Goal: Task Accomplishment & Management: Use online tool/utility

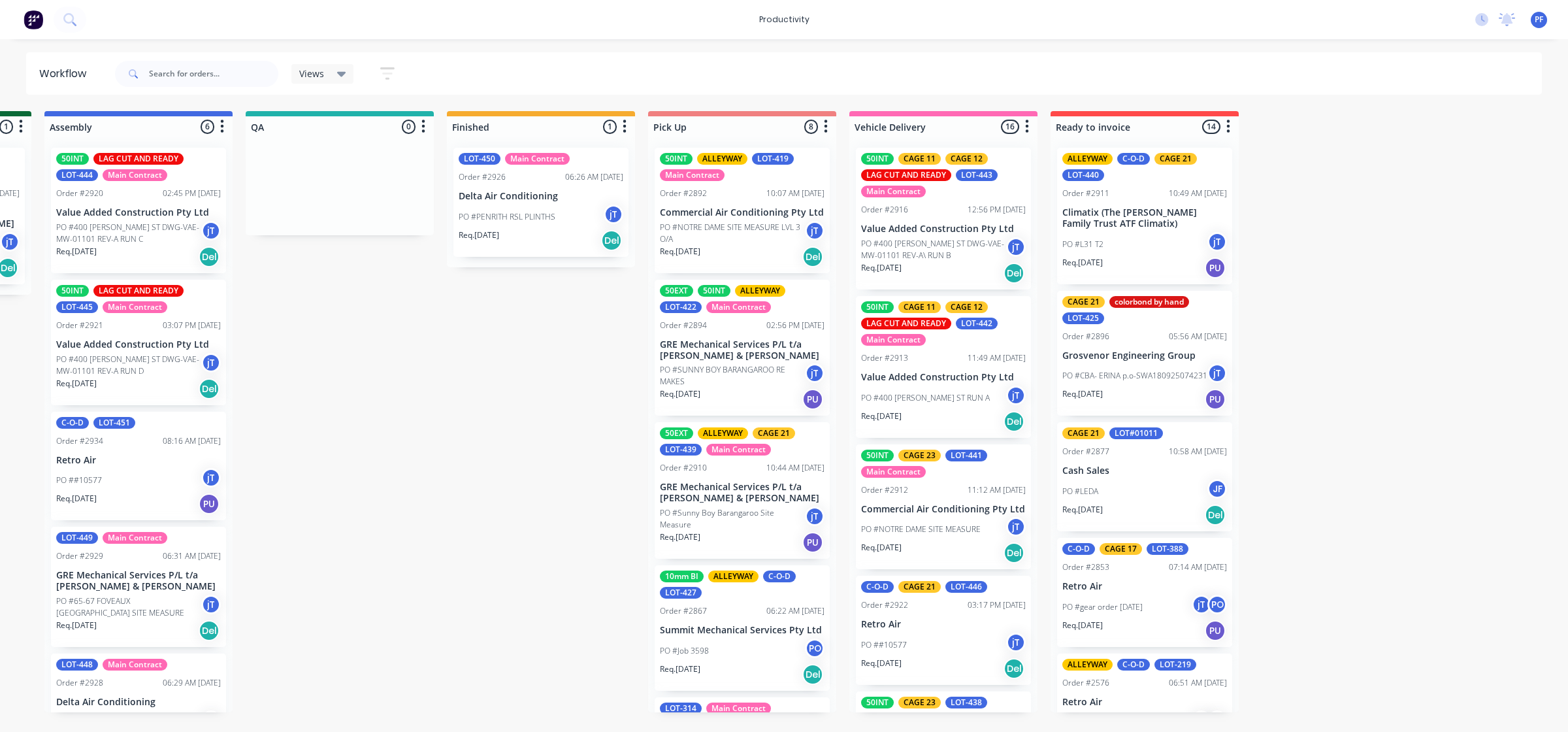
scroll to position [163, 0]
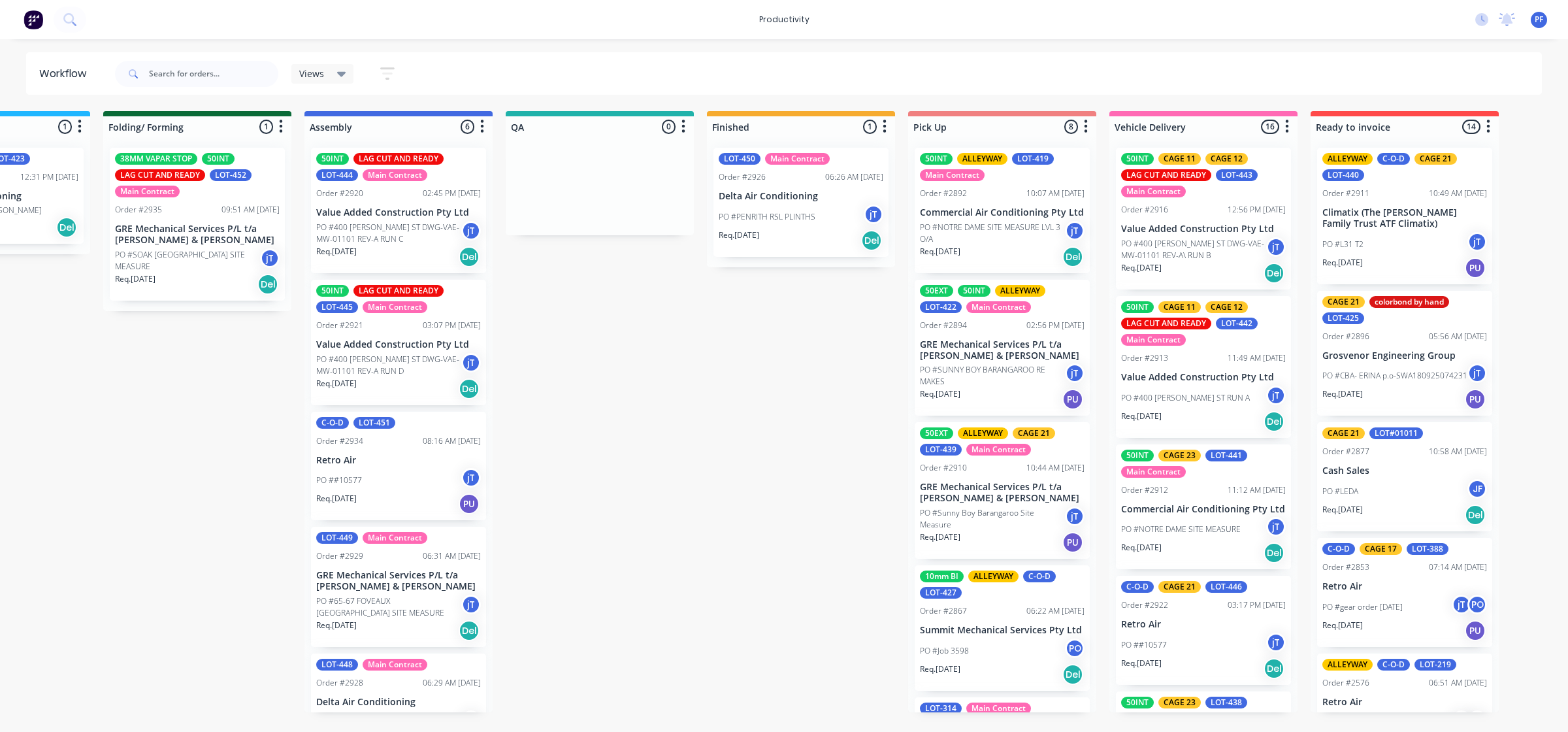
scroll to position [0, 718]
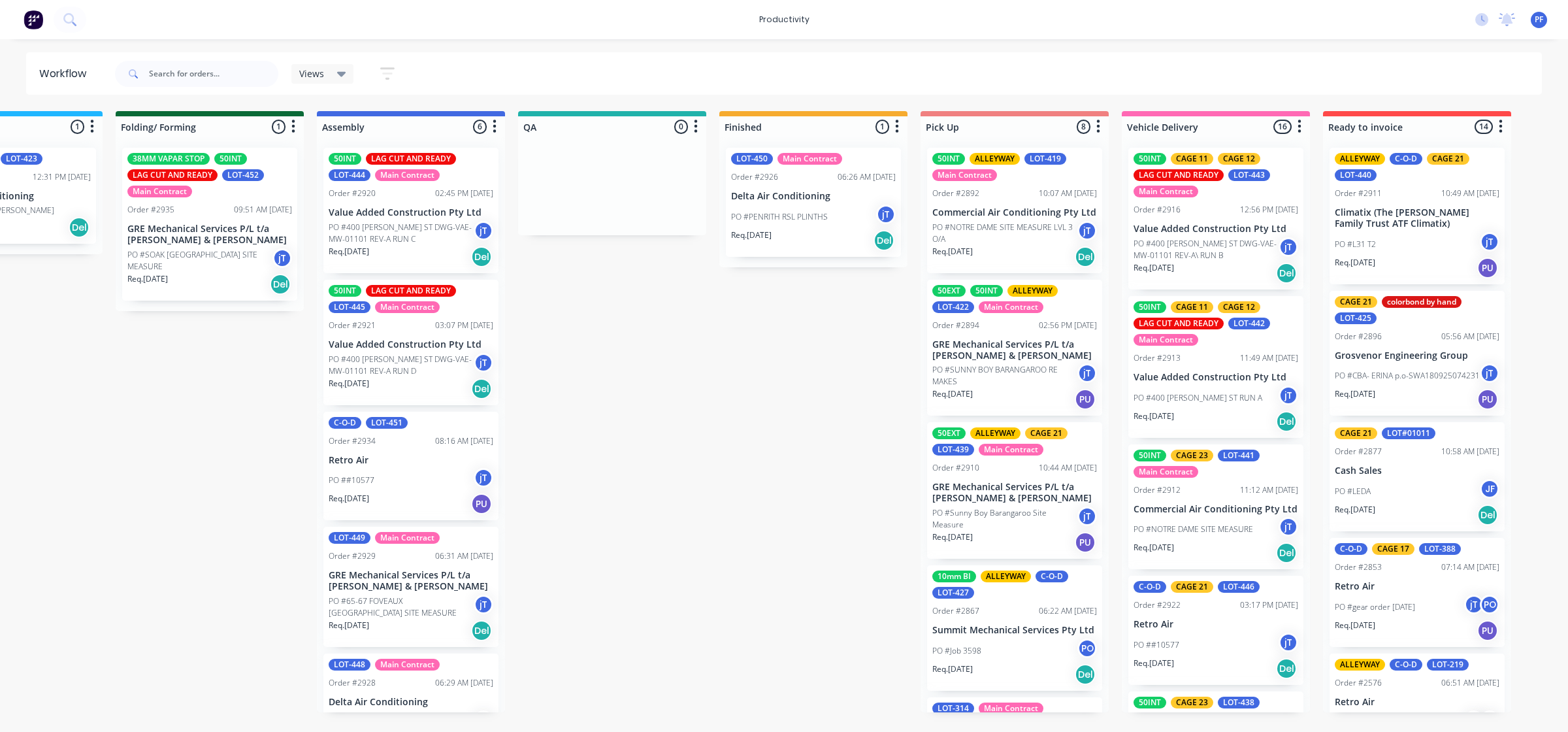
click at [1238, 196] on div "50INT CAGE 11 CAGE 12 LAG CUT AND READY LOT-443 Main Contract" at bounding box center [1216, 175] width 165 height 44
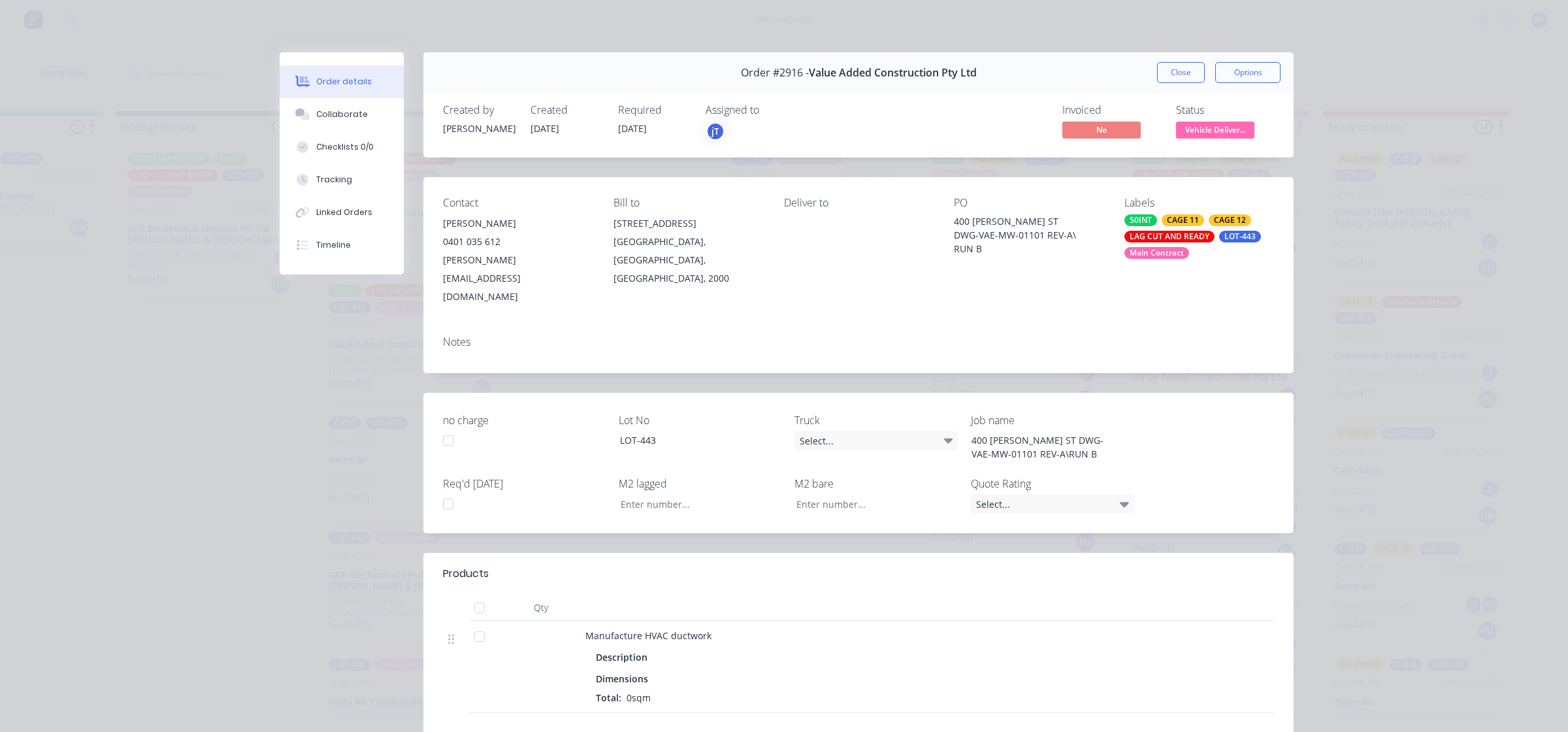
type input "34.40"
click at [1174, 216] on div "CAGE 11" at bounding box center [1183, 220] width 43 height 12
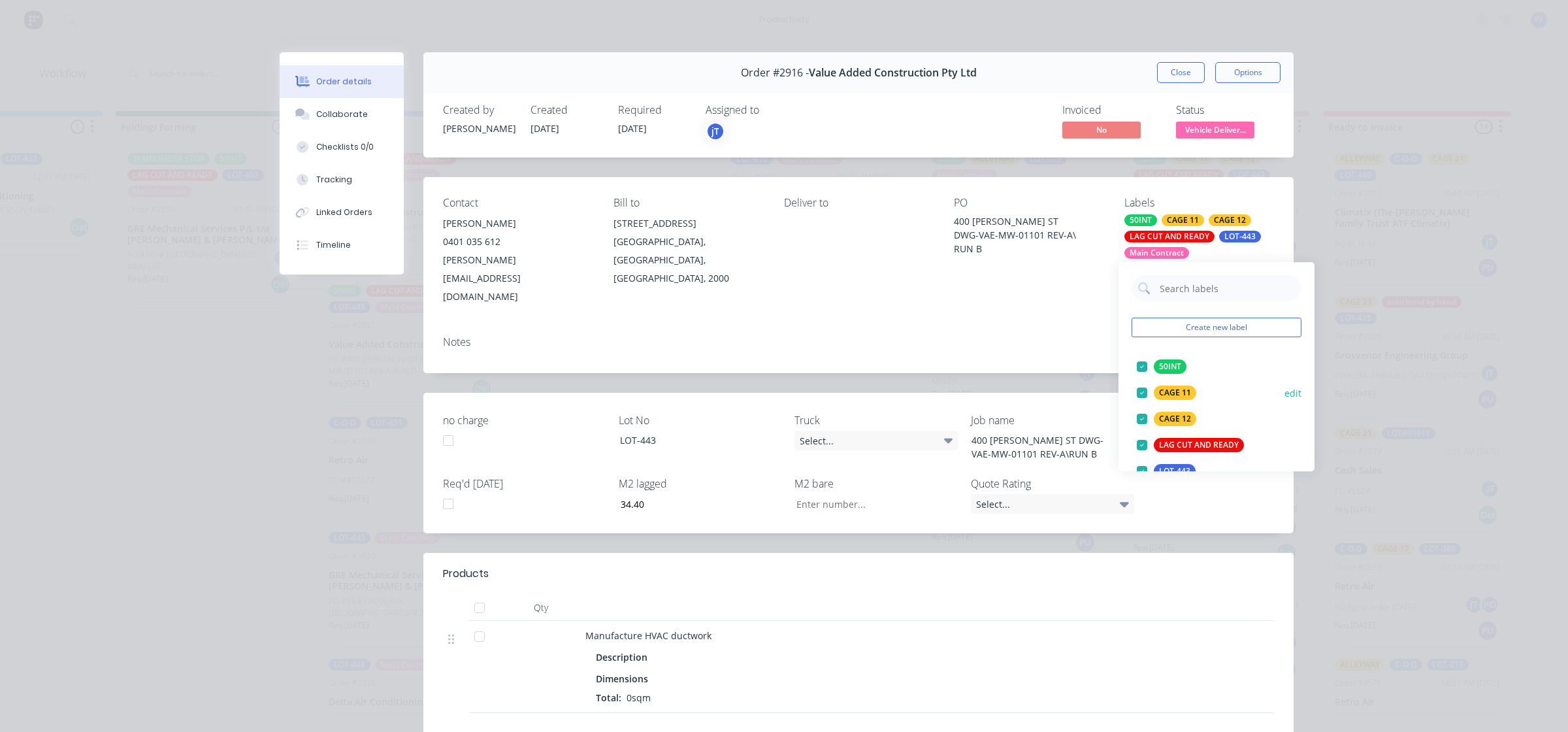
click at [1135, 392] on div at bounding box center [1142, 392] width 26 height 26
click at [1092, 325] on div "Notes" at bounding box center [858, 349] width 870 height 48
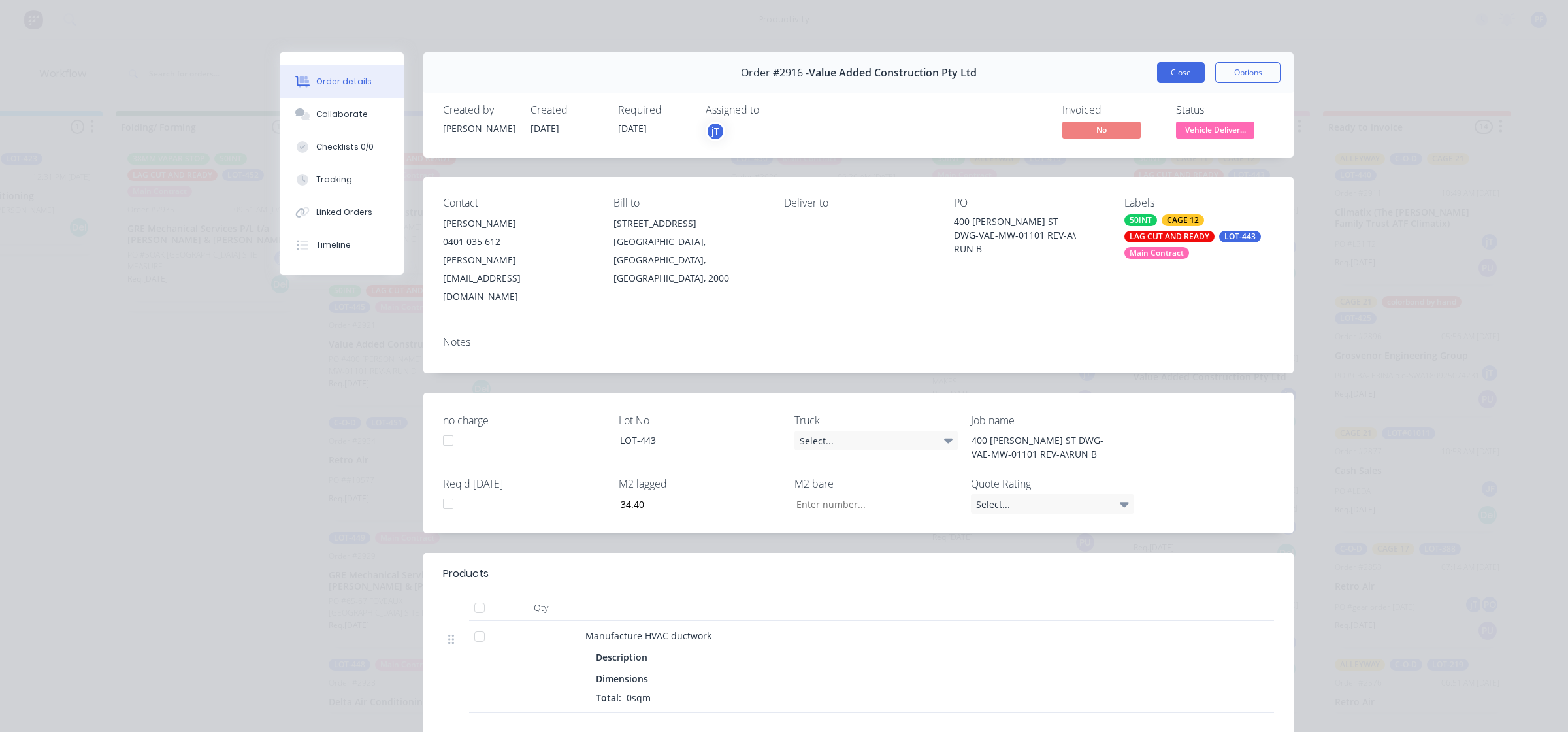
drag, startPoint x: 1193, startPoint y: 86, endPoint x: 1183, endPoint y: 73, distance: 16.4
click at [1192, 83] on div "Order #2916 - Value Added Construction Pty Ltd Close Options" at bounding box center [858, 72] width 870 height 41
click at [1181, 73] on button "Close" at bounding box center [1181, 72] width 48 height 21
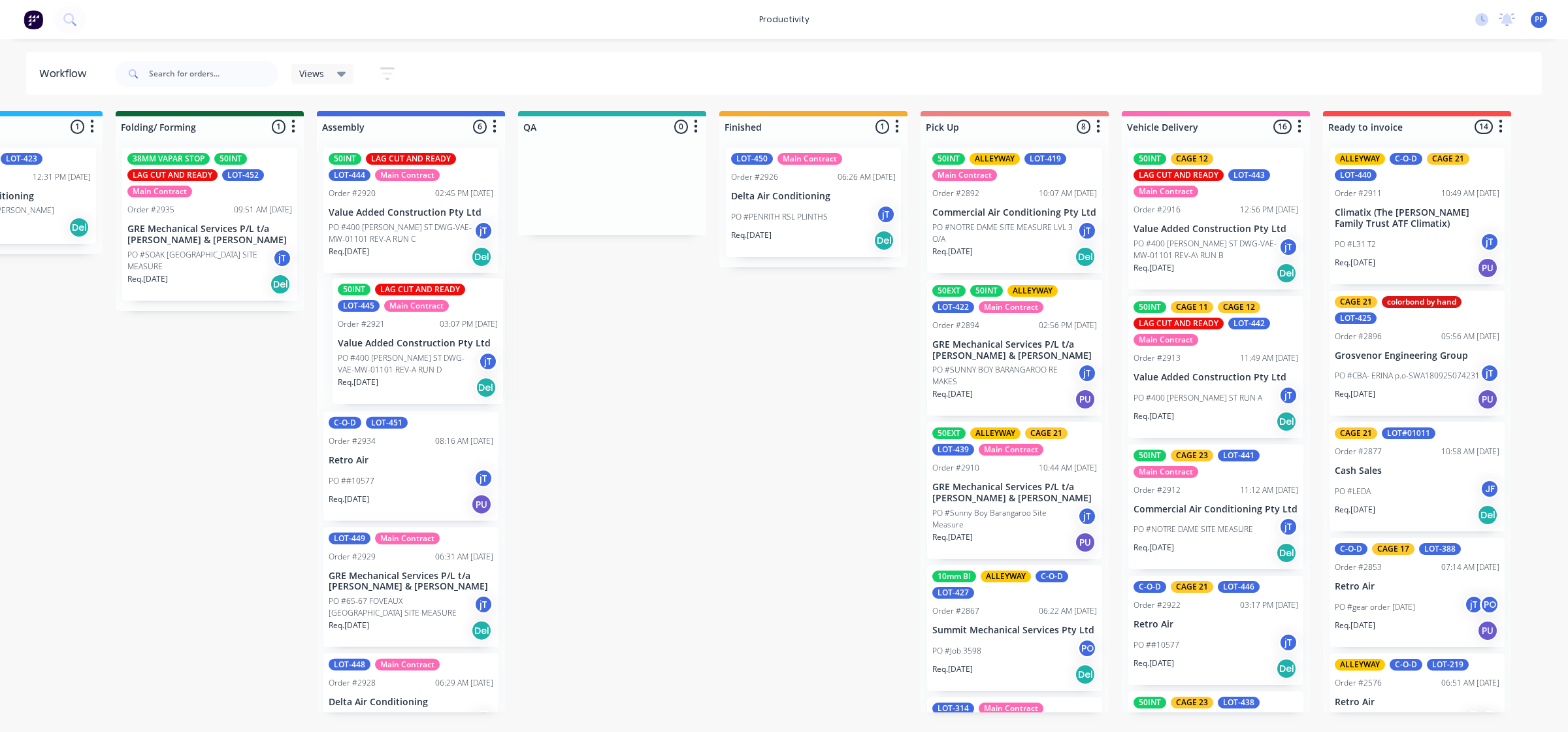
scroll to position [0, 717]
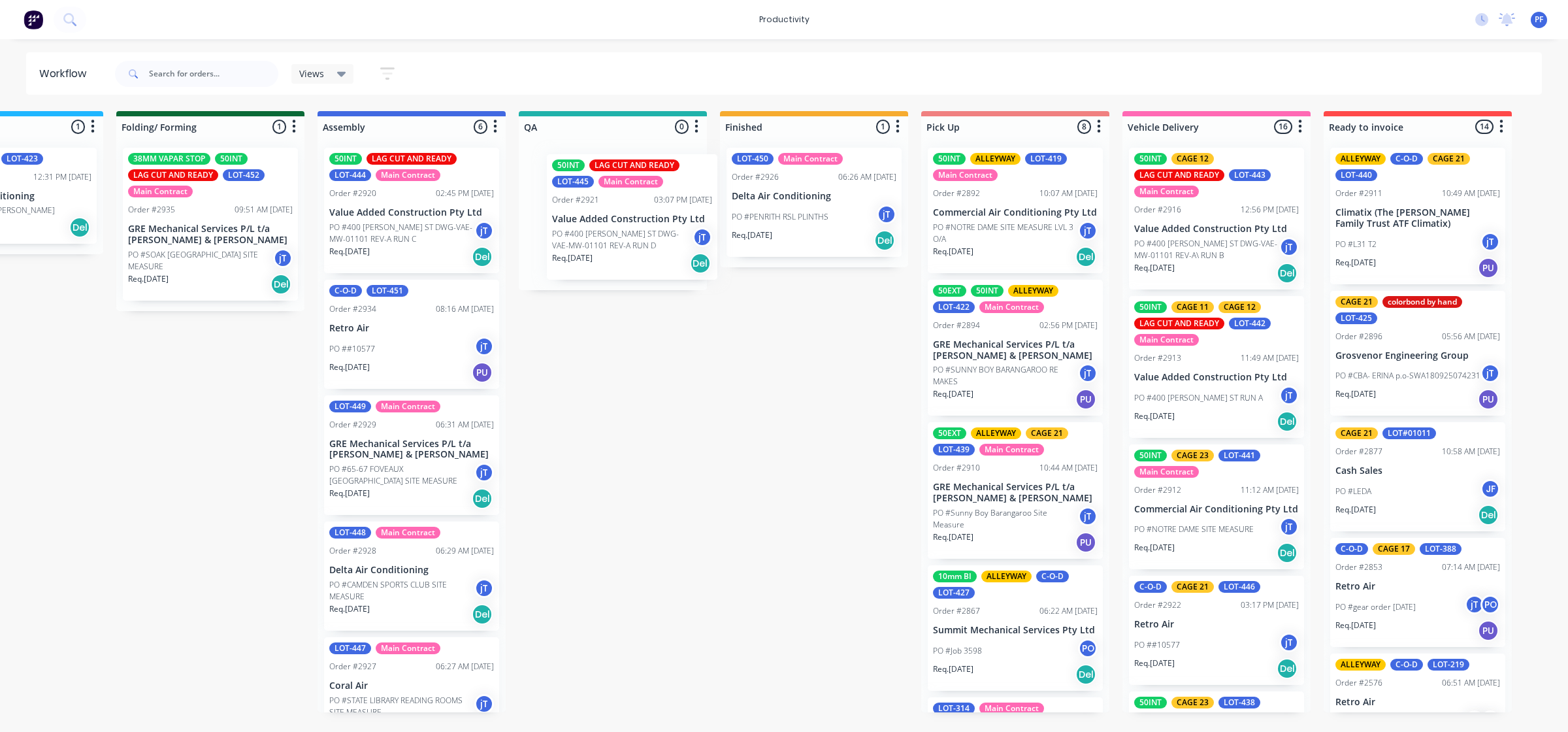
drag, startPoint x: 387, startPoint y: 341, endPoint x: 607, endPoint y: 207, distance: 257.6
click at [613, 209] on div "Submitted 36 Order #240 10:47 AM [DATE] Retro Air PO #Freshwater Apts PO Req. […" at bounding box center [553, 412] width 2559 height 601
click at [644, 246] on div "Req. 29/09/25 Del" at bounding box center [612, 257] width 165 height 23
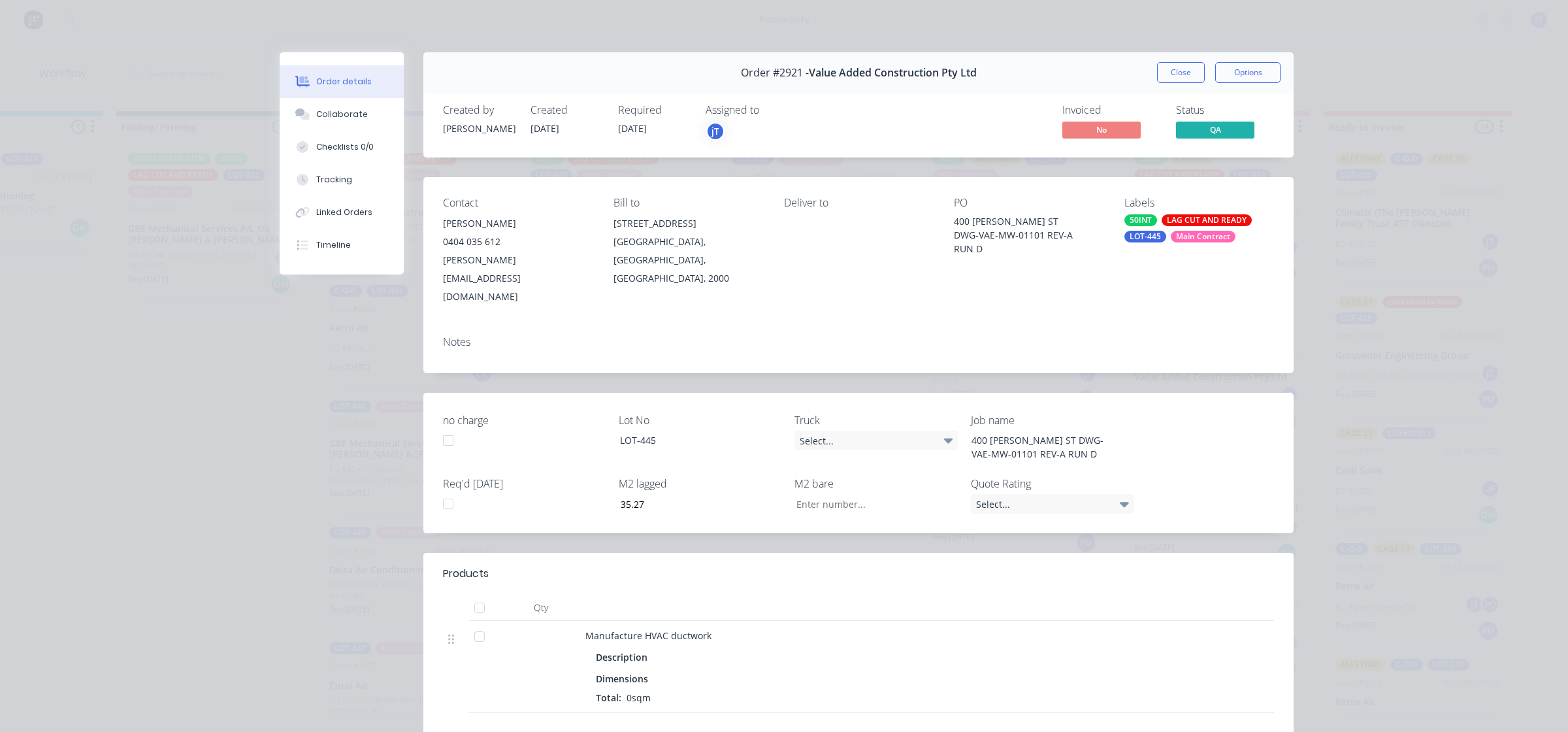
click at [1162, 223] on div "LAG CUT AND READY" at bounding box center [1207, 220] width 90 height 12
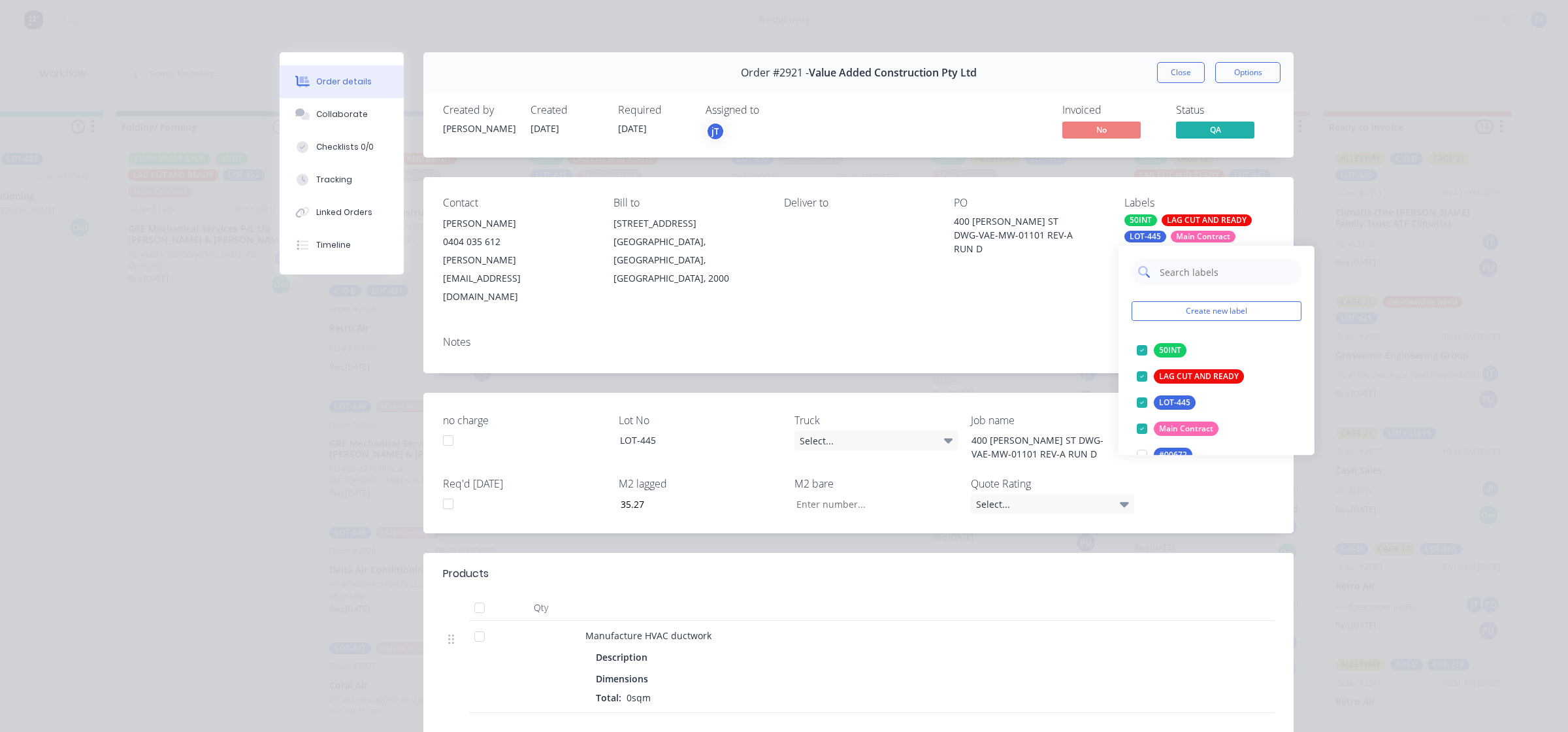
click at [1159, 282] on input "text" at bounding box center [1227, 271] width 136 height 26
type input "19"
click at [1162, 399] on div "CAGE 19" at bounding box center [1175, 402] width 43 height 14
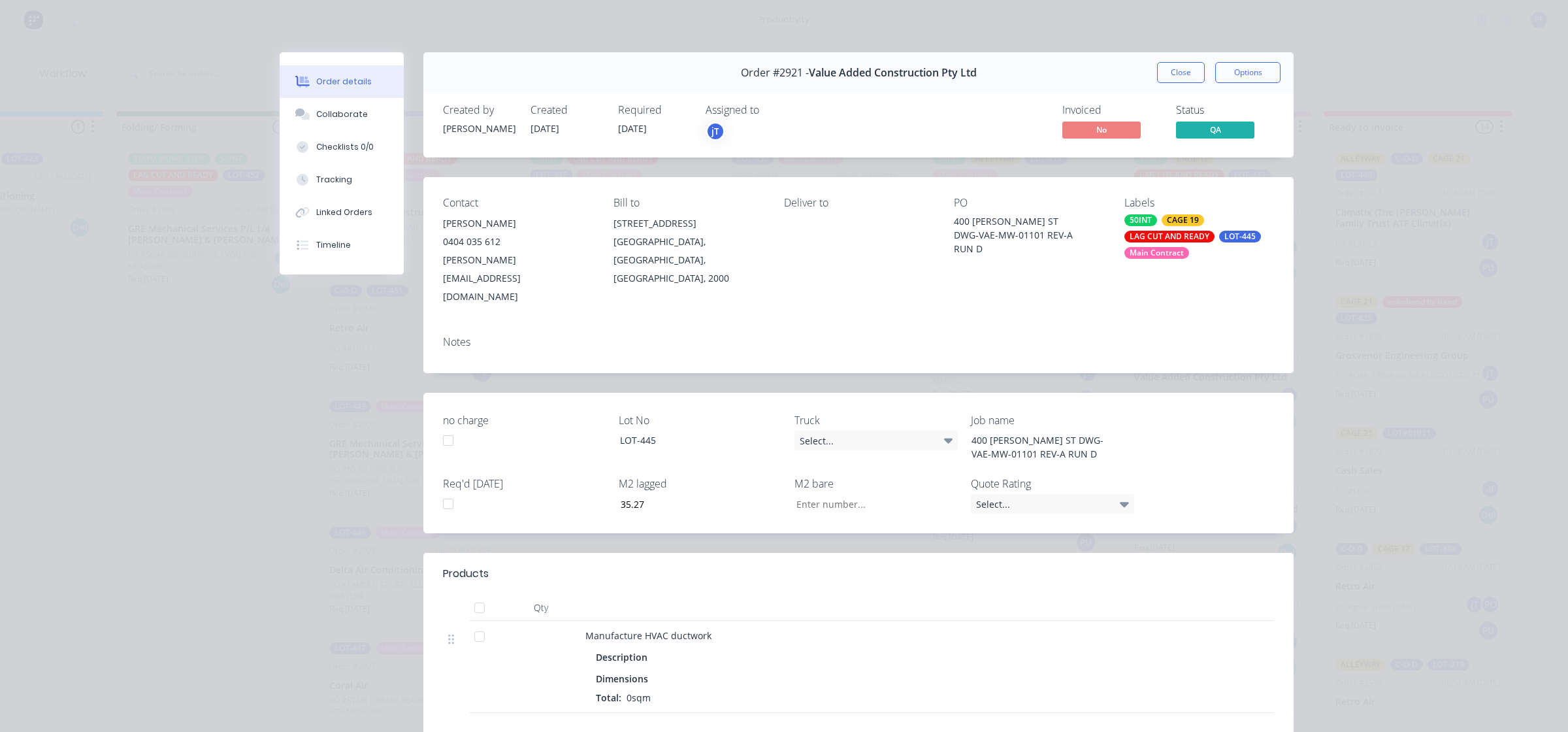
click at [1099, 335] on div "Notes" at bounding box center [858, 341] width 831 height 13
click at [1164, 82] on button "Close" at bounding box center [1181, 72] width 48 height 21
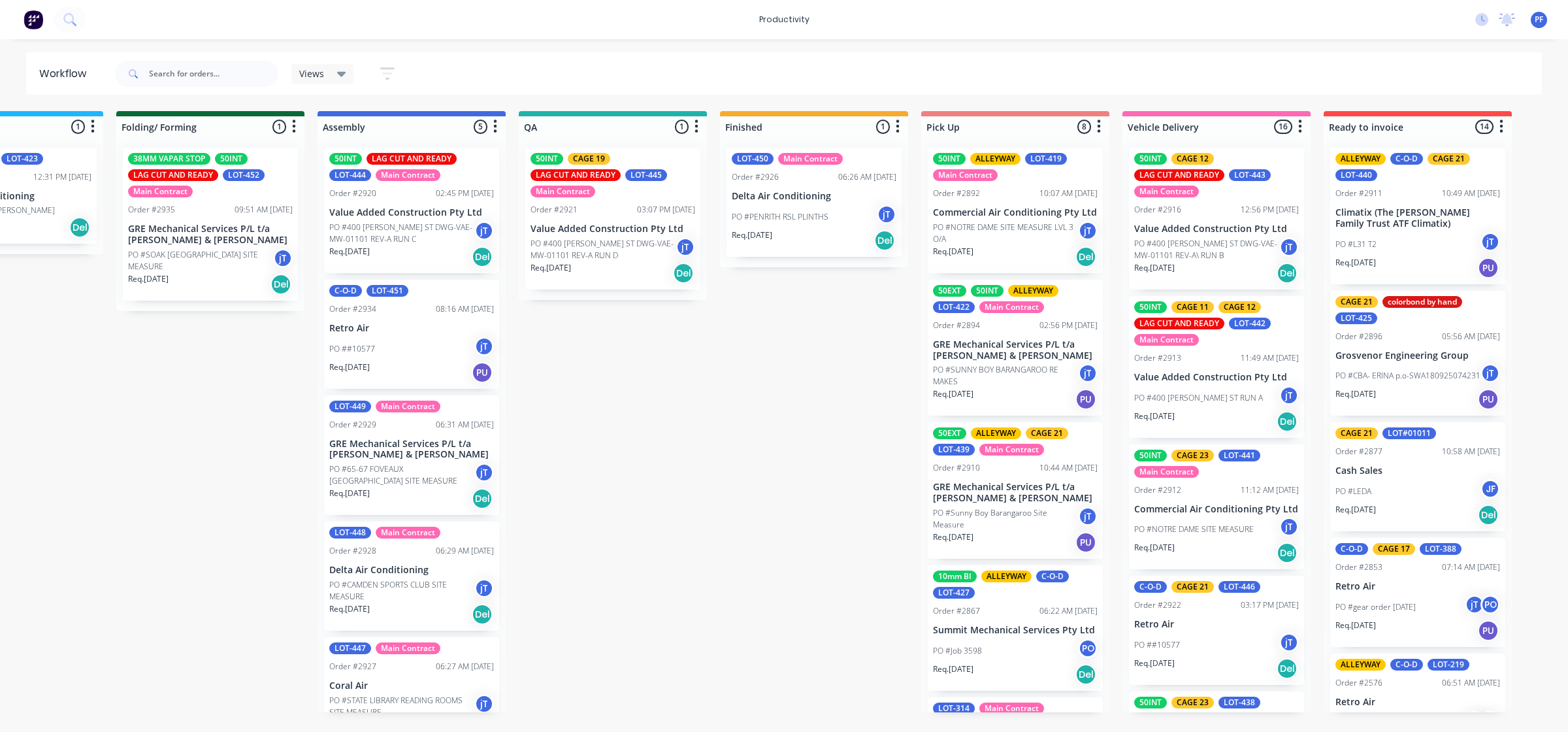
drag, startPoint x: 601, startPoint y: 252, endPoint x: 838, endPoint y: 212, distance: 240.4
click at [607, 252] on div "50INT CAGE 19 LAG CUT AND READY LOT-445 Main Contract Order #2921 03:07 PM 22/0…" at bounding box center [612, 218] width 188 height 162
click at [643, 221] on div "50INT CAGE 19 LAG CUT AND READY LOT-445 Main Contract Order #2921 03:07 PM 22/0…" at bounding box center [612, 218] width 175 height 141
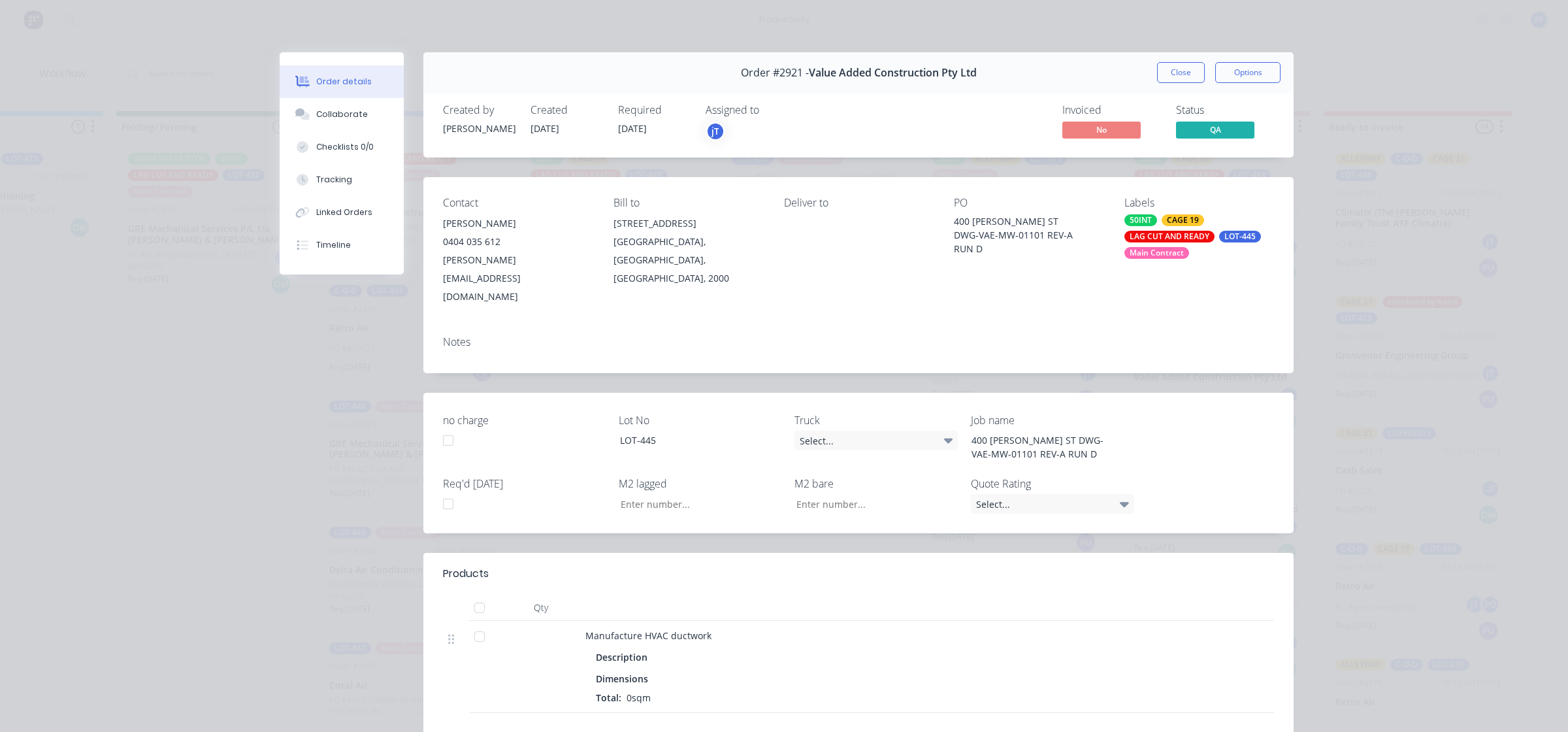
type input "35.27"
click at [1135, 227] on div "50INT CAGE 19 LAG CUT AND READY LOT-445 Main Contract" at bounding box center [1199, 236] width 150 height 44
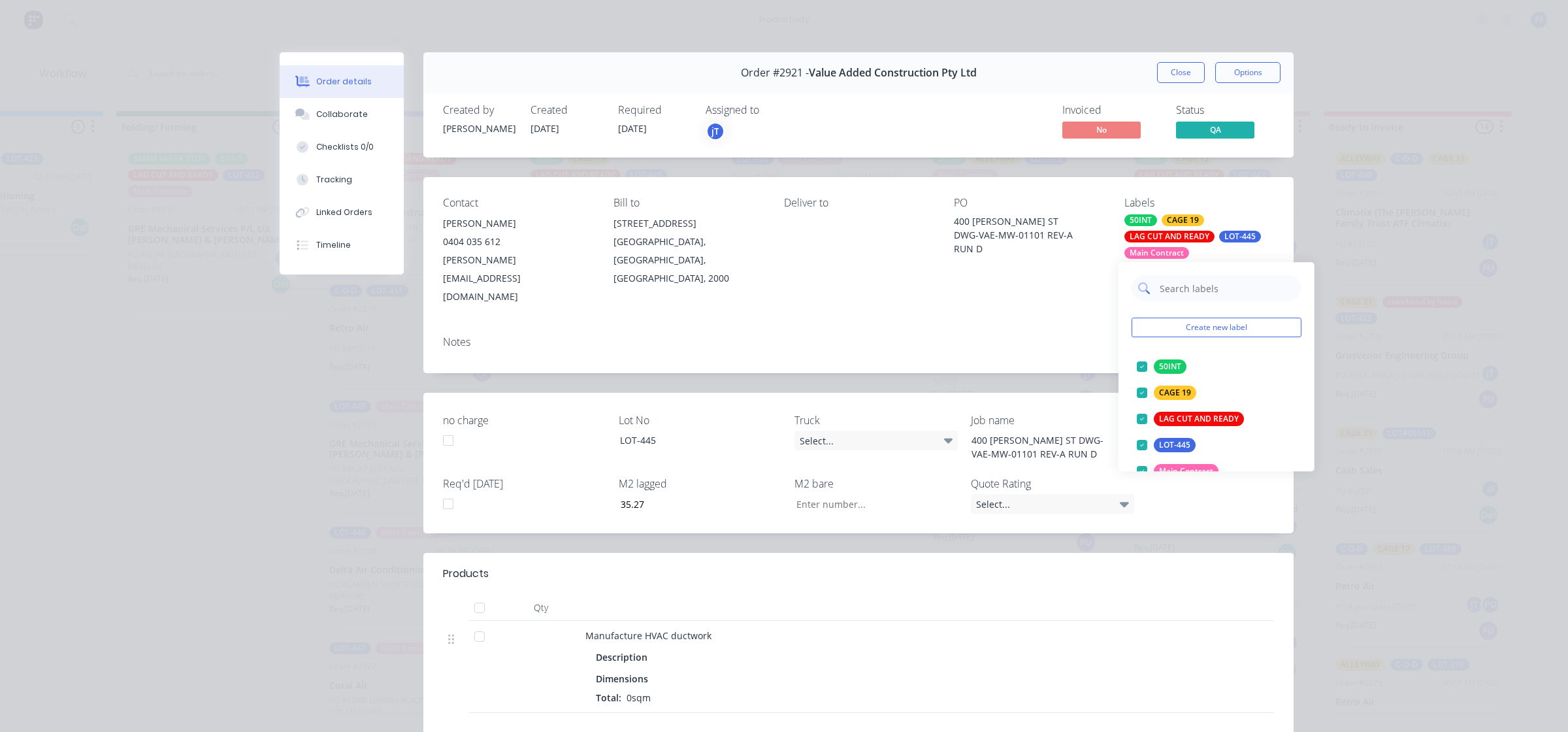
drag, startPoint x: 1130, startPoint y: 227, endPoint x: 1180, endPoint y: 279, distance: 72.1
click at [1180, 279] on input "text" at bounding box center [1227, 288] width 136 height 26
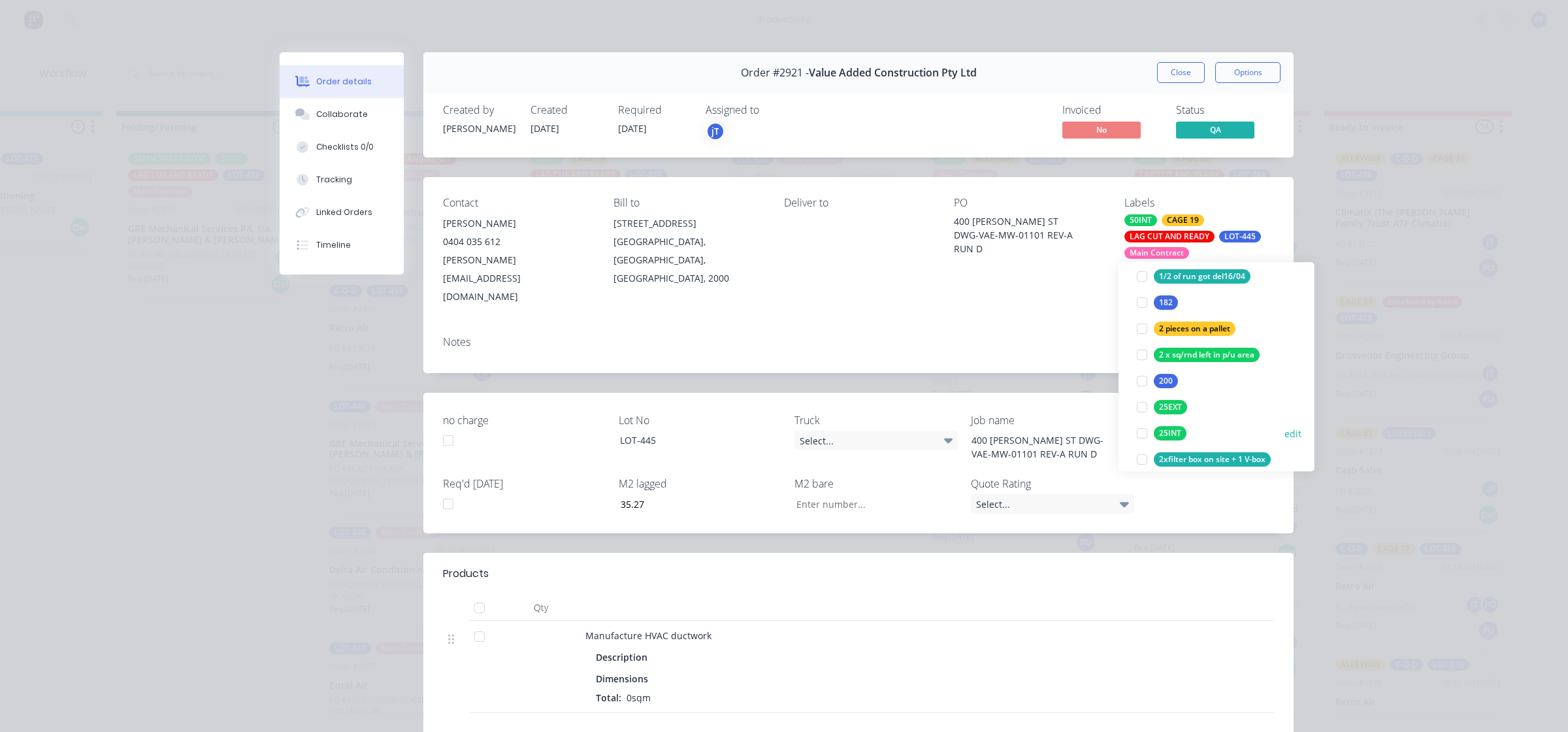
scroll to position [326, 0]
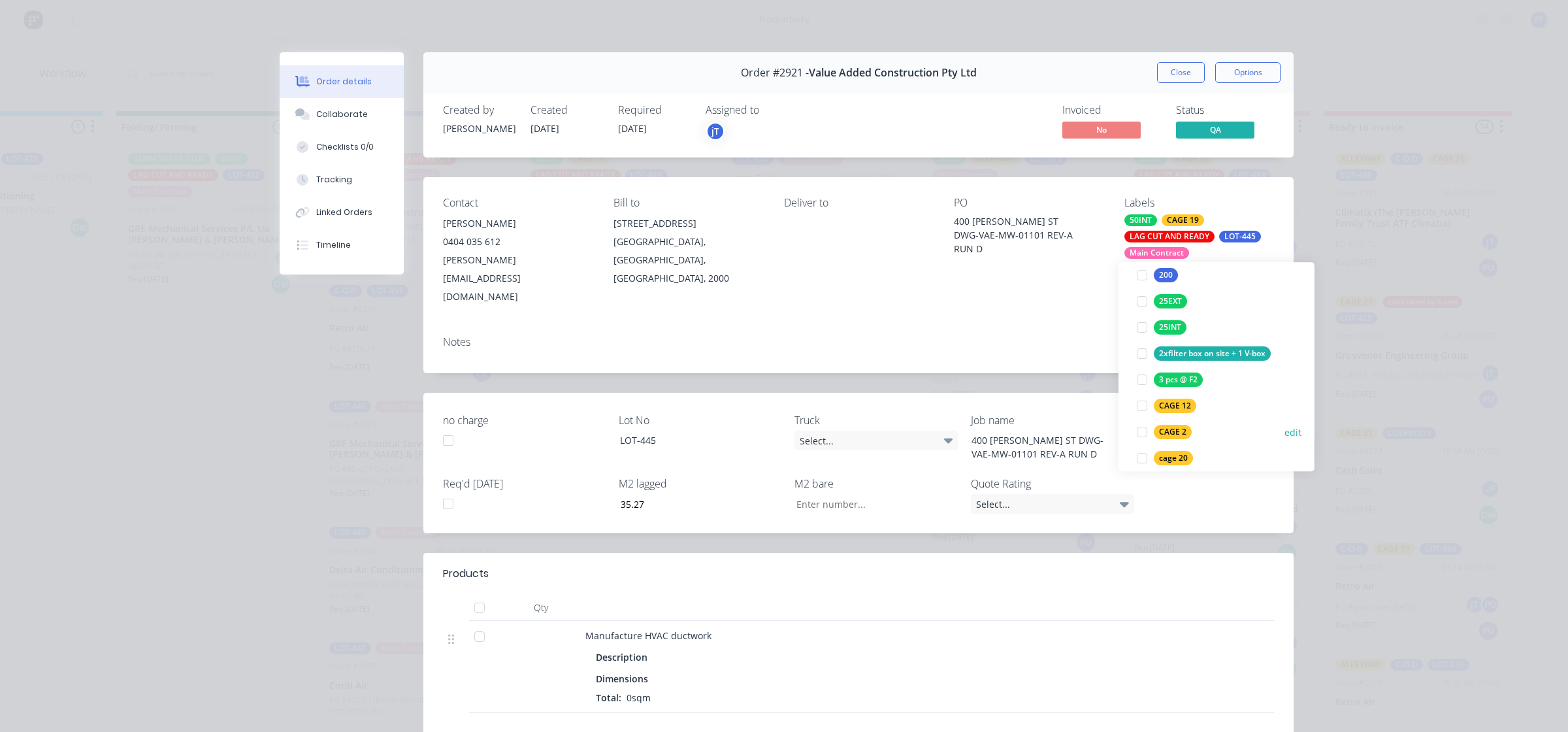
type input "2"
click at [1185, 433] on div "CAGE 2" at bounding box center [1172, 432] width 38 height 14
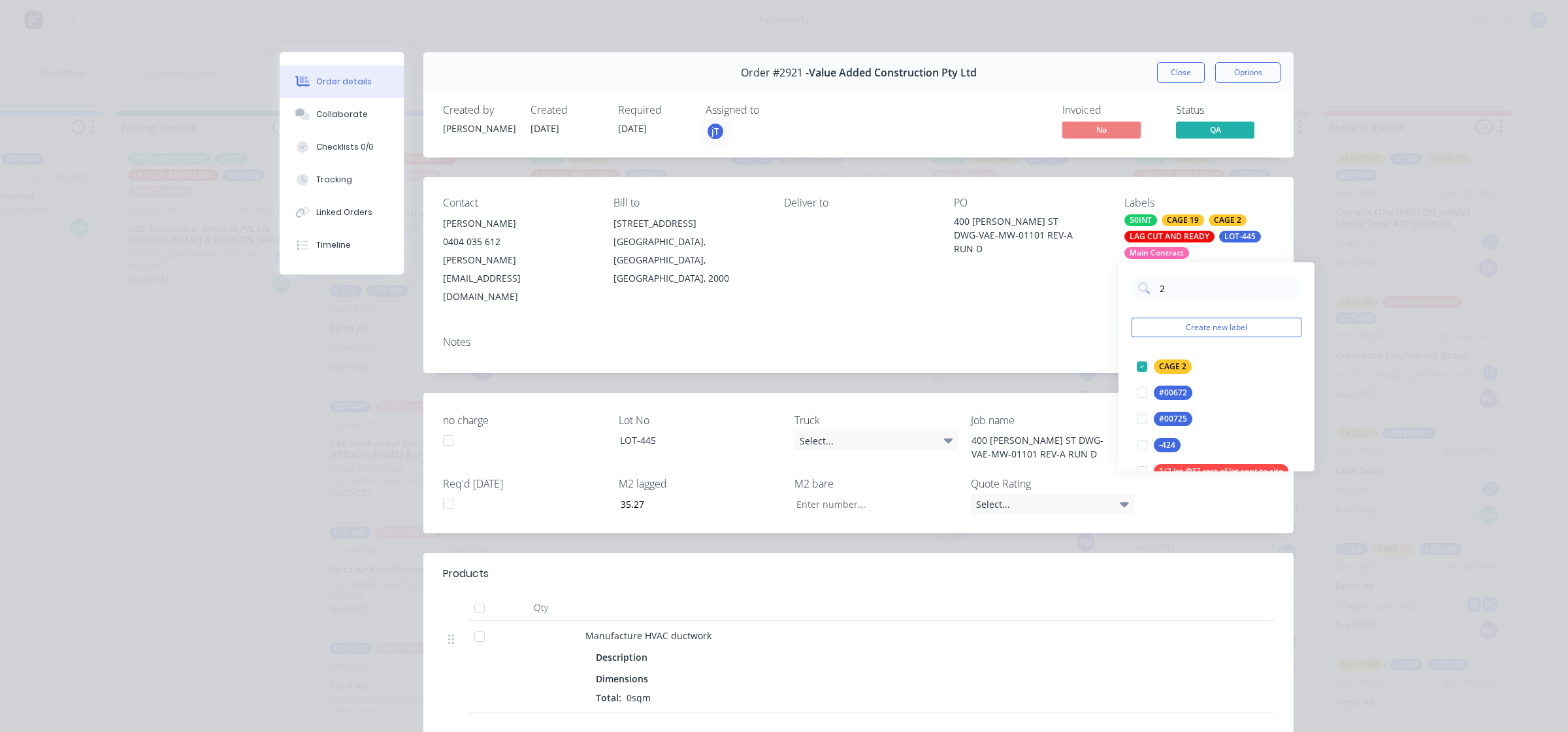
click at [1054, 284] on div "Contact Dillion Selby 0404 035 612 dillon@selbyindustries.com.au Bill to Suite …" at bounding box center [858, 251] width 870 height 148
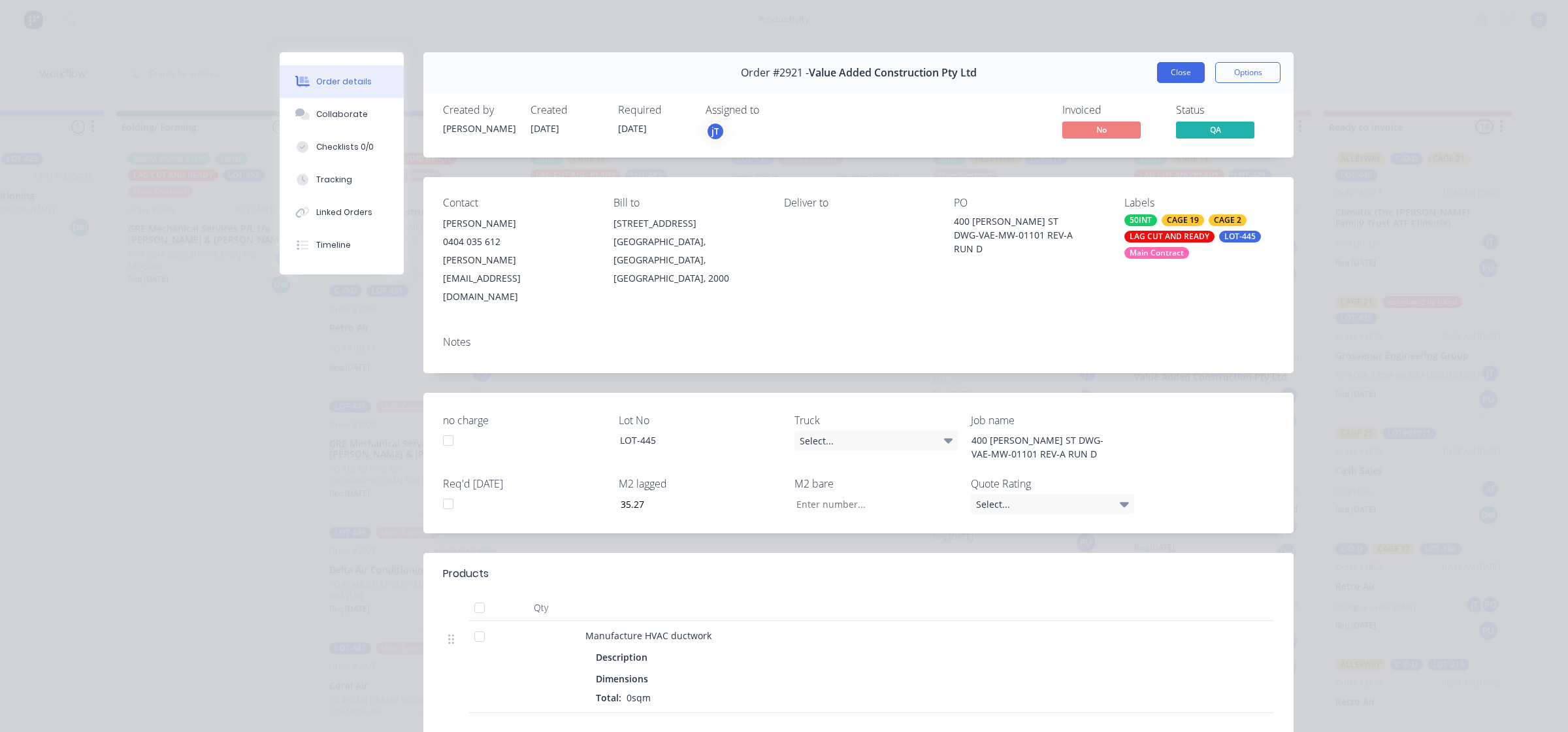
click at [1159, 77] on button "Close" at bounding box center [1181, 72] width 48 height 21
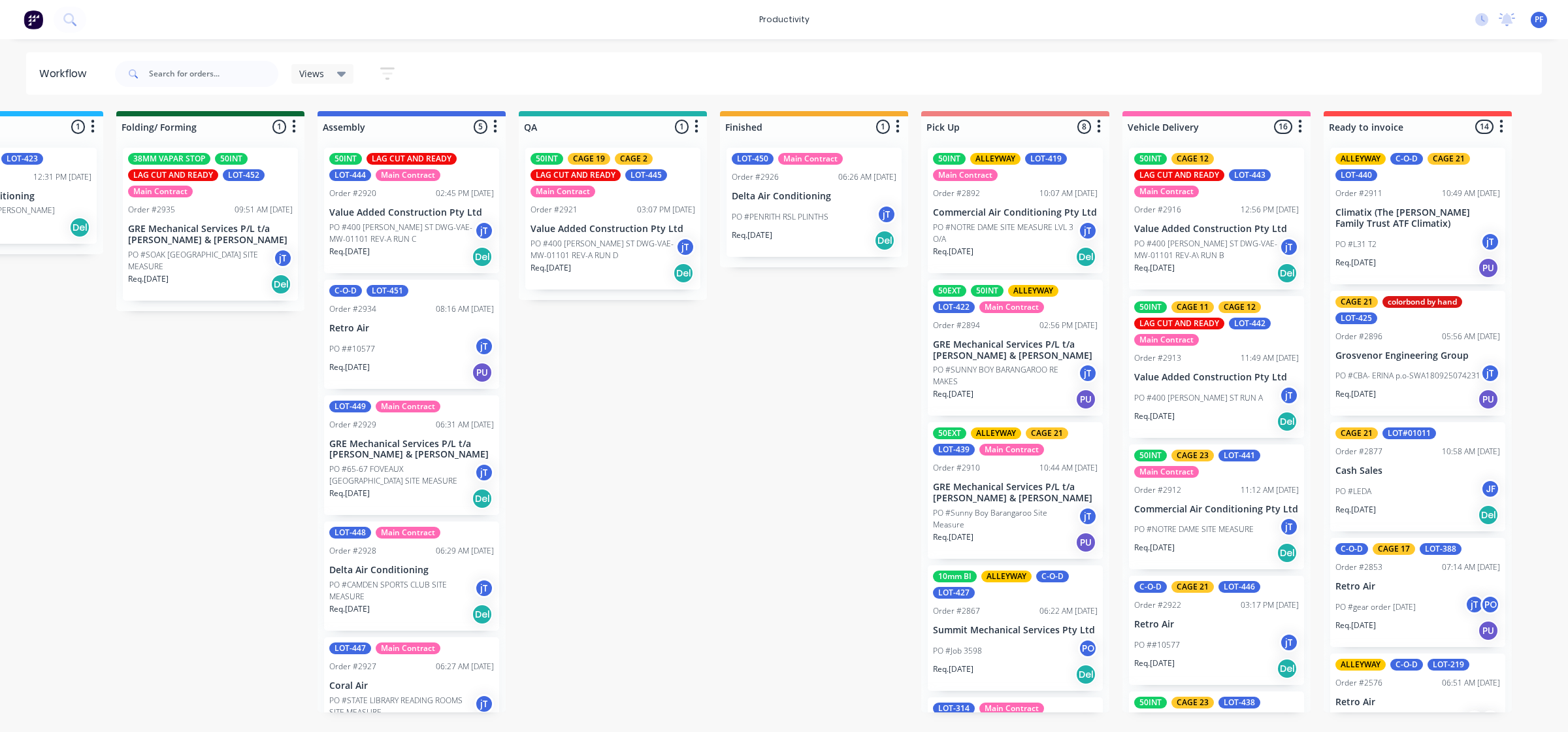
click at [968, 326] on div "Order #2894" at bounding box center [956, 325] width 47 height 12
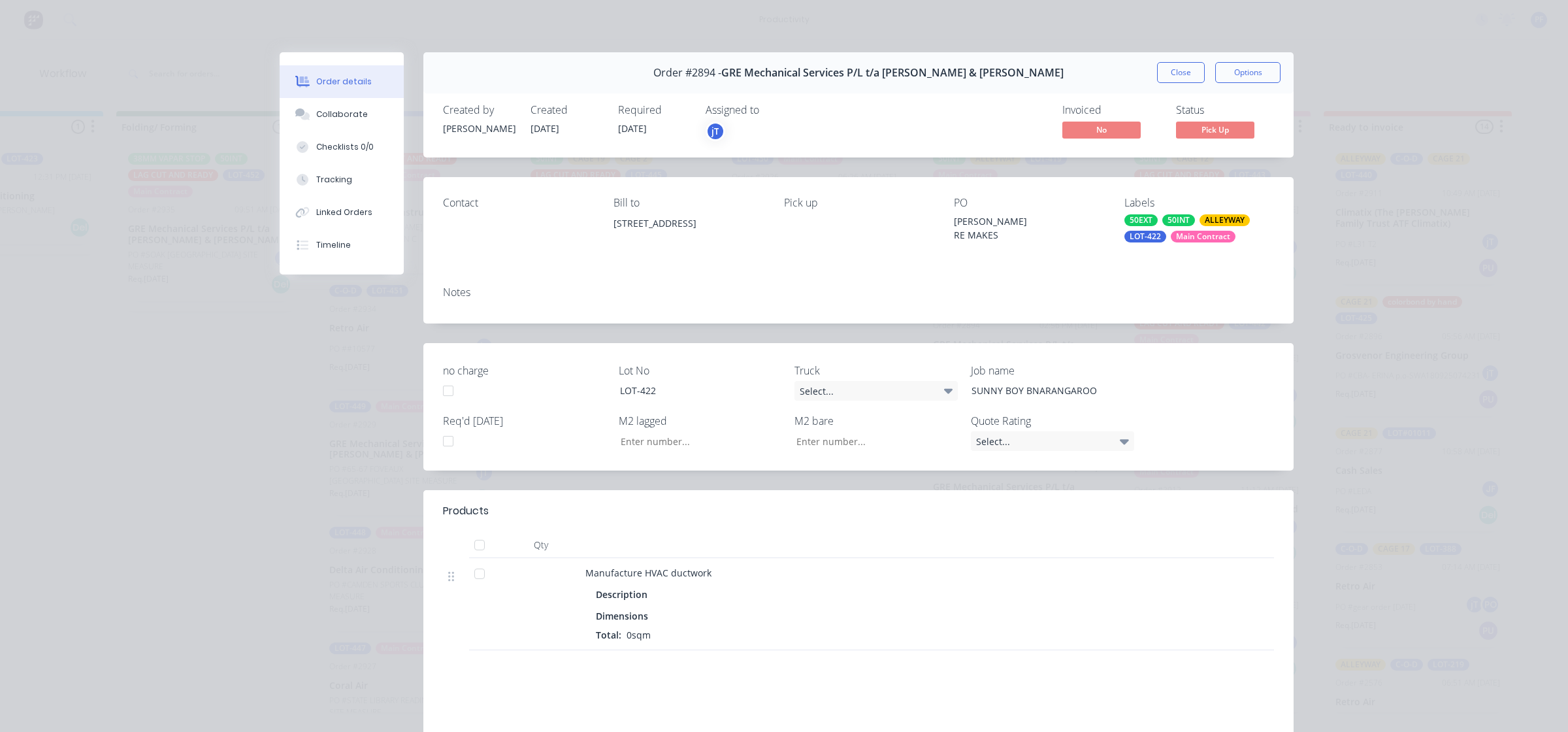
type input "3.89"
click at [1177, 61] on div "Order #2894 - GRE Mechanical Services P/L t/a Whiffen & Andrews Close Options" at bounding box center [858, 72] width 870 height 41
drag, startPoint x: 1177, startPoint y: 76, endPoint x: 1161, endPoint y: 142, distance: 67.9
click at [1177, 79] on button "Close" at bounding box center [1181, 72] width 48 height 21
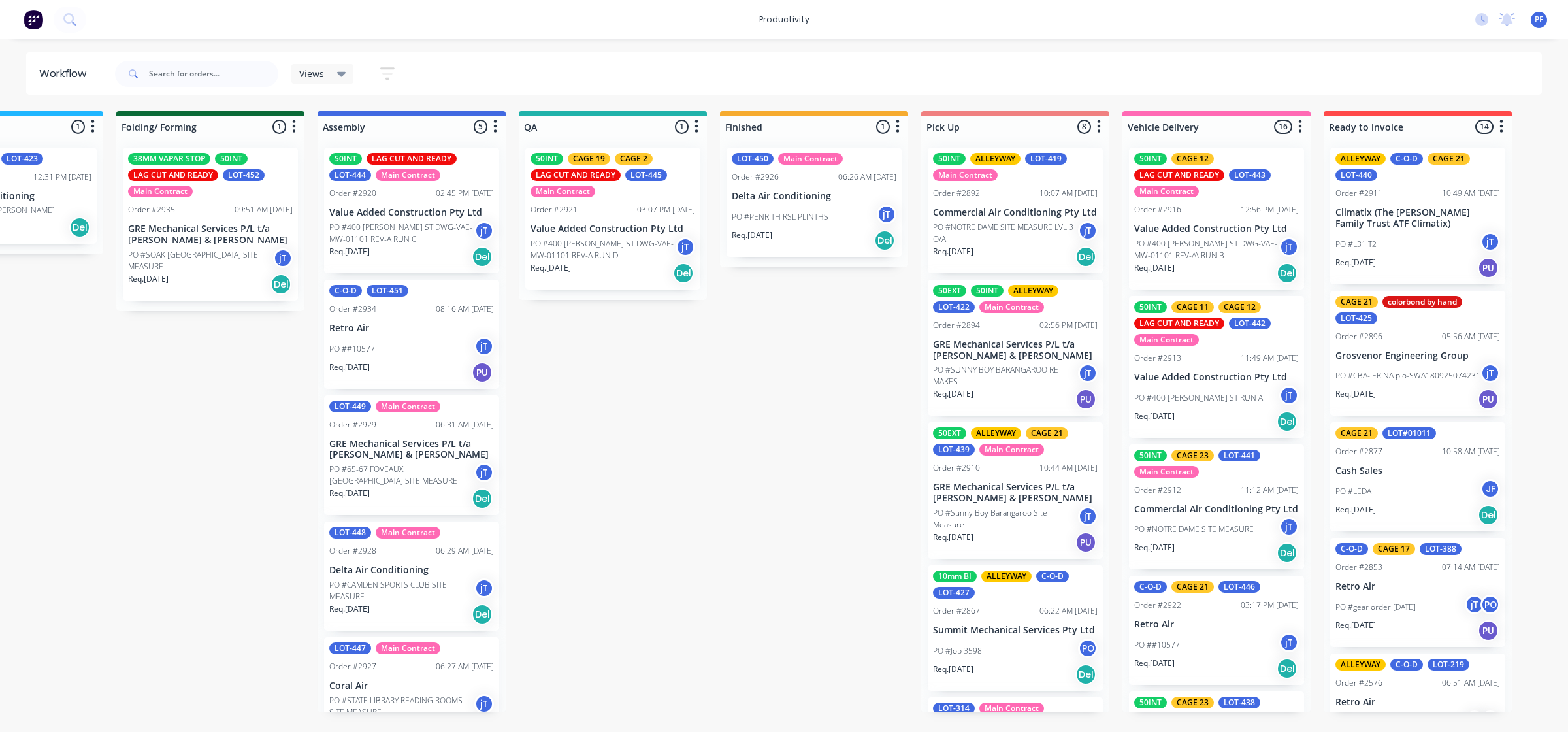
click at [1230, 372] on p "Value Added Construction Pty Ltd" at bounding box center [1217, 376] width 165 height 11
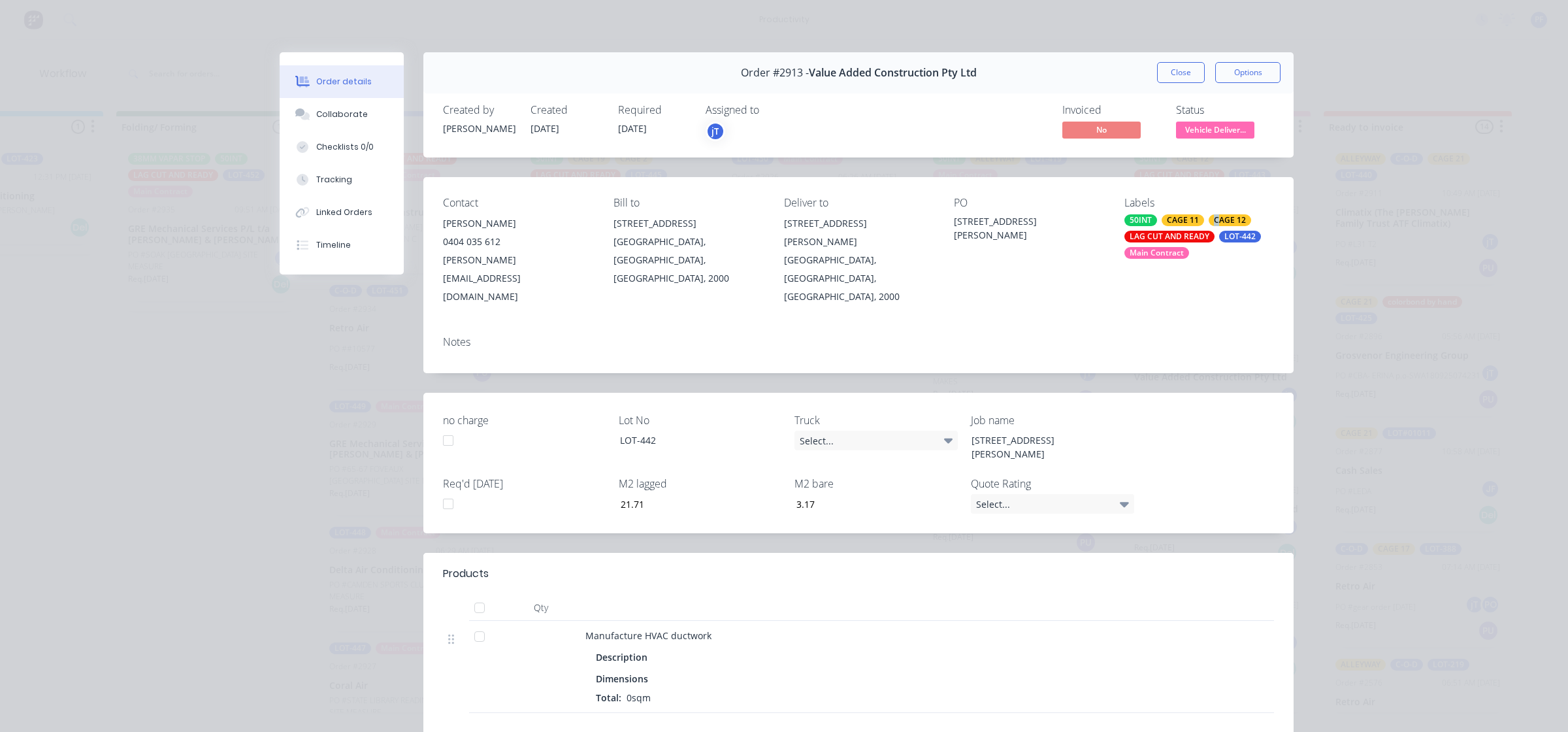
click at [1210, 218] on div "CAGE 12" at bounding box center [1230, 220] width 43 height 12
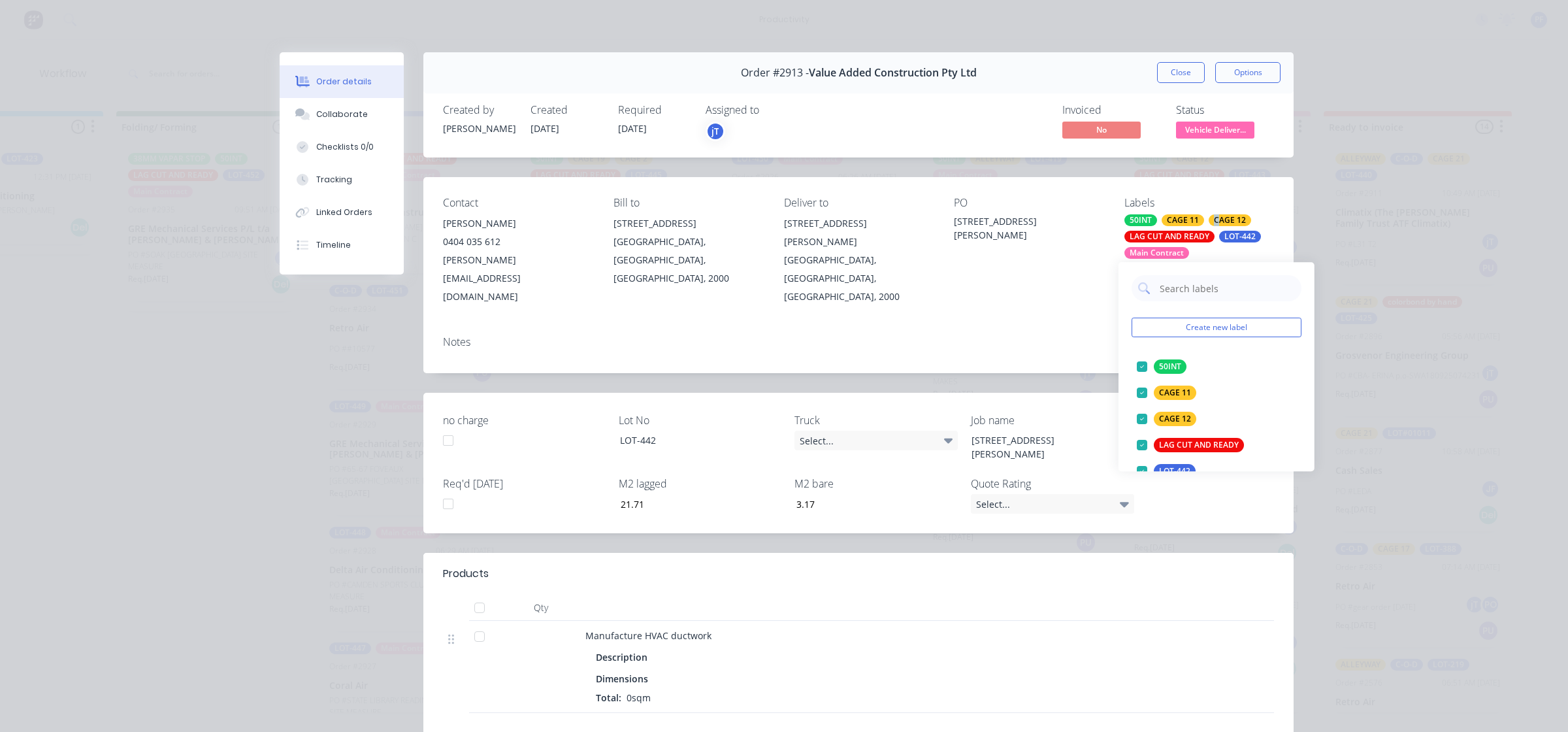
click at [1163, 419] on div "CAGE 12" at bounding box center [1175, 418] width 43 height 14
click at [1174, 289] on input "text" at bounding box center [1227, 288] width 136 height 26
type input "19"
click at [1180, 419] on div "CAGE 19" at bounding box center [1175, 418] width 43 height 14
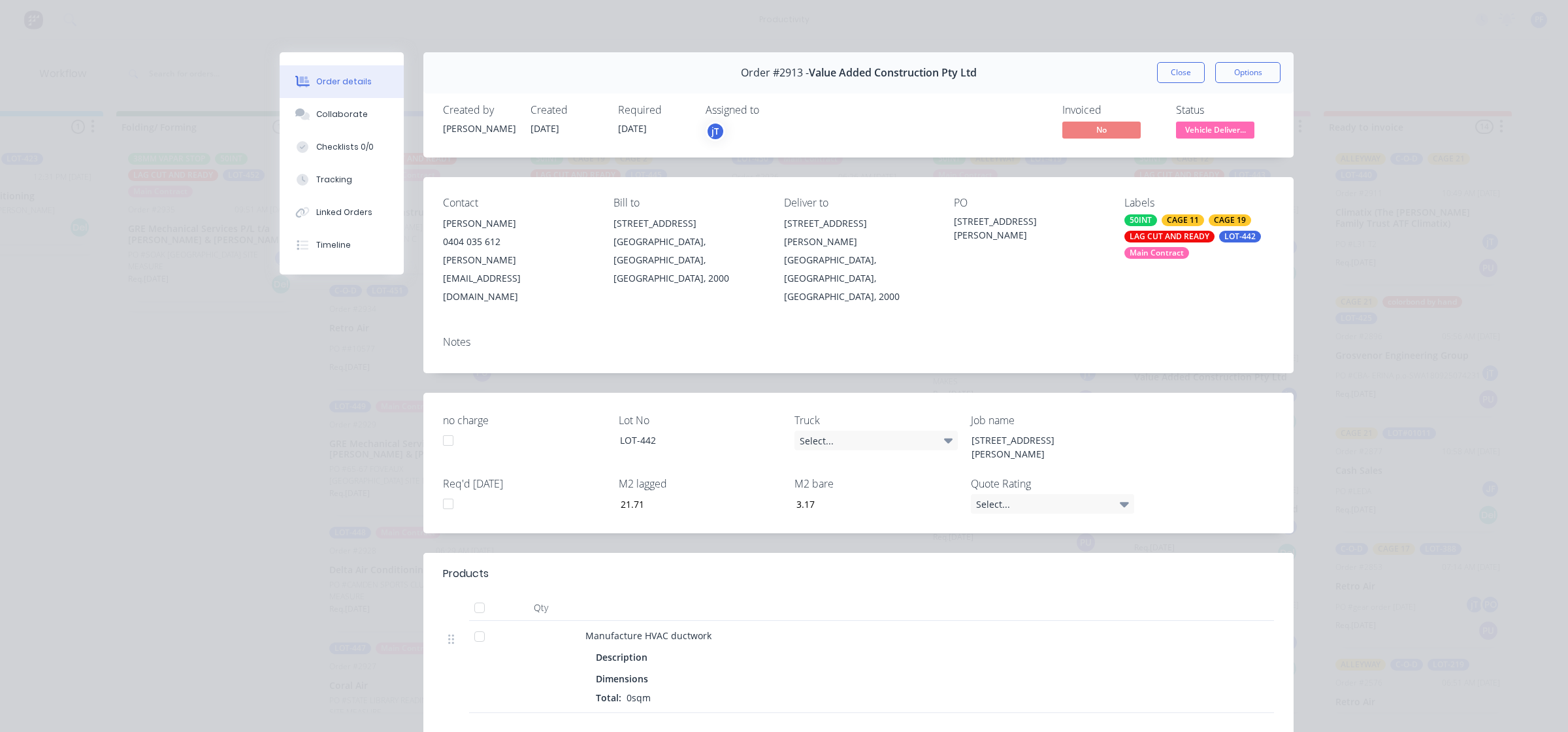
click at [1099, 325] on div "Notes" at bounding box center [858, 349] width 870 height 48
drag, startPoint x: 1164, startPoint y: 69, endPoint x: 1164, endPoint y: 85, distance: 16.0
click at [1164, 76] on div "Order details Collaborate Checklists 0/0 Tracking Linked Orders Timeline Order …" at bounding box center [784, 366] width 1568 height 732
click at [1164, 85] on div "Order #2913 - Value Added Construction Pty Ltd Close Options" at bounding box center [858, 72] width 870 height 41
click at [1165, 83] on div "Order #2913 - Value Added Construction Pty Ltd Close Options" at bounding box center [858, 72] width 870 height 41
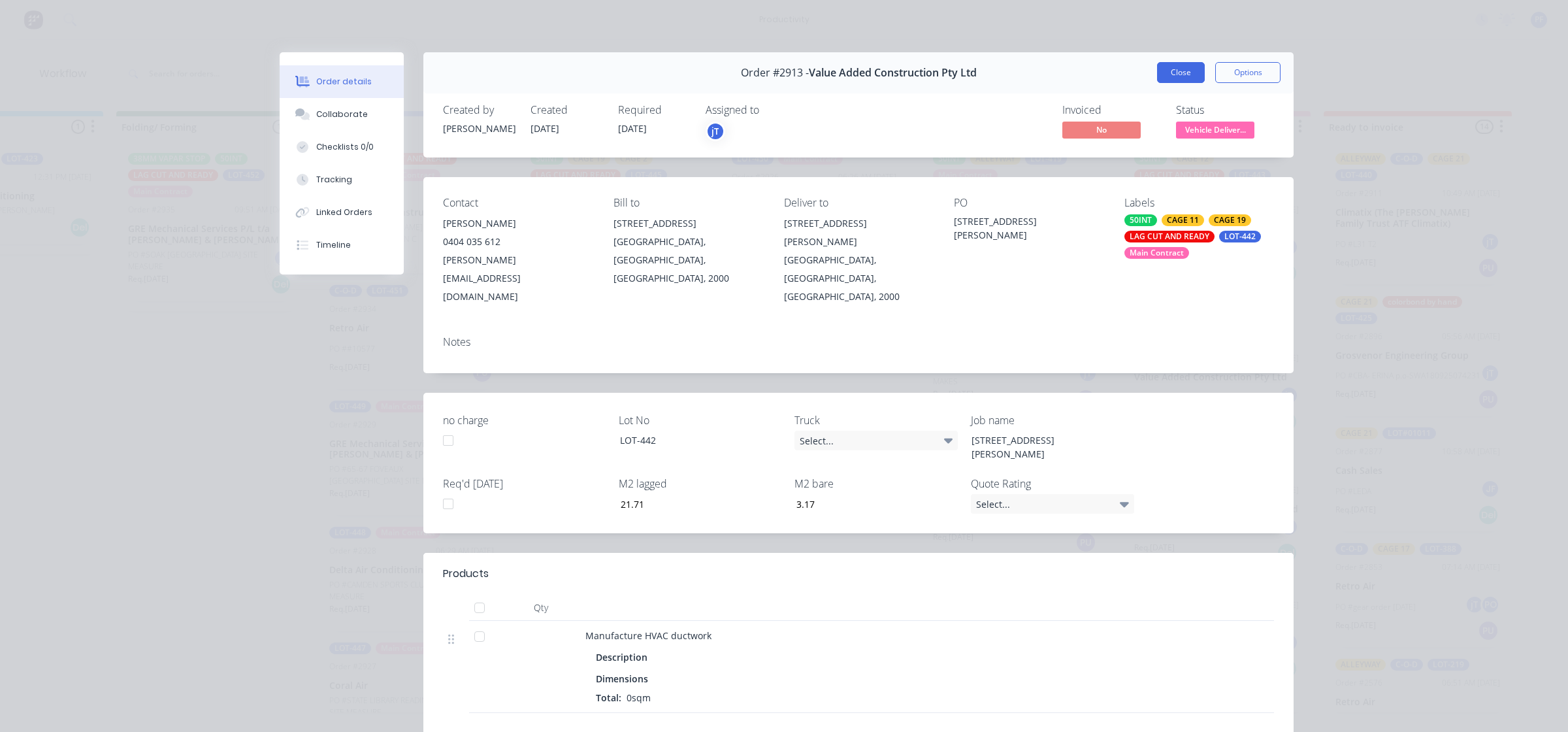
click at [1165, 76] on button "Close" at bounding box center [1181, 72] width 48 height 21
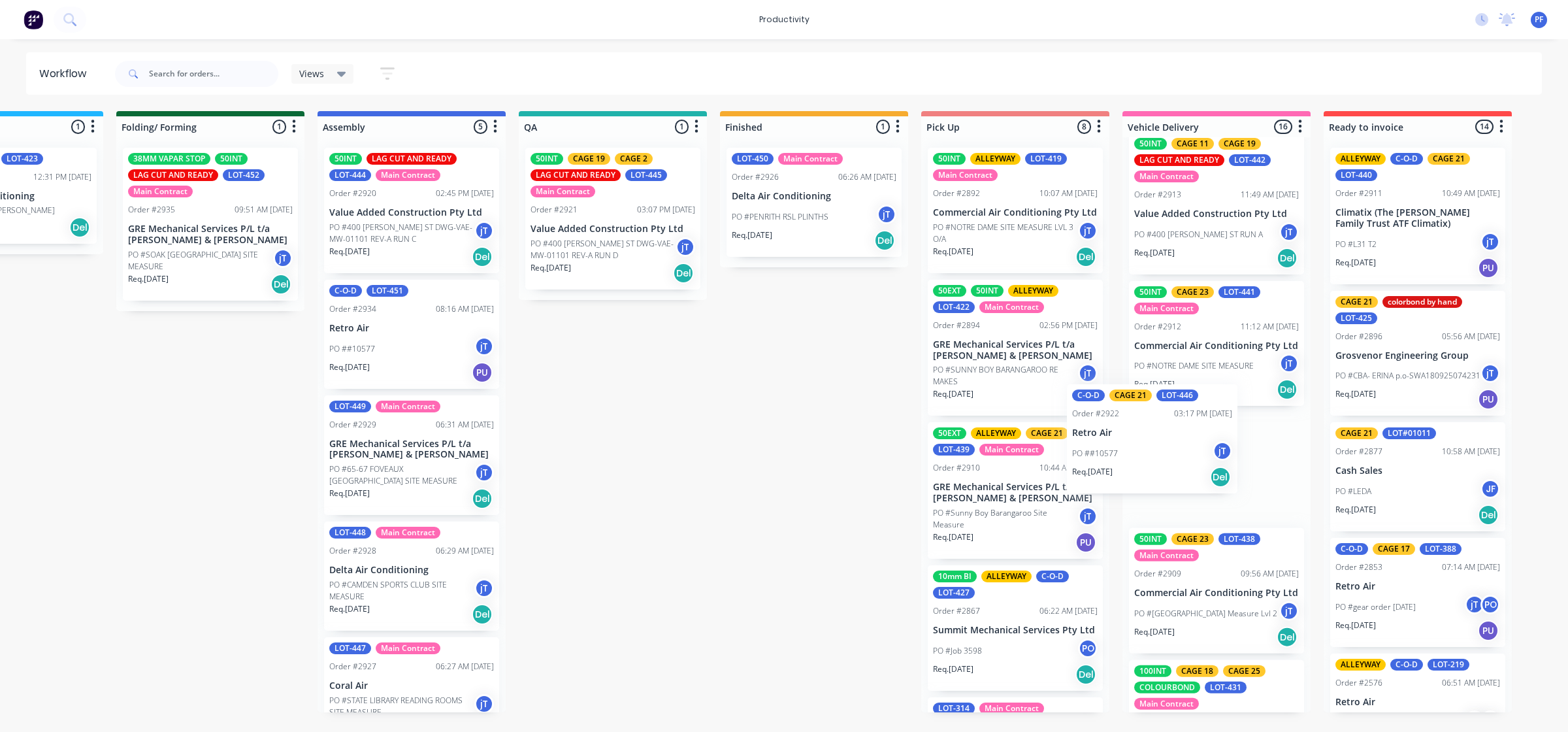
scroll to position [0, 720]
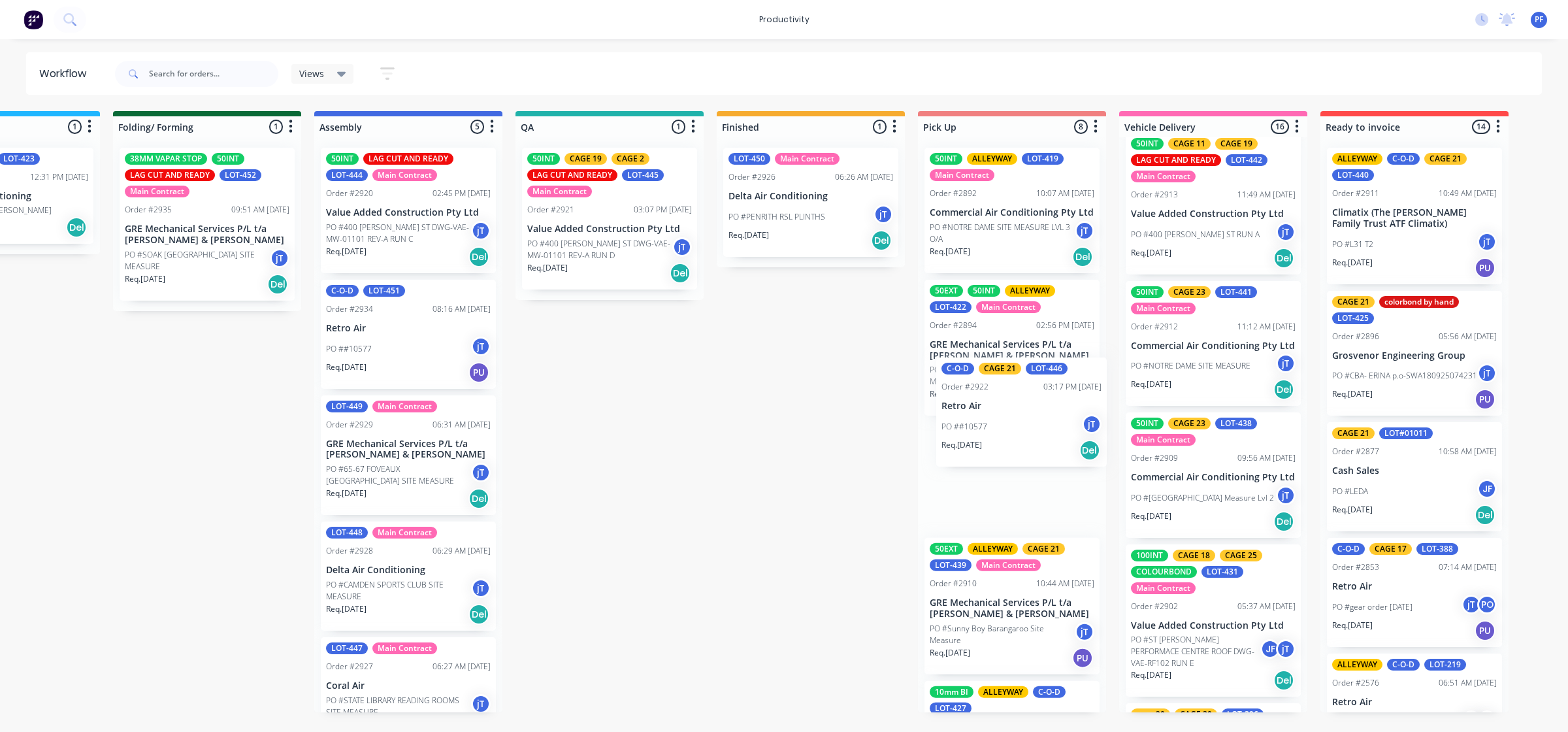
drag, startPoint x: 1210, startPoint y: 495, endPoint x: 1010, endPoint y: 459, distance: 203.2
click at [1010, 458] on div "Submitted 36 Order #240 10:47 AM [DATE] Retro Air PO #Freshwater Apts PO Req. […" at bounding box center [550, 412] width 2559 height 601
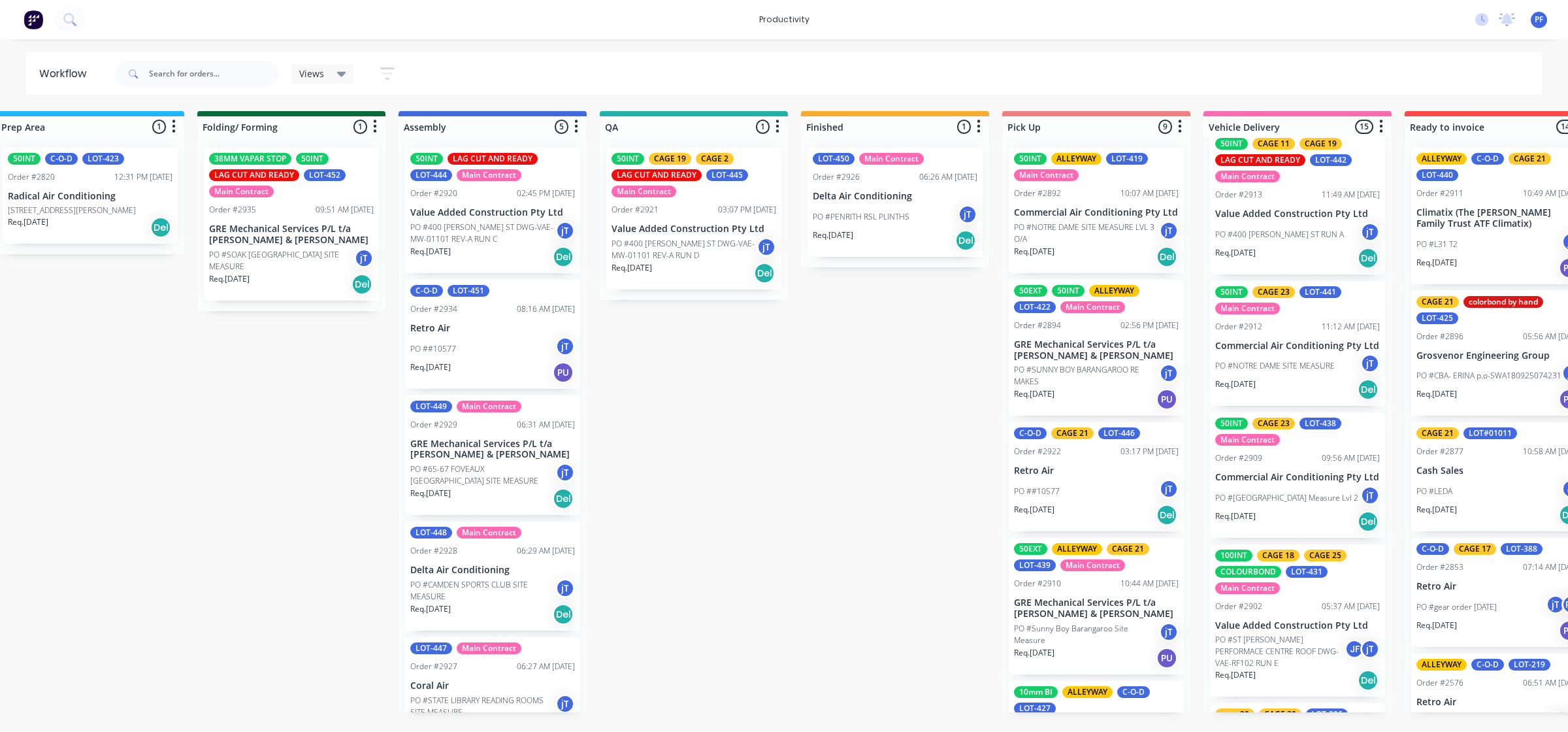
scroll to position [0, 634]
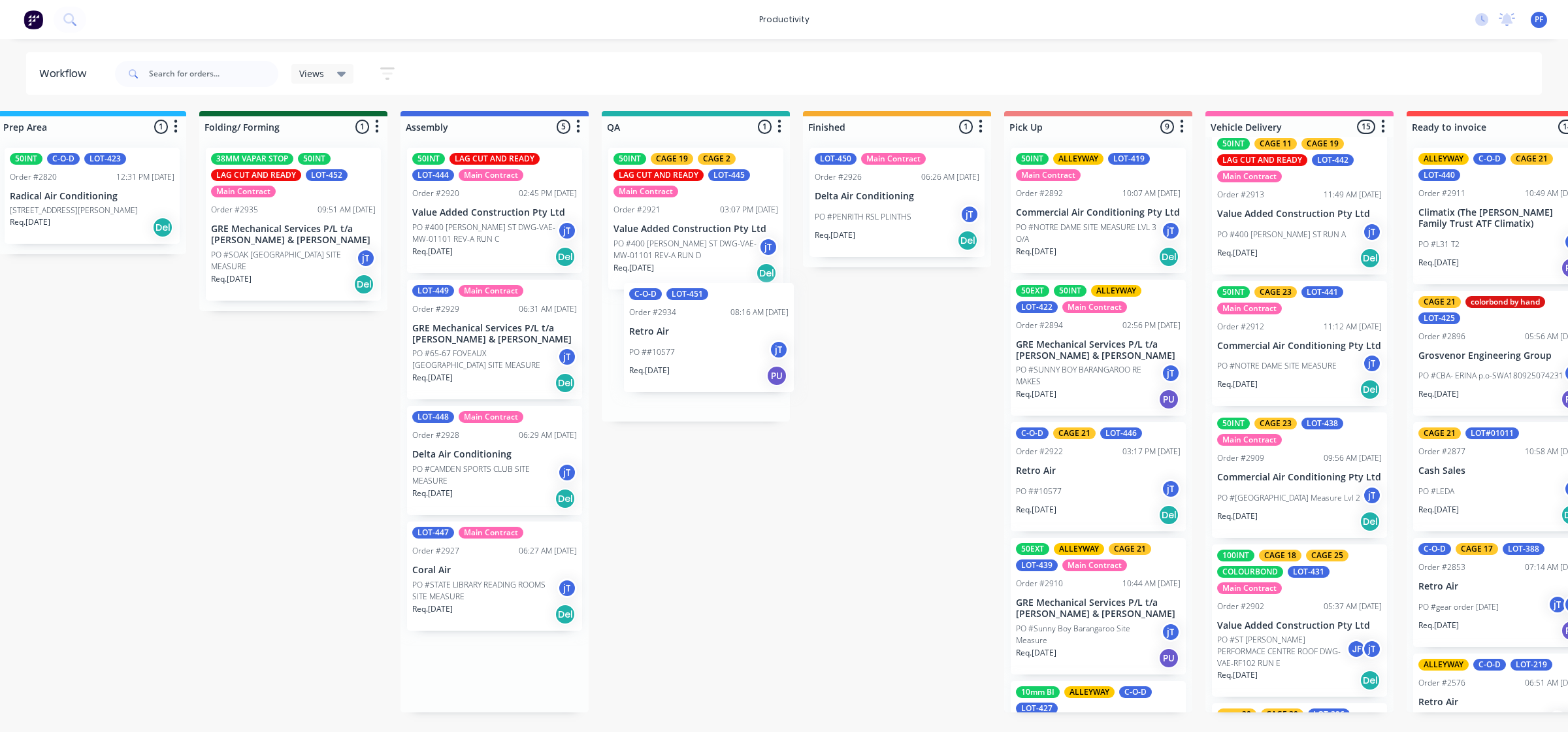
drag, startPoint x: 536, startPoint y: 307, endPoint x: 675, endPoint y: 339, distance: 142.6
click at [677, 340] on div "Submitted 36 Order #240 10:47 AM [DATE] Retro Air PO #Freshwater Apts PO Req. […" at bounding box center [636, 412] width 2559 height 601
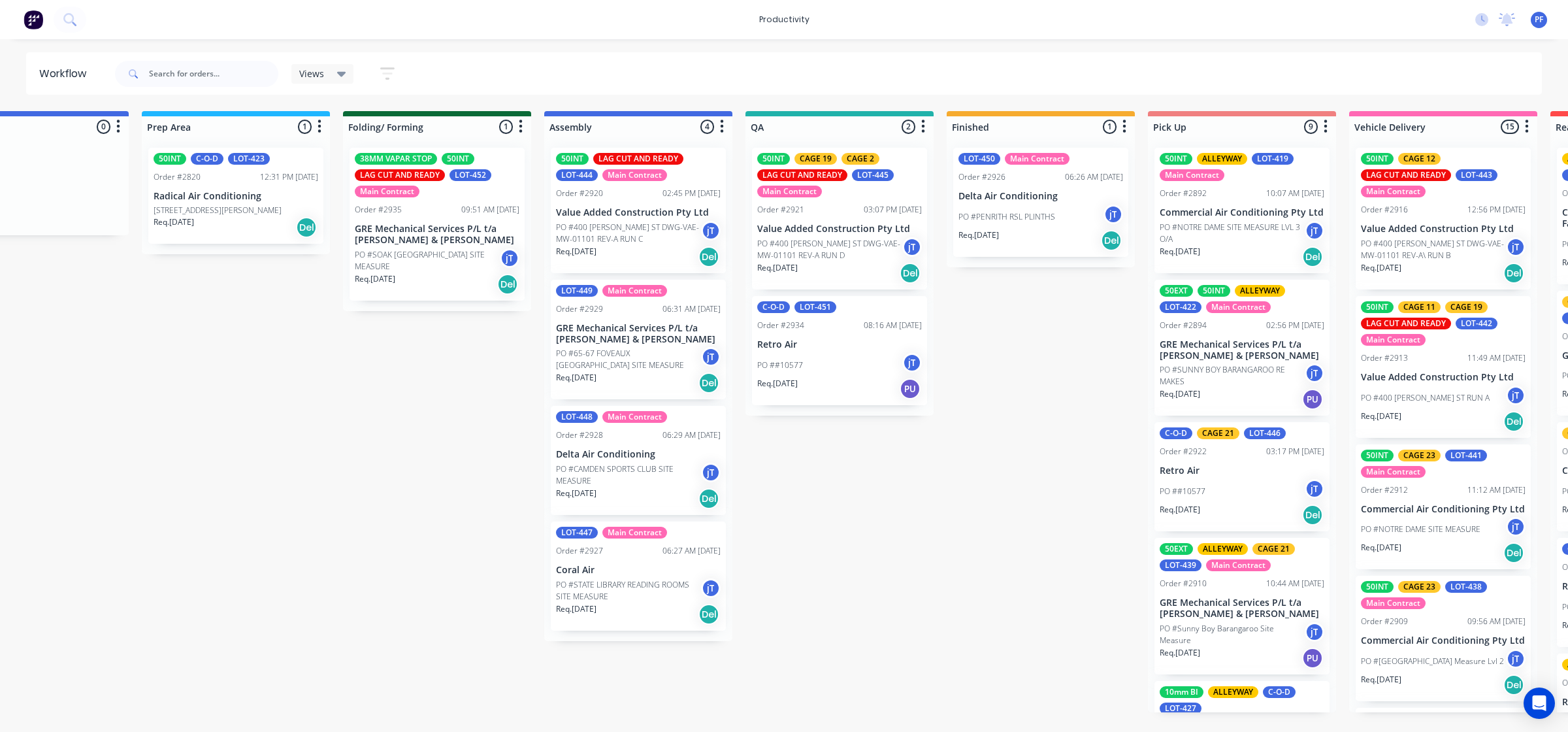
scroll to position [0, 491]
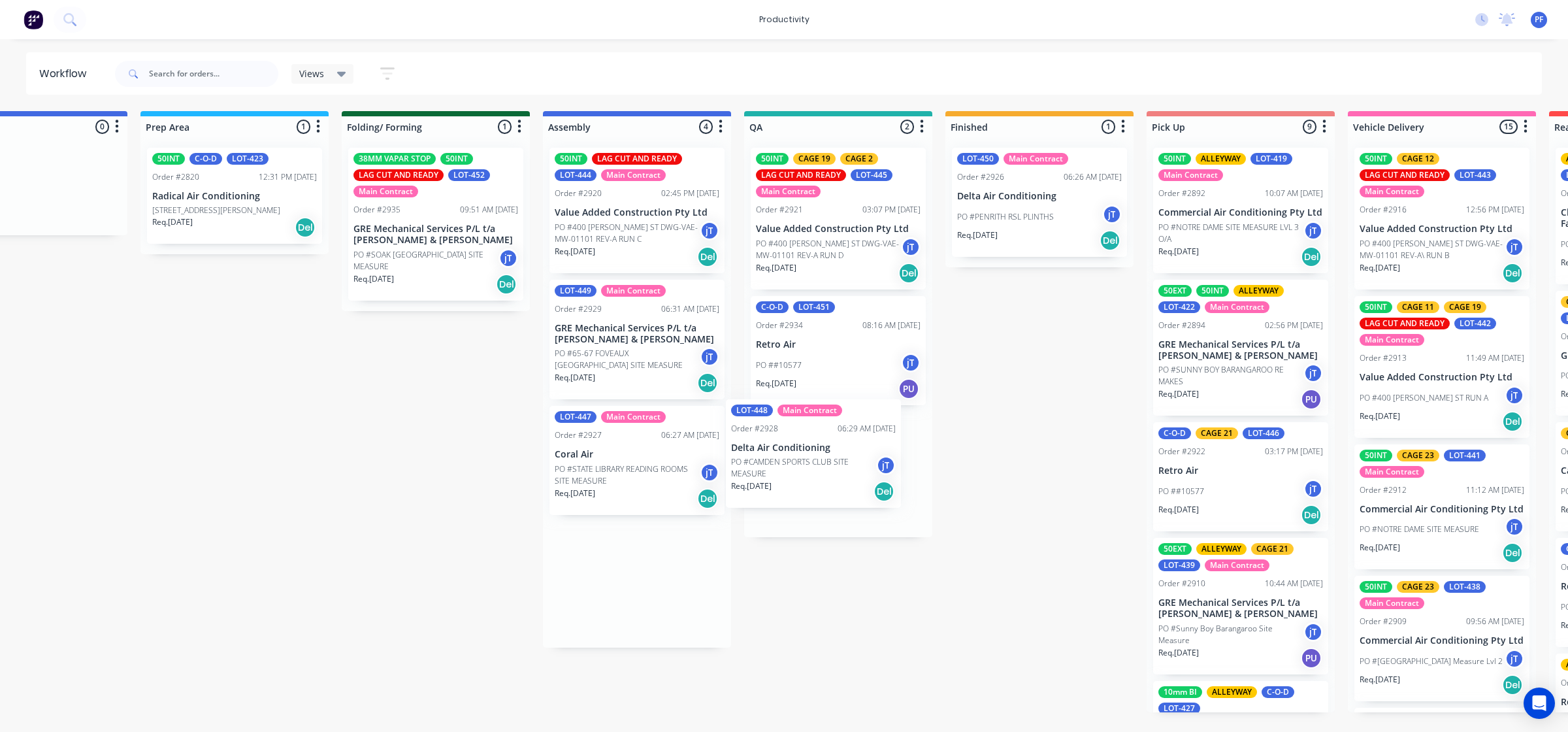
drag, startPoint x: 624, startPoint y: 461, endPoint x: 811, endPoint y: 452, distance: 187.2
click at [811, 452] on div "Submitted 36 Order #240 10:47 AM [DATE] Retro Air PO #Freshwater Apts PO Req. […" at bounding box center [778, 412] width 2559 height 601
click at [804, 351] on div "C-O-D LOT-451 Order #2934 08:16 AM 23/09/25 Retro Air PO ##10577 jT Req. 25/09/…" at bounding box center [838, 351] width 175 height 109
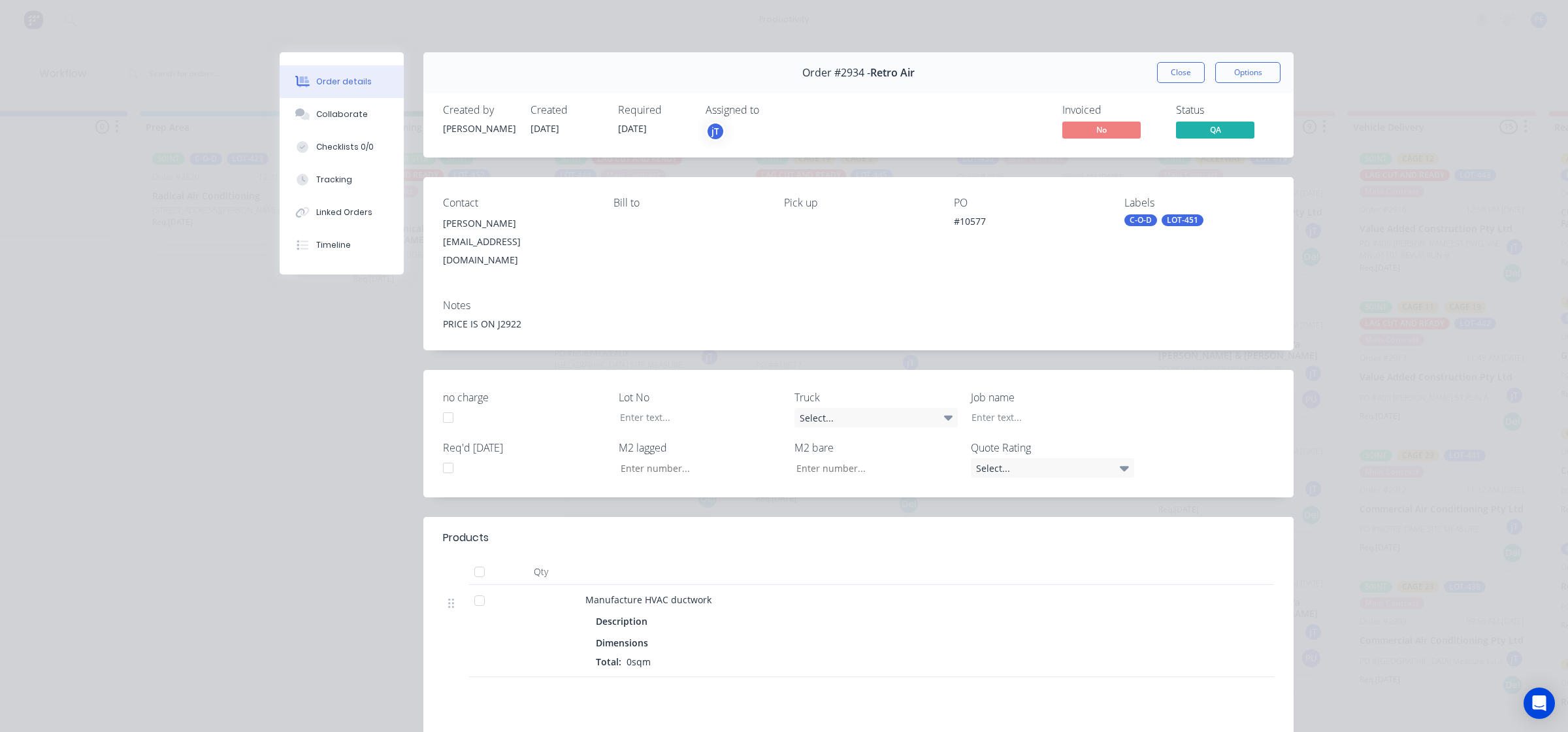
click at [1171, 221] on div "LOT-451" at bounding box center [1183, 220] width 42 height 12
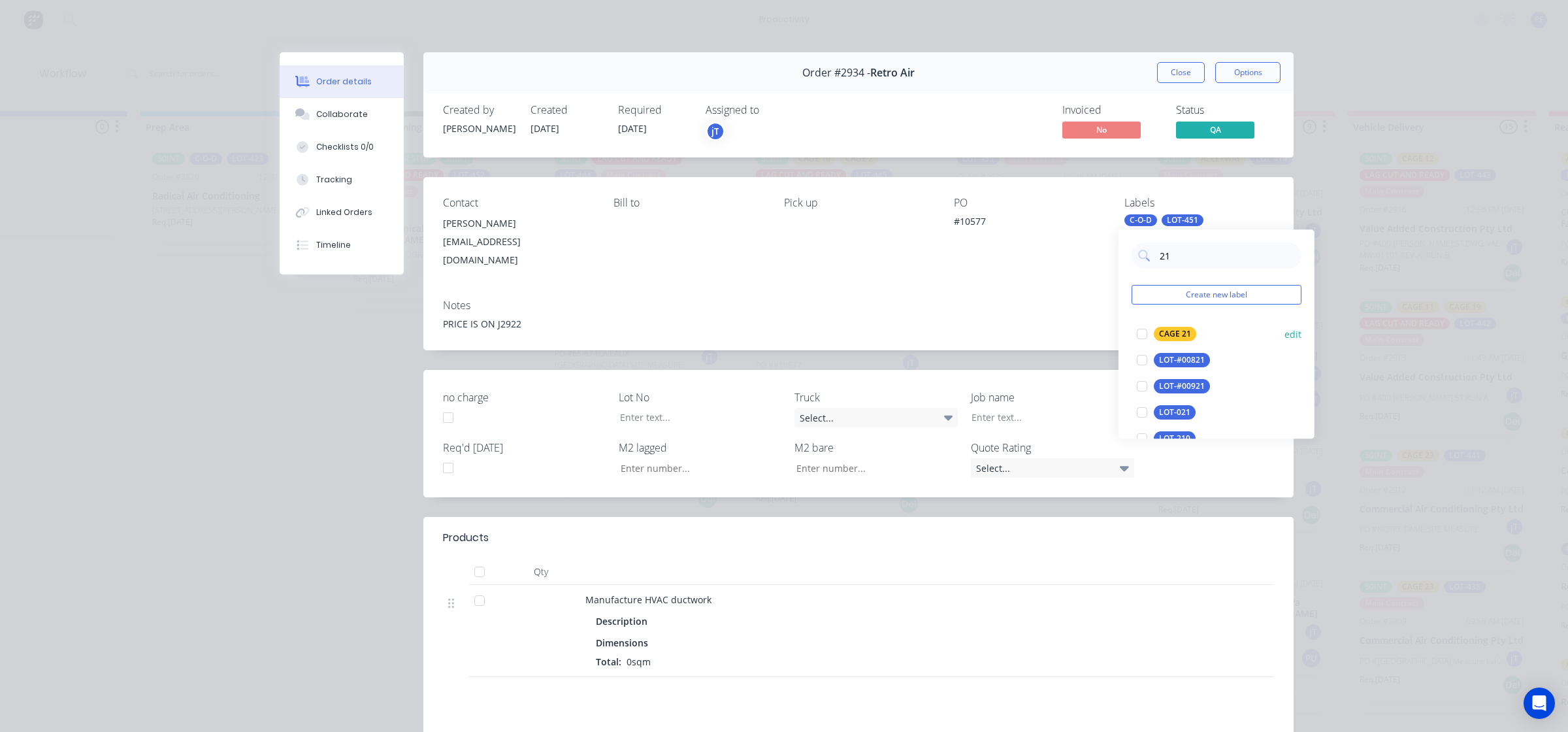
type input "21"
click at [1161, 328] on div "CAGE 21" at bounding box center [1175, 333] width 43 height 14
click at [1109, 299] on div "Notes" at bounding box center [858, 305] width 831 height 13
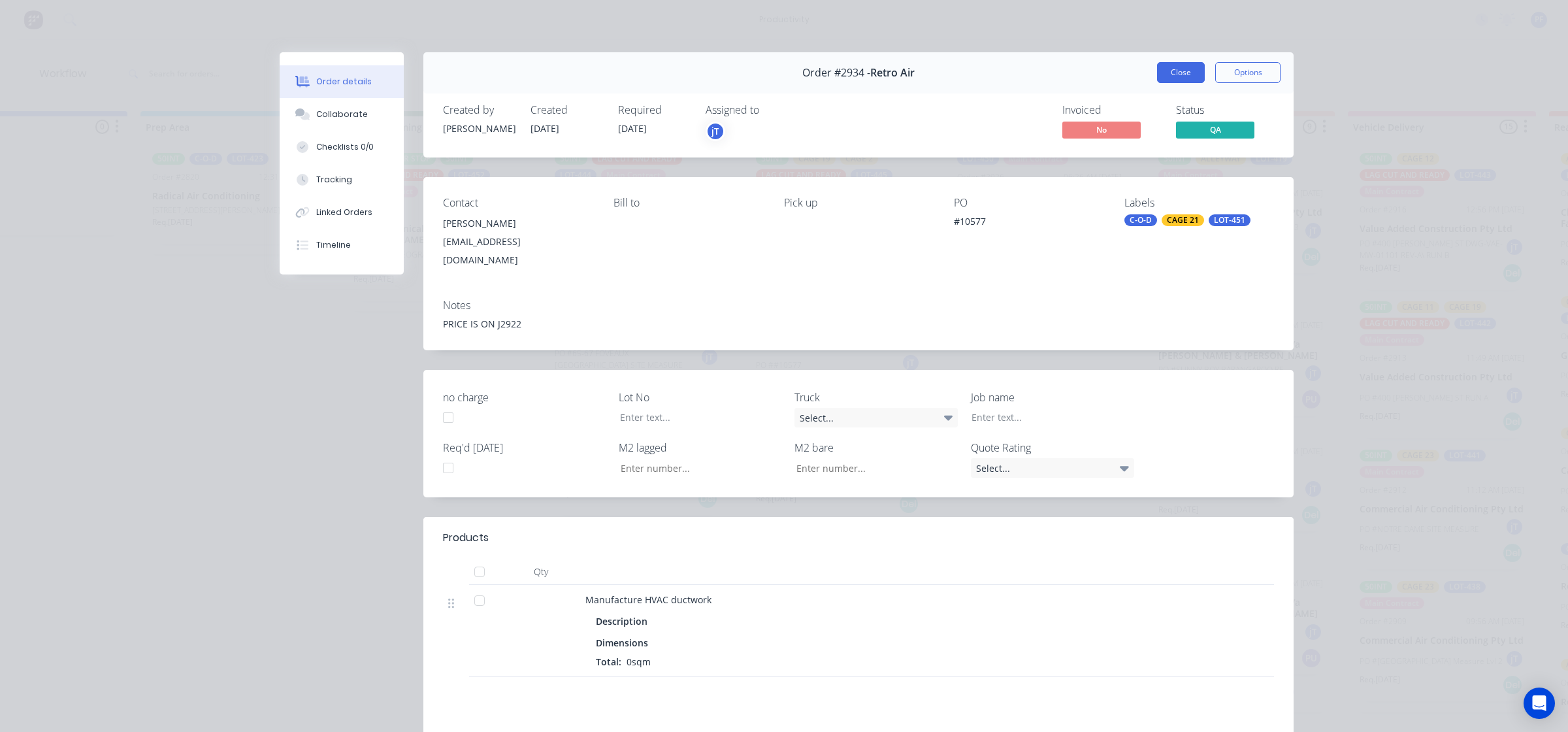
click at [1173, 74] on button "Close" at bounding box center [1181, 72] width 48 height 21
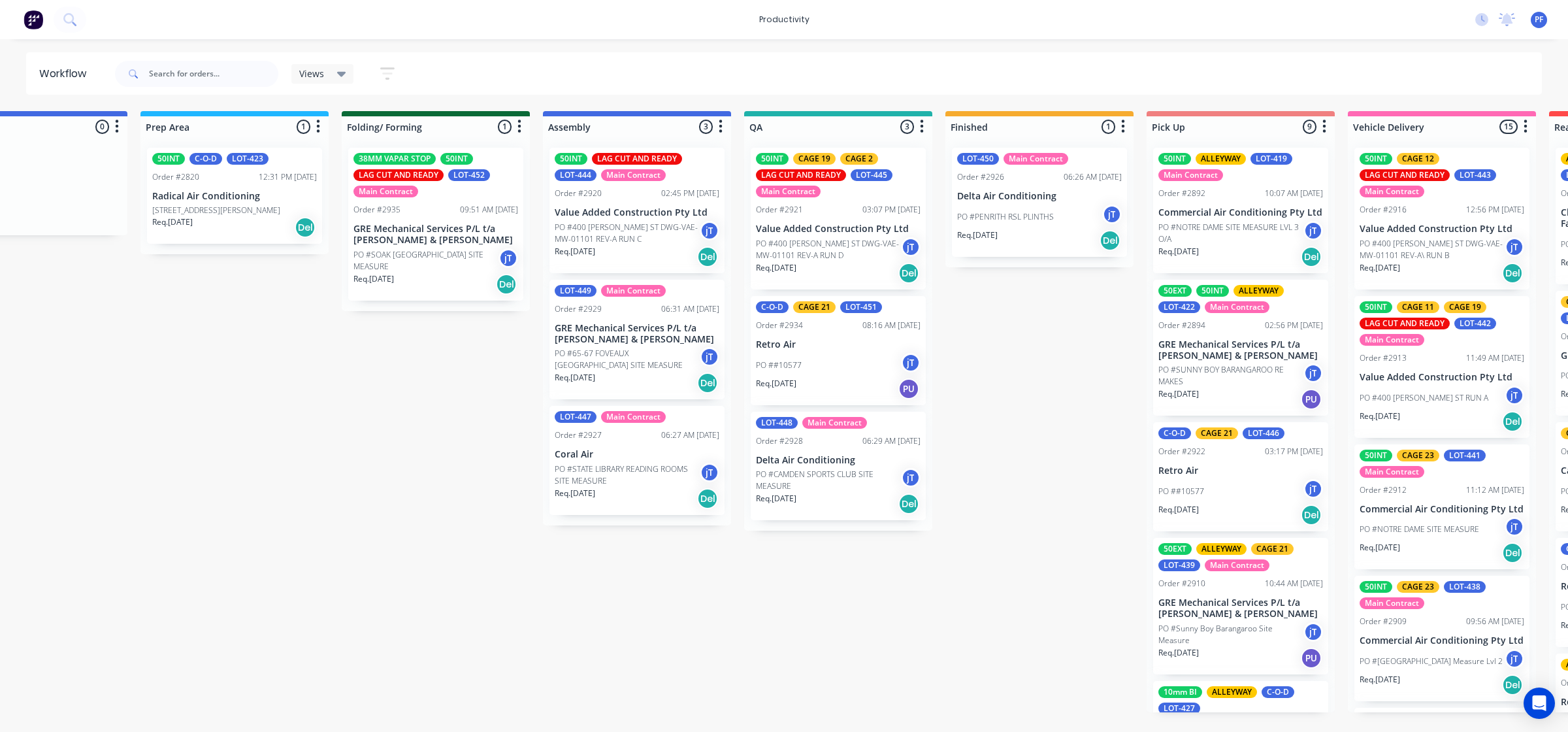
click at [861, 366] on div "PO ##10577 jT" at bounding box center [838, 366] width 165 height 25
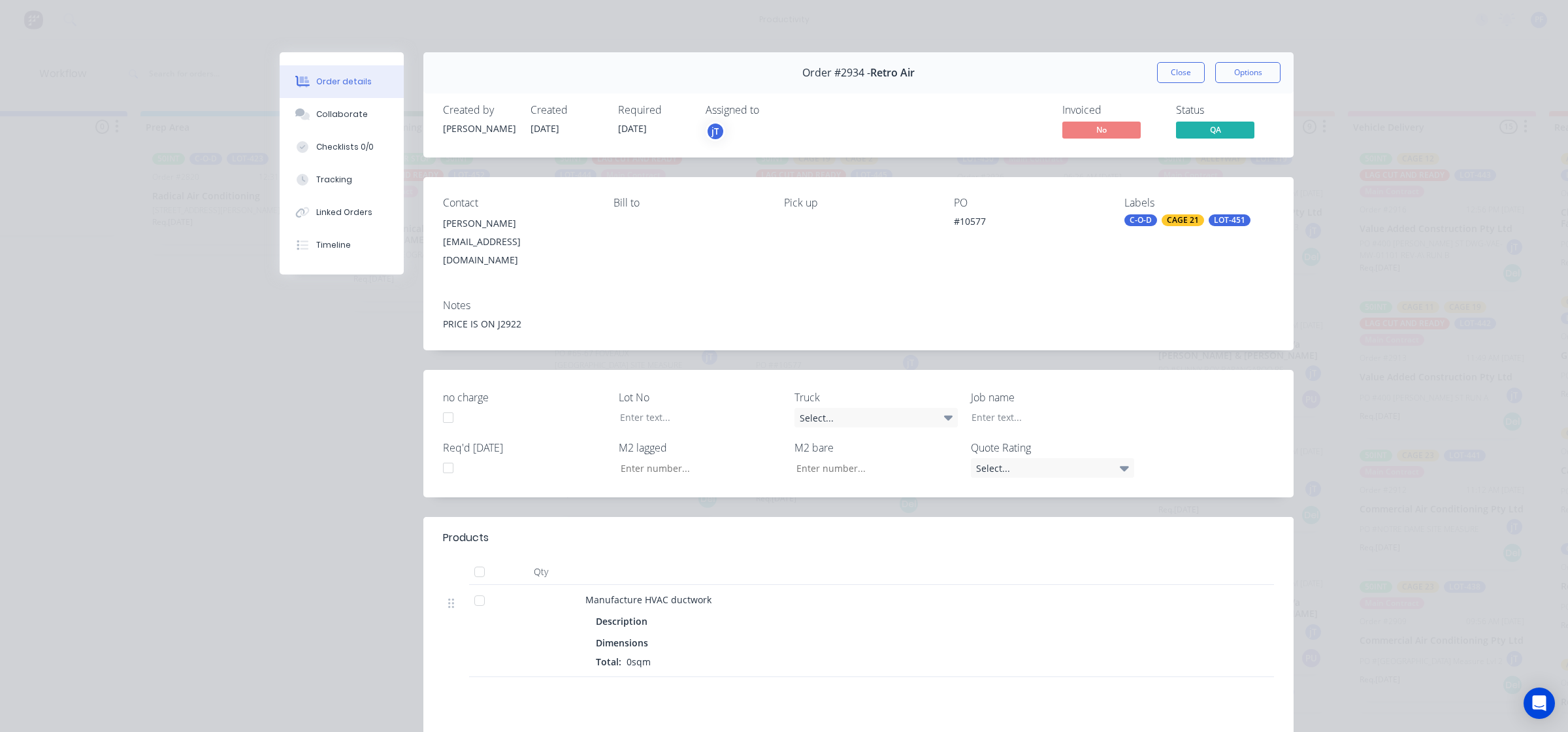
click at [1186, 213] on div "Labels C-O-D CAGE 21 LOT-451" at bounding box center [1199, 233] width 150 height 73
click at [1186, 218] on div "CAGE 21" at bounding box center [1183, 220] width 43 height 12
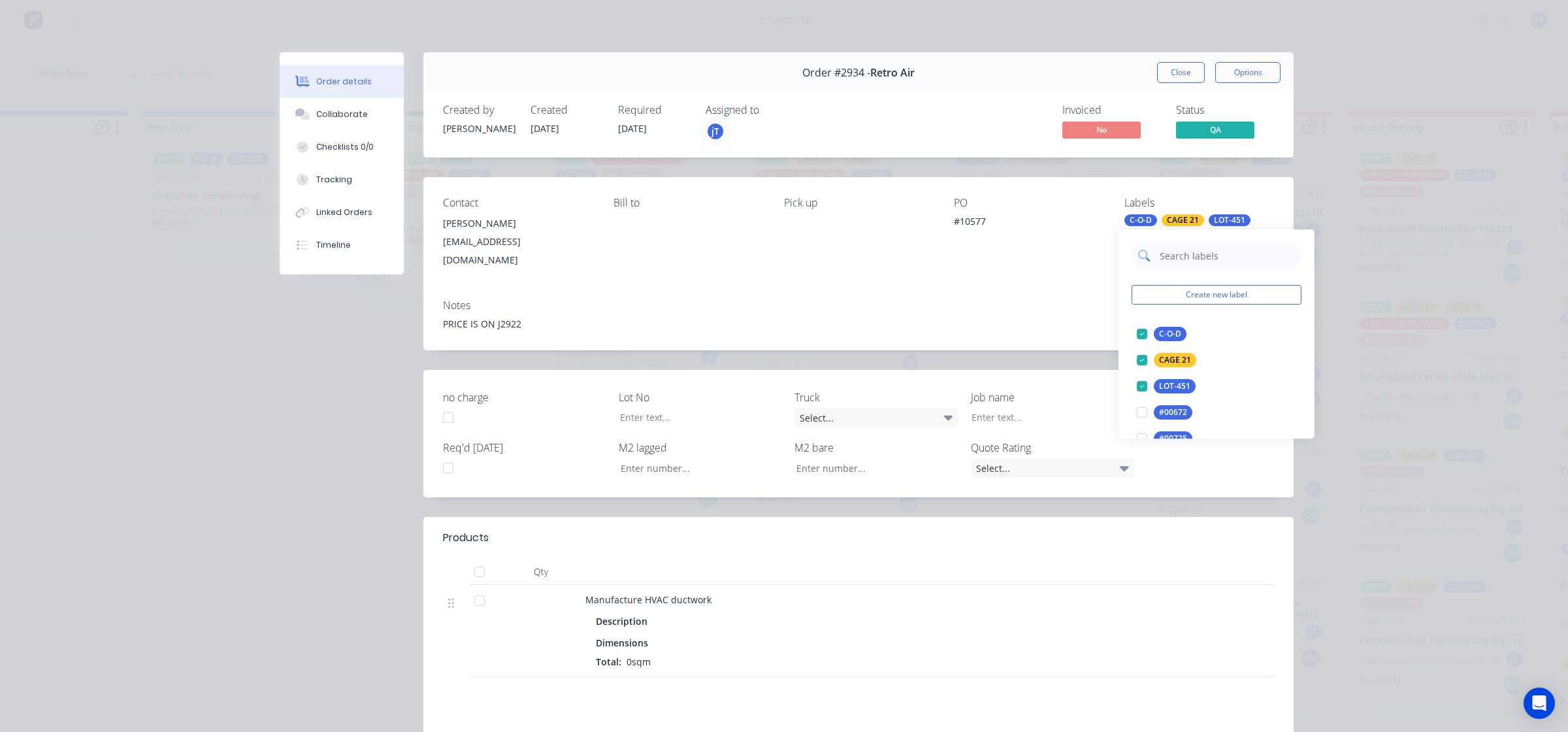
click at [1174, 259] on input "text" at bounding box center [1227, 255] width 136 height 26
type input "alley"
click at [1170, 330] on div "ALLEYWAY" at bounding box center [1179, 333] width 50 height 14
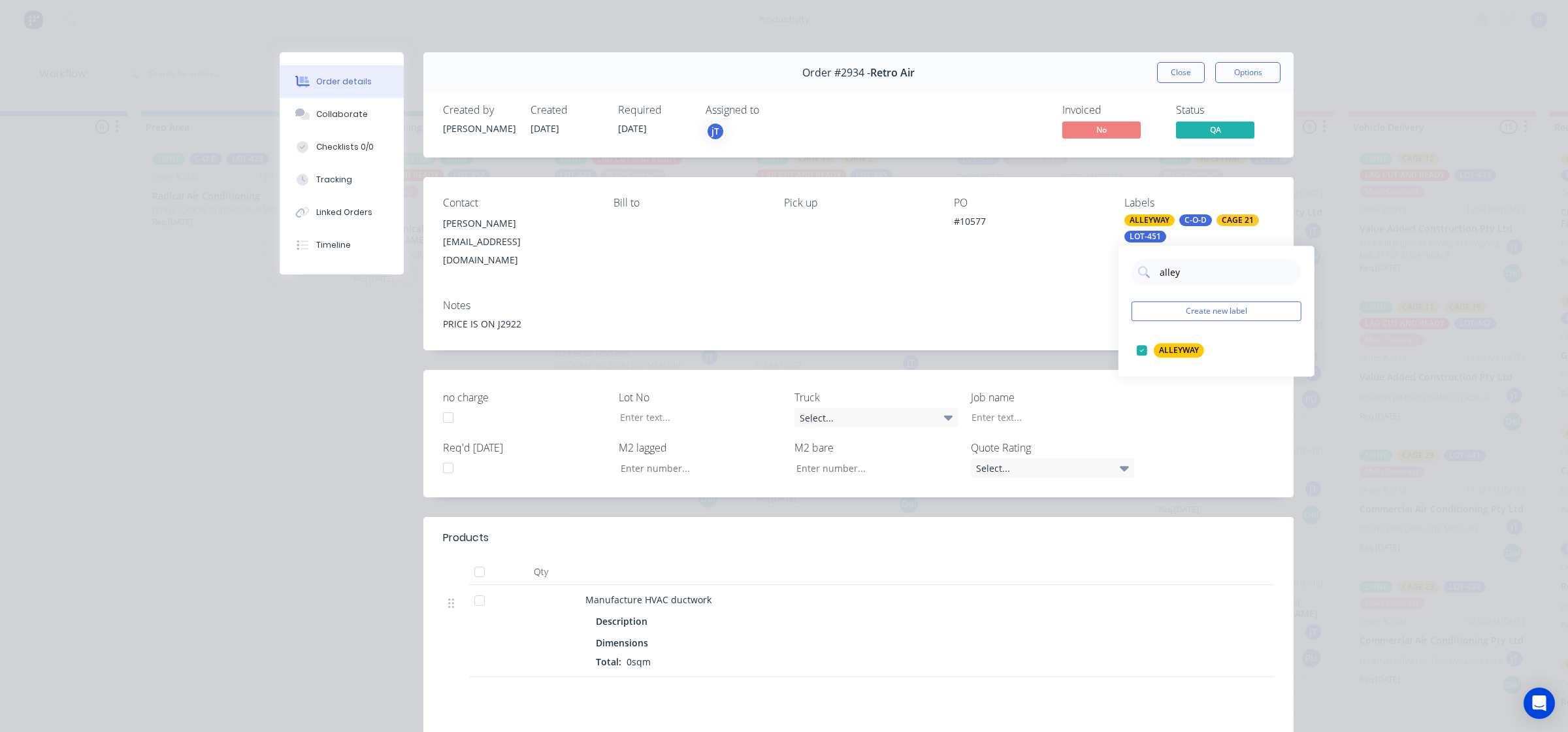
click at [1096, 271] on div "Contact Jordan Bower jordan@retroair.com.au Bill to Pick up PO #10577 Labels AL…" at bounding box center [858, 233] width 870 height 112
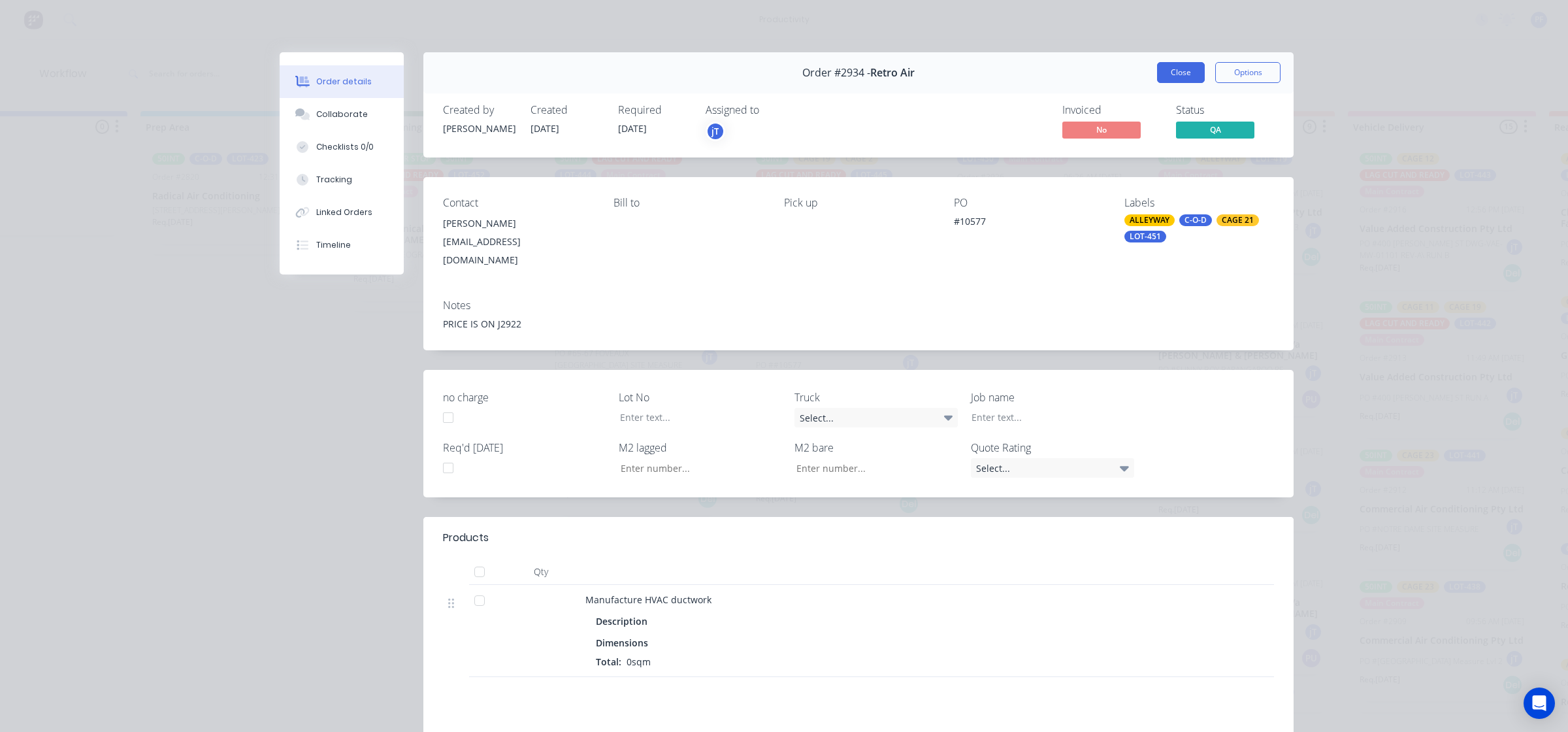
click at [1175, 79] on button "Close" at bounding box center [1181, 72] width 48 height 21
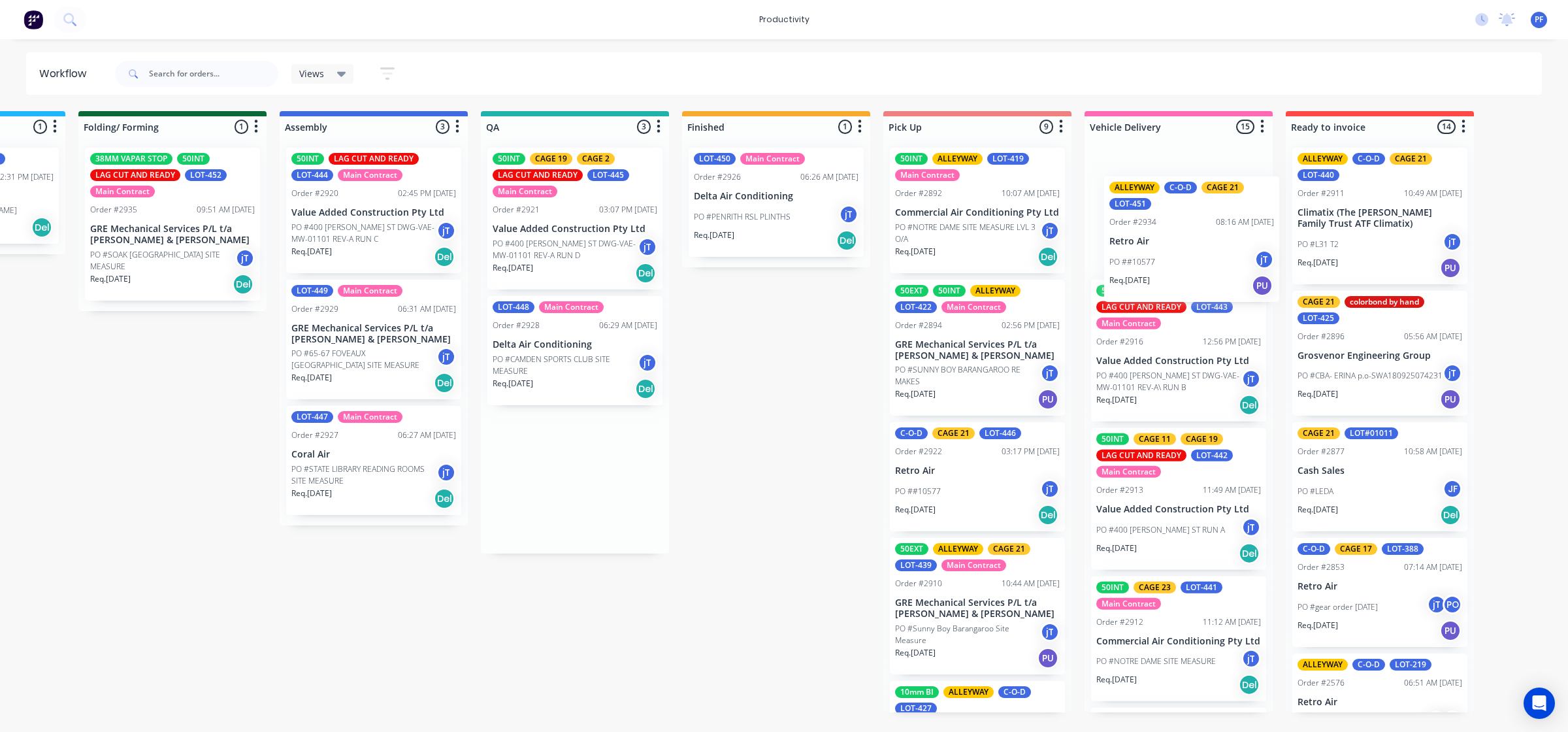
scroll to position [0, 762]
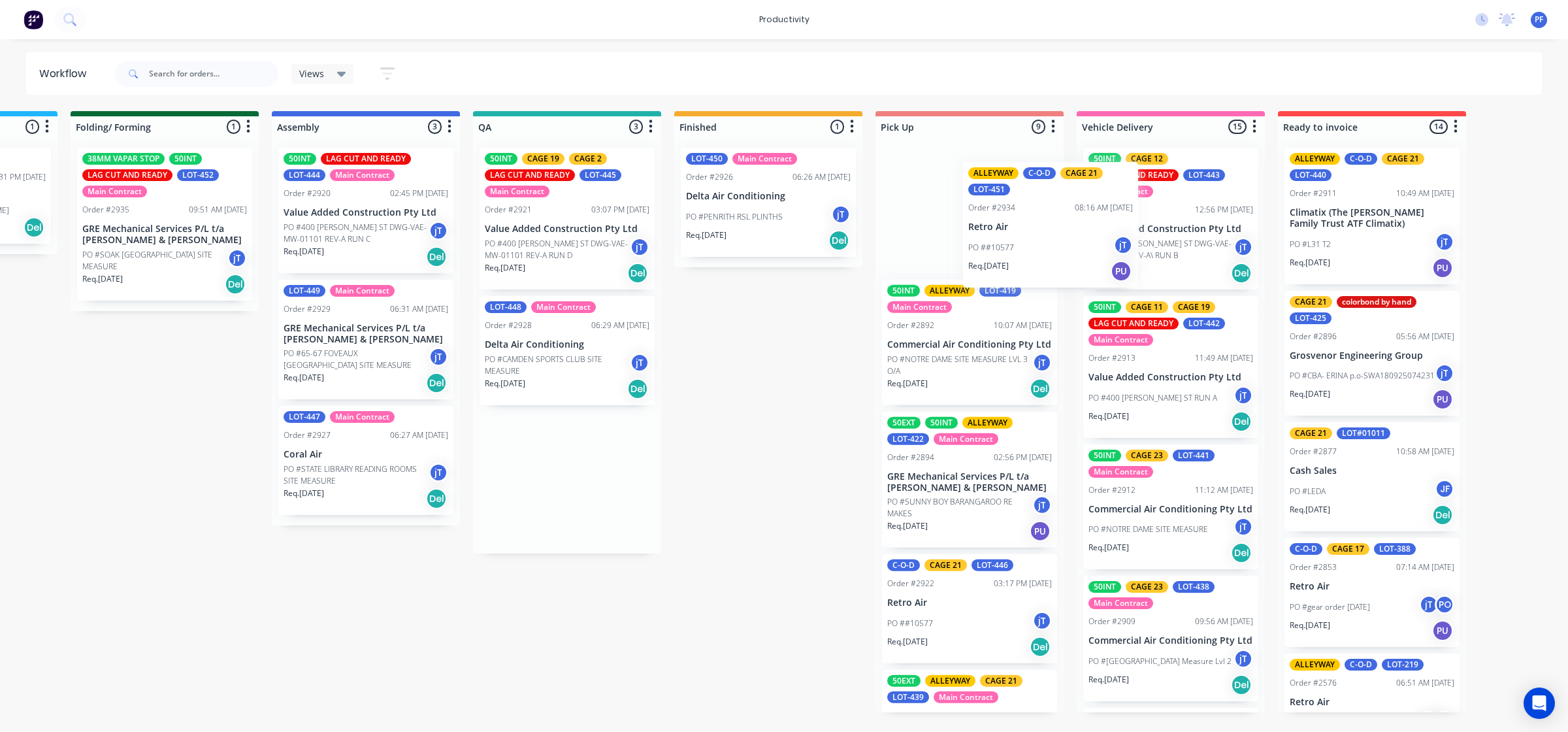
drag, startPoint x: 1197, startPoint y: 347, endPoint x: 1013, endPoint y: 207, distance: 231.2
click at [1019, 207] on div "Submitted 36 Order #240 10:47 AM [DATE] Retro Air PO #Freshwater Apts PO Req. […" at bounding box center [507, 412] width 2559 height 601
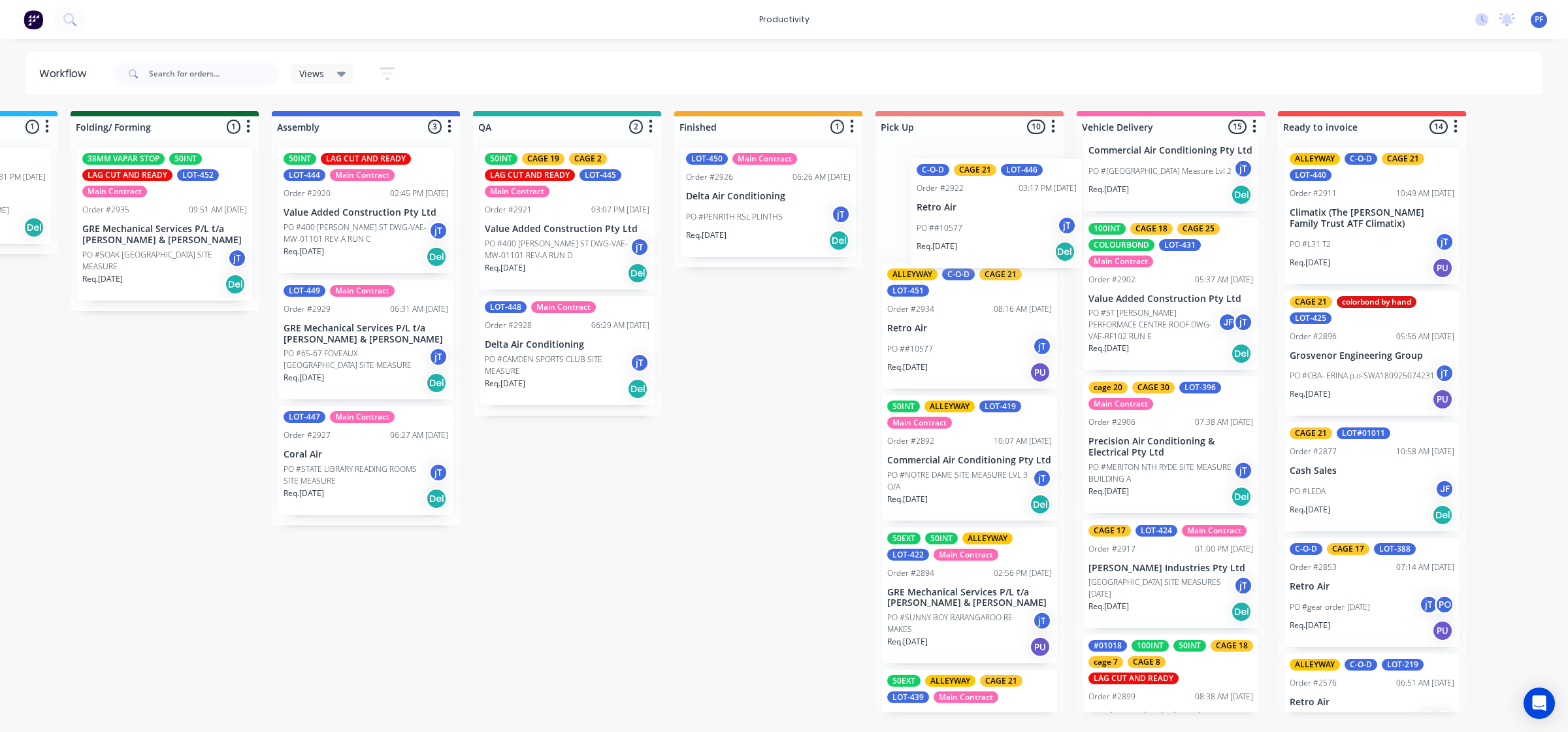
scroll to position [0, 0]
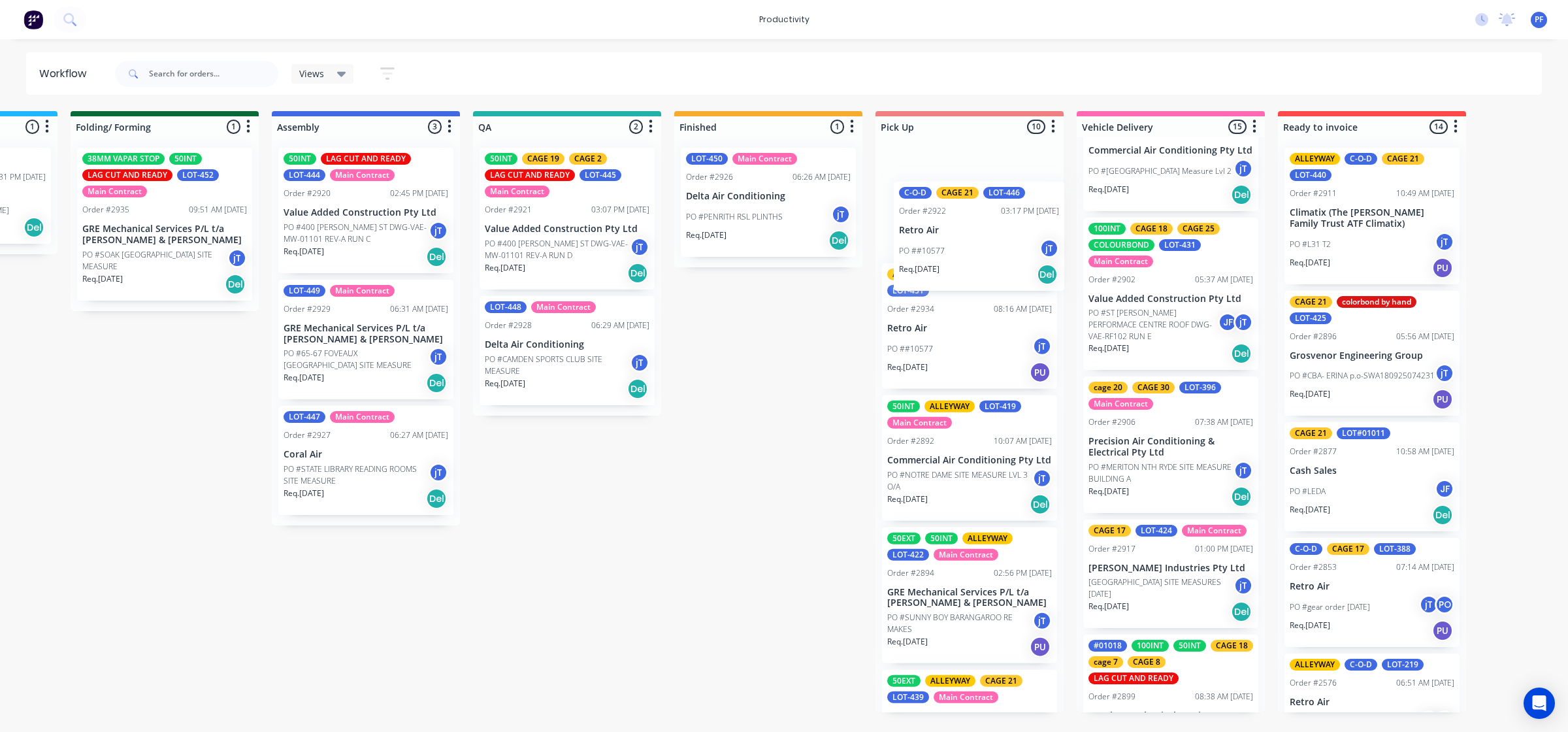
drag, startPoint x: 956, startPoint y: 487, endPoint x: 968, endPoint y: 288, distance: 199.4
click at [968, 288] on div "ALLEYWAY C-O-D CAGE 21 LOT-451 Order #2934 08:16 AM 23/09/25 Retro Air PO ##105…" at bounding box center [970, 424] width 188 height 575
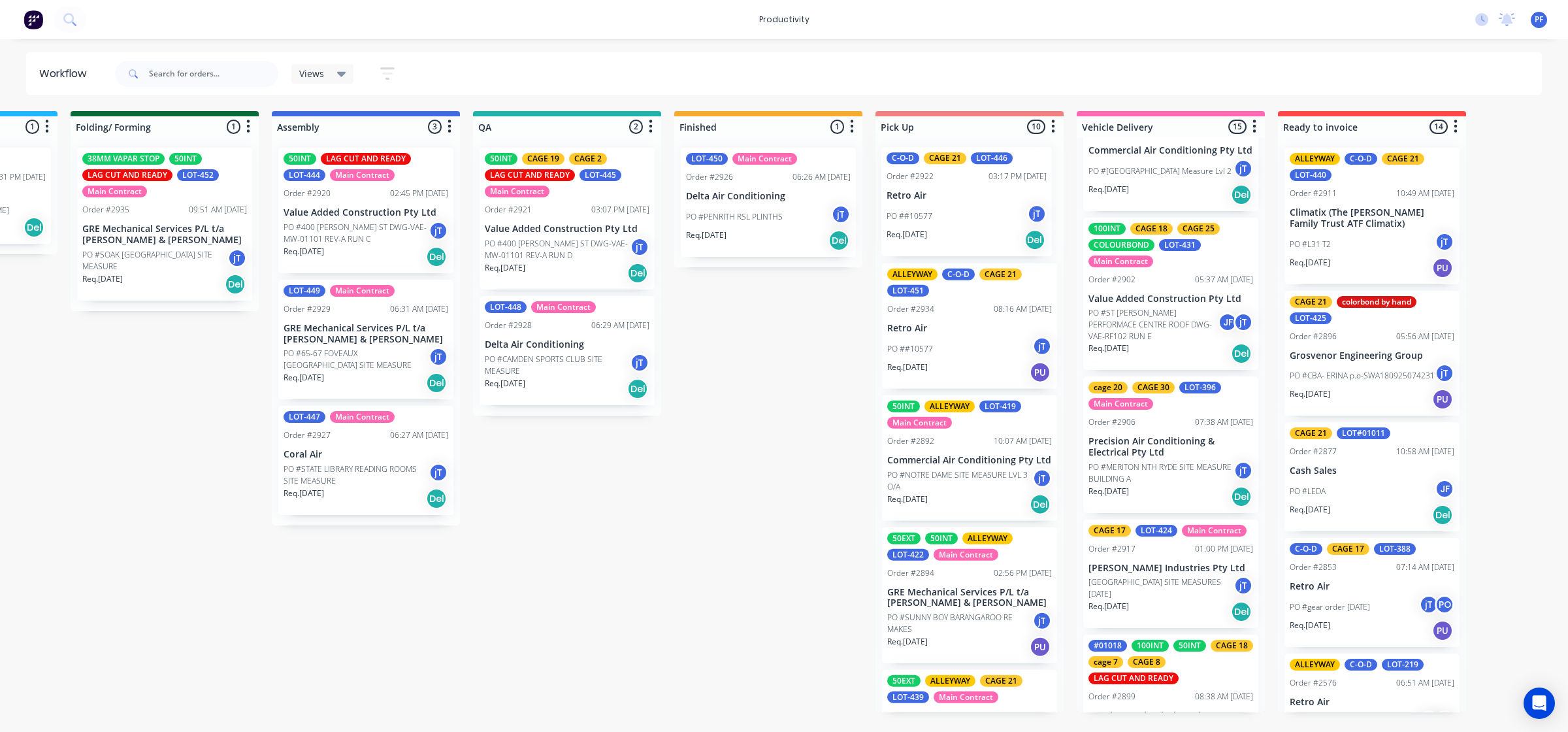
click at [951, 191] on p "Retro Air" at bounding box center [966, 195] width 160 height 11
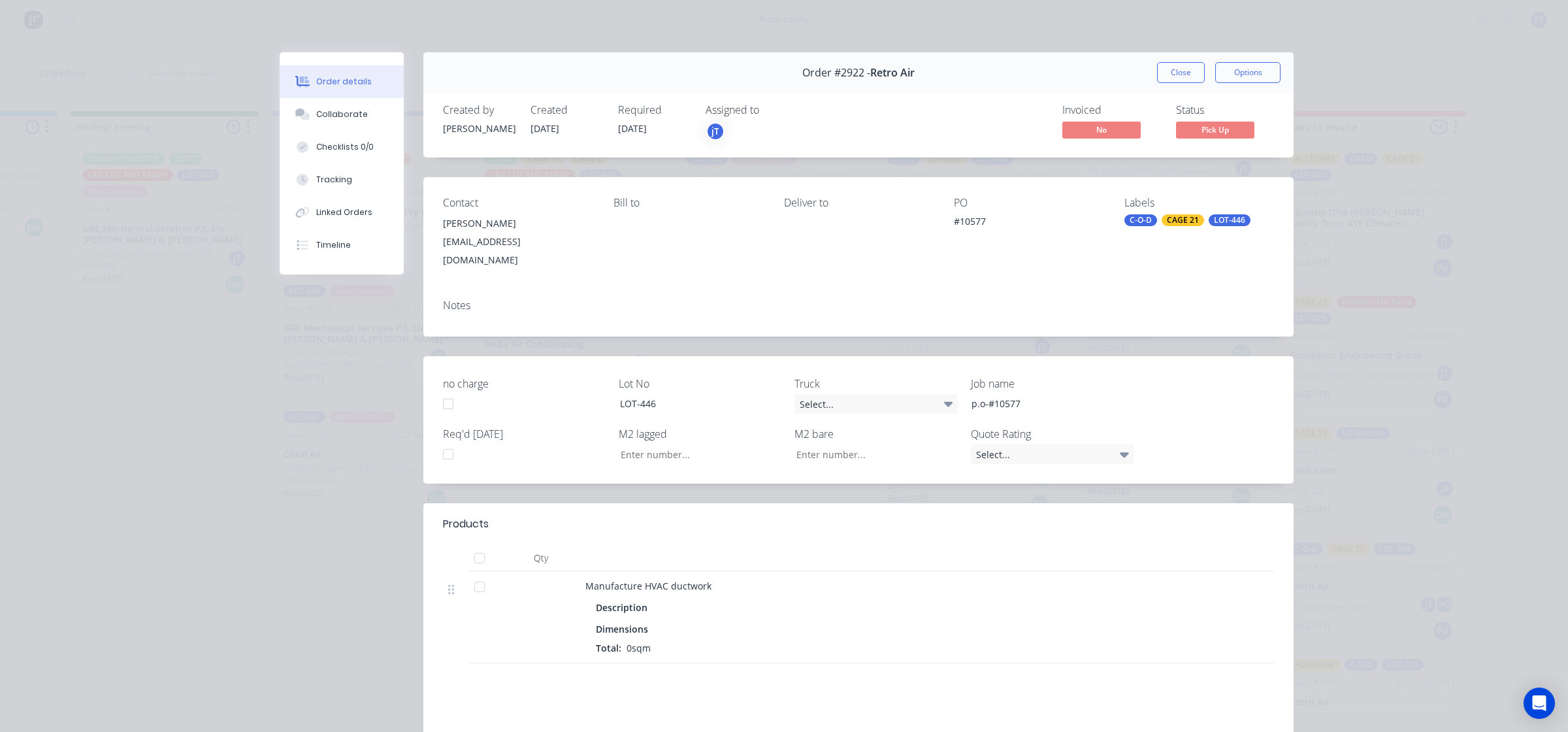
drag, startPoint x: 1185, startPoint y: 220, endPoint x: 1178, endPoint y: 221, distance: 7.1
click at [1184, 221] on div "CAGE 21" at bounding box center [1183, 220] width 43 height 12
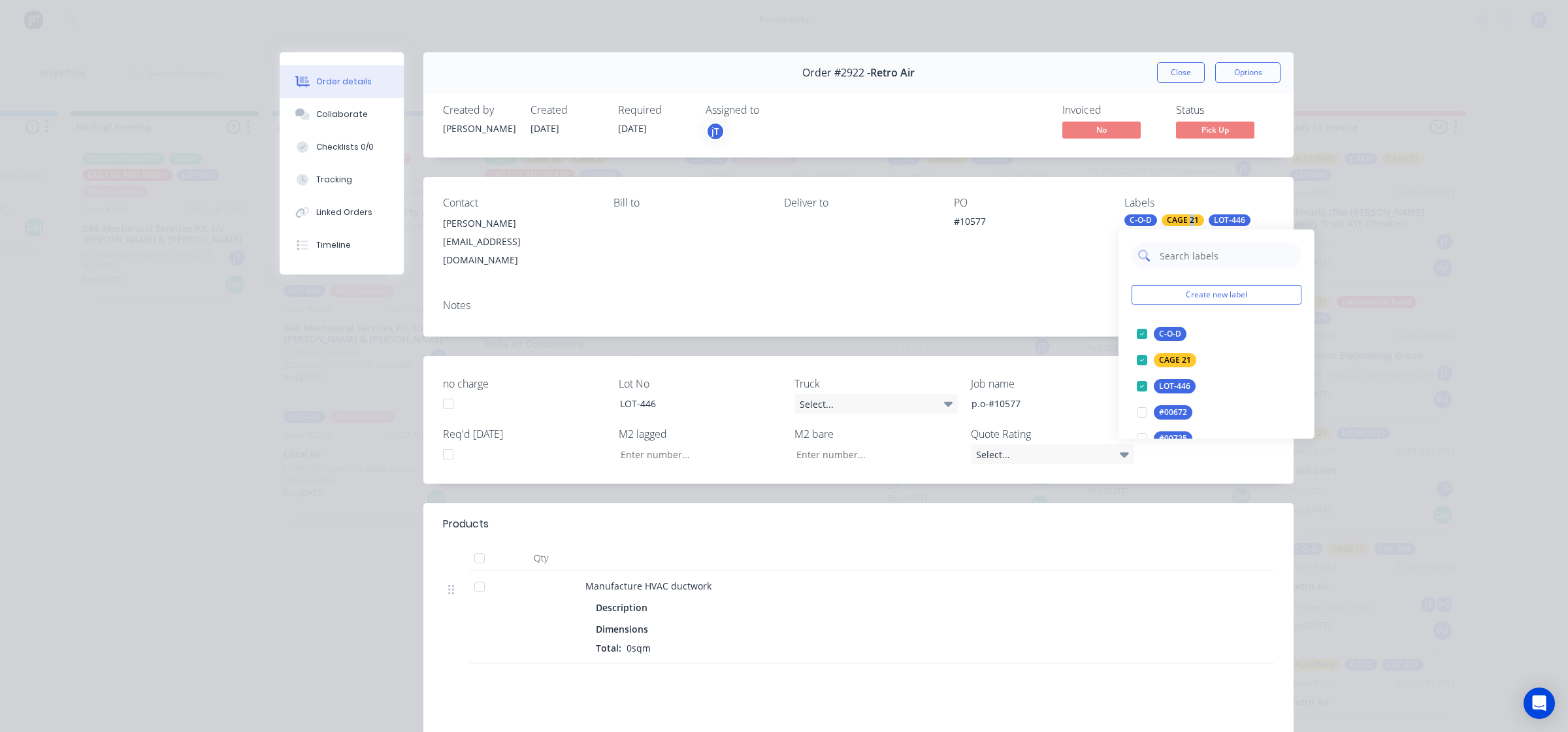
click at [1177, 257] on input "text" at bounding box center [1227, 255] width 136 height 26
type input "alley"
click at [1183, 328] on div "ALLEYWAY" at bounding box center [1179, 333] width 50 height 14
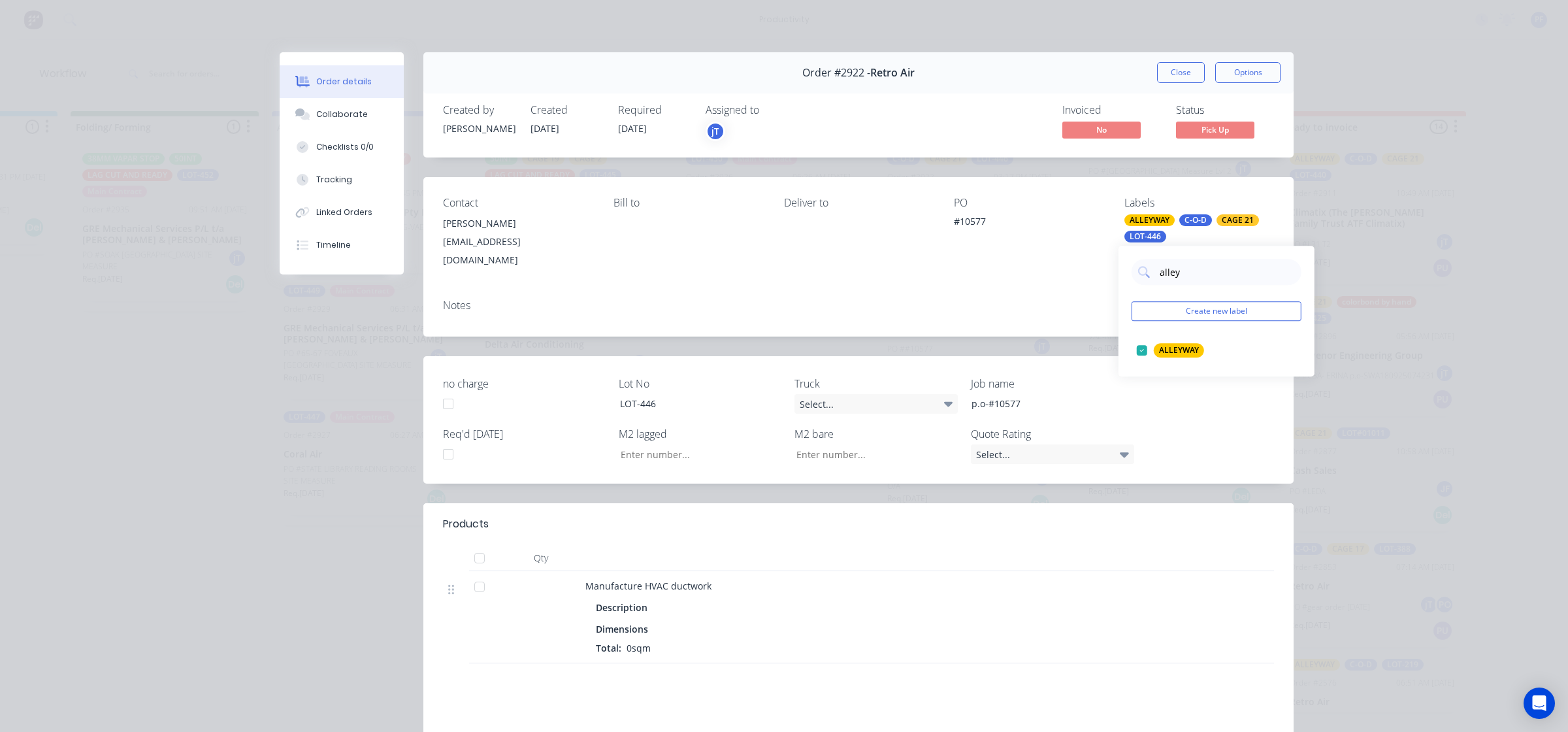
drag, startPoint x: 1075, startPoint y: 276, endPoint x: 1099, endPoint y: 243, distance: 40.8
click at [1079, 273] on div "Contact Jordan Bower jordan@retroair.com.au Bill to Deliver to PO #10577 Labels…" at bounding box center [858, 257] width 870 height 160
click at [1156, 84] on div "Order #2922 - Retro Air Close Options" at bounding box center [858, 72] width 870 height 41
click at [1174, 70] on button "Close" at bounding box center [1181, 72] width 48 height 21
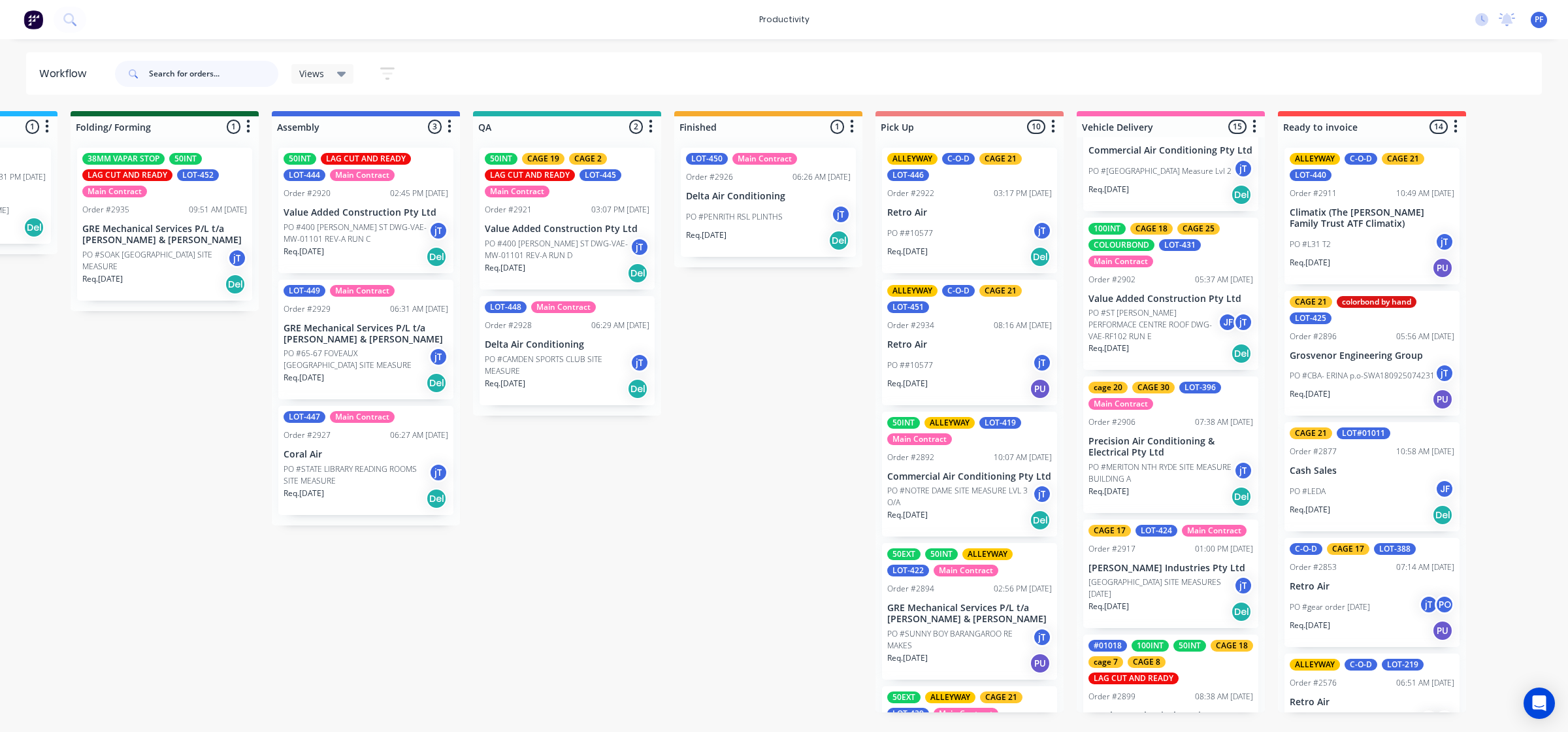
click at [160, 82] on input "text" at bounding box center [213, 74] width 130 height 26
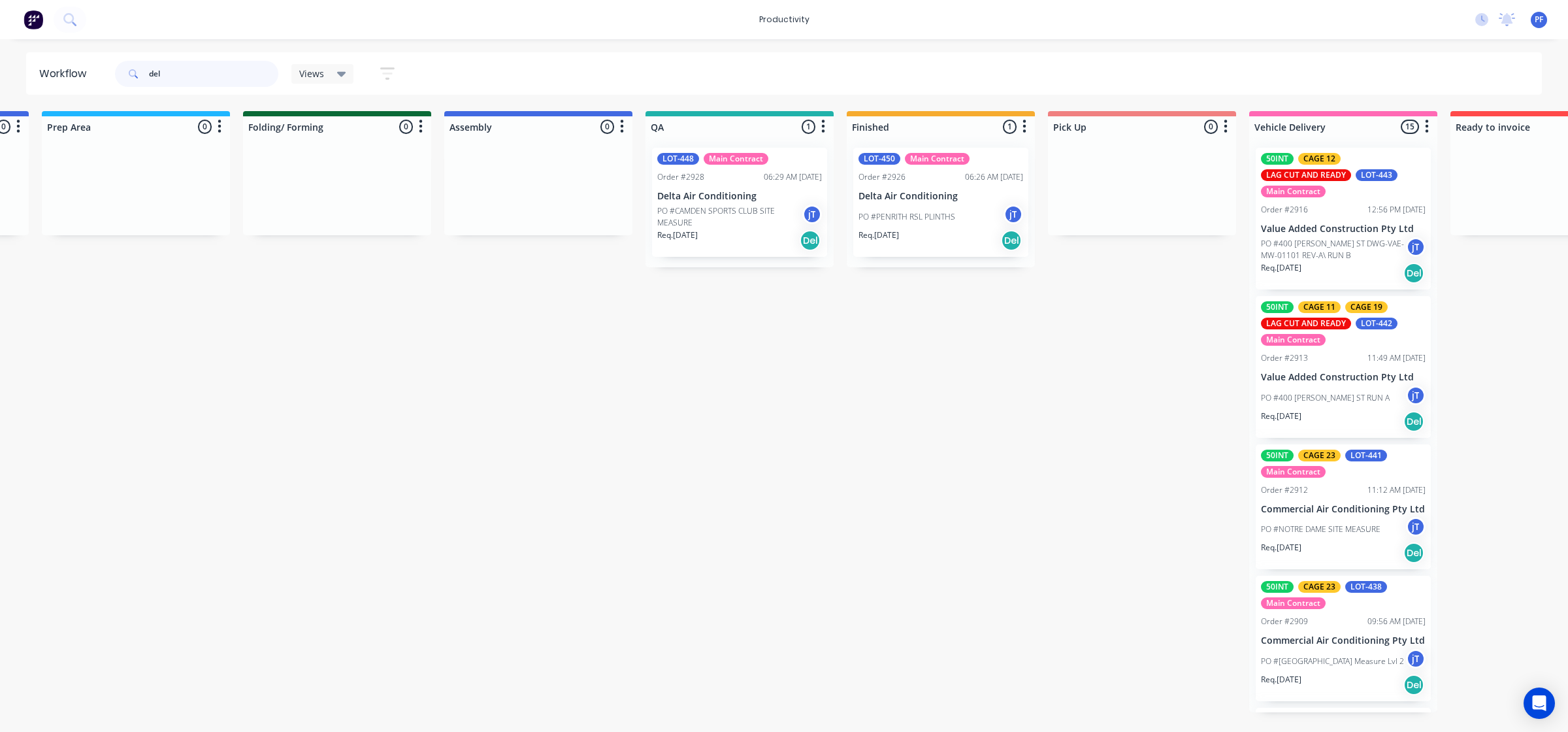
scroll to position [0, 586]
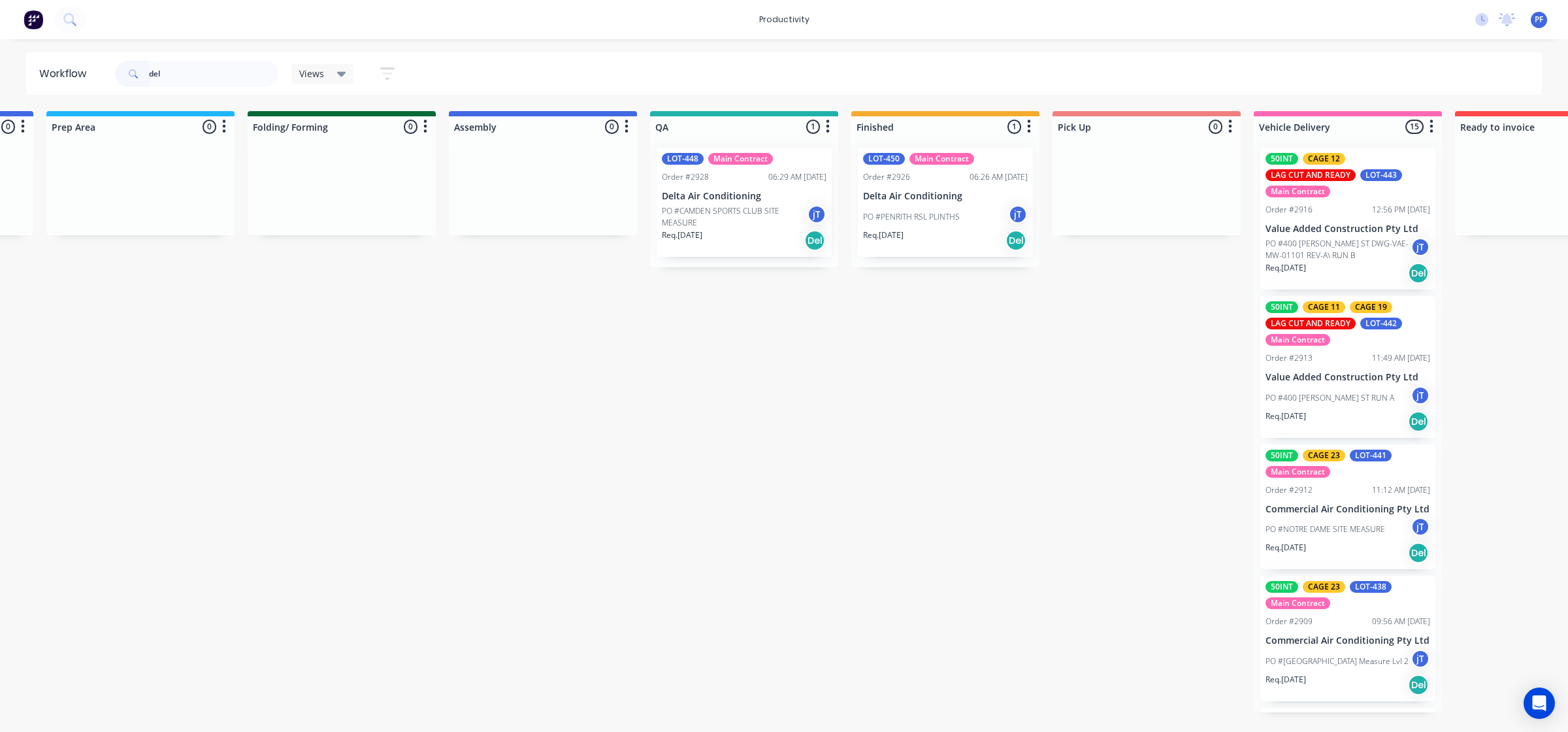
click at [952, 243] on div "Req. 30/09/25 Del" at bounding box center [945, 240] width 165 height 23
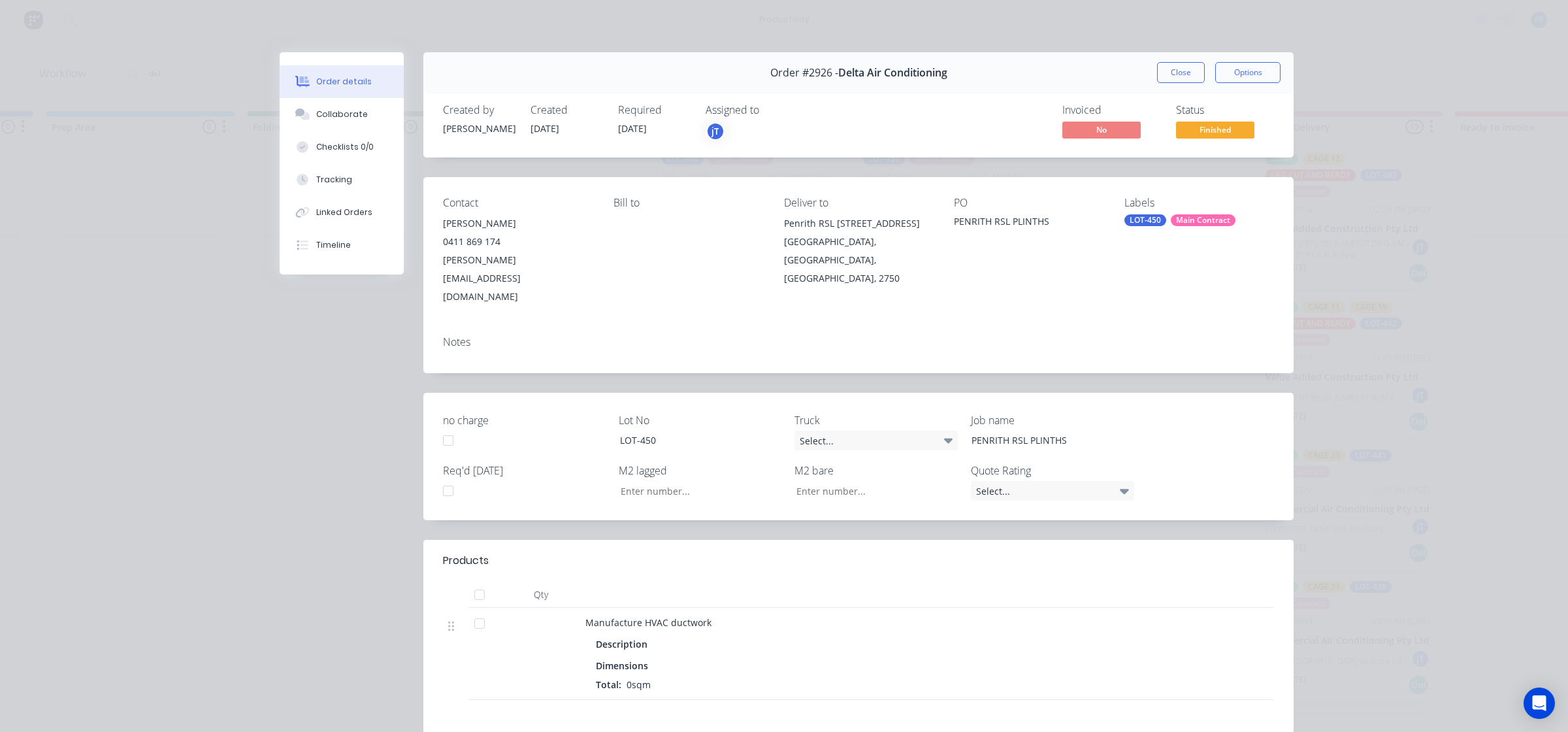
click at [1171, 61] on div "Order #2926 - Delta Air Conditioning Close Options" at bounding box center [858, 72] width 870 height 41
click at [1186, 66] on button "Close" at bounding box center [1181, 72] width 48 height 21
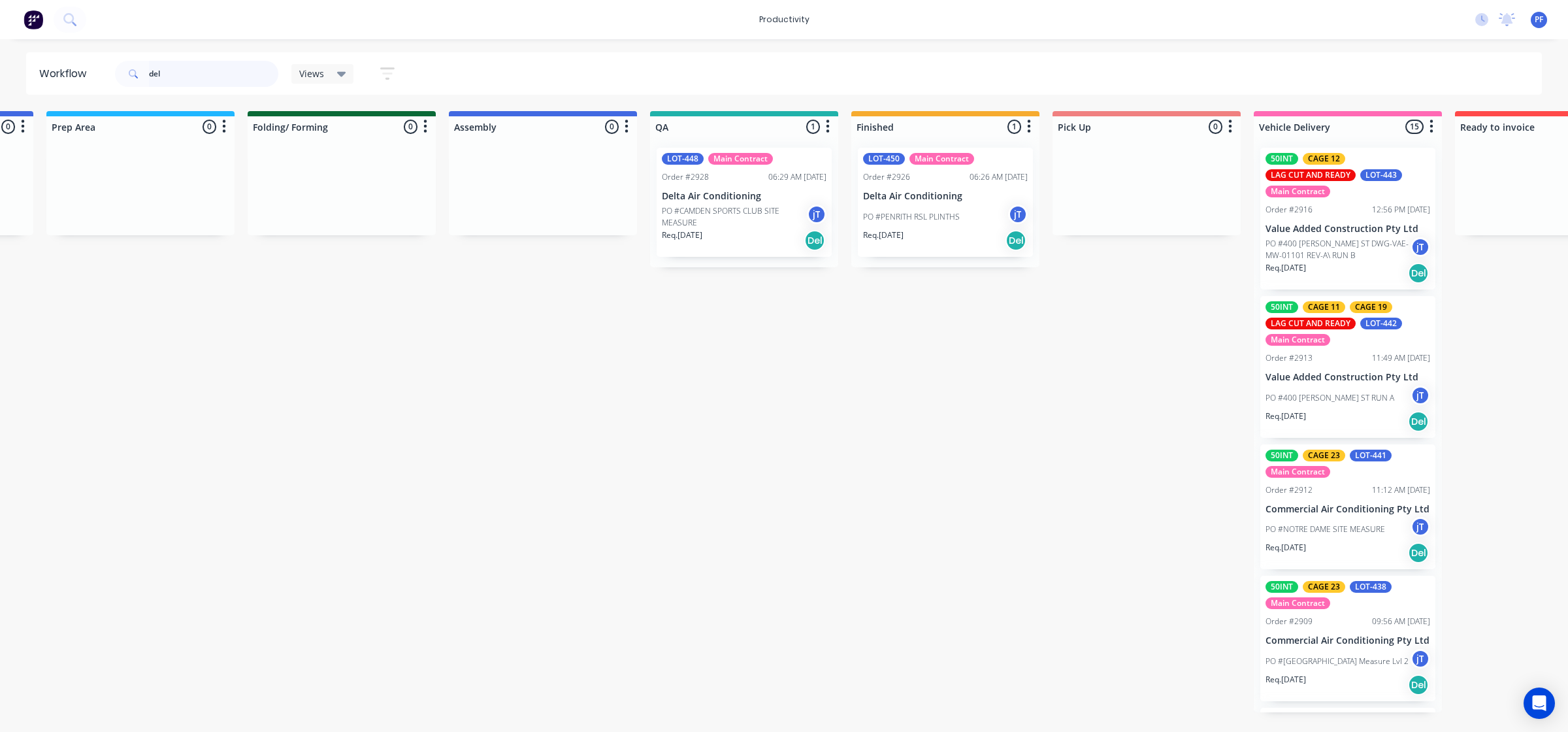
drag, startPoint x: 202, startPoint y: 66, endPoint x: 203, endPoint y: 73, distance: 7.1
click at [203, 70] on input "del" at bounding box center [213, 74] width 130 height 26
type input "d"
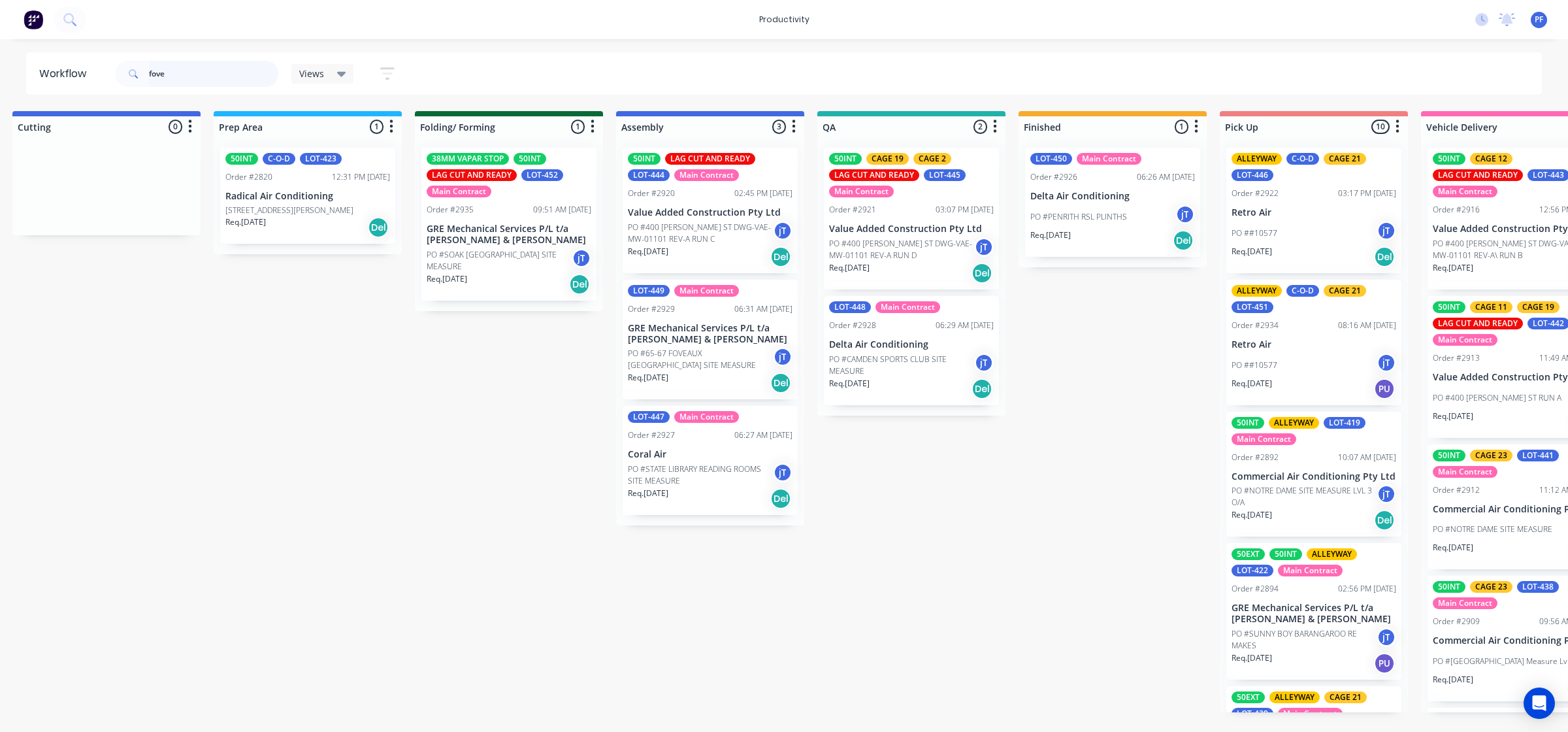
scroll to position [0, 416]
click at [237, 83] on input "fove" at bounding box center [213, 74] width 130 height 26
type input "f"
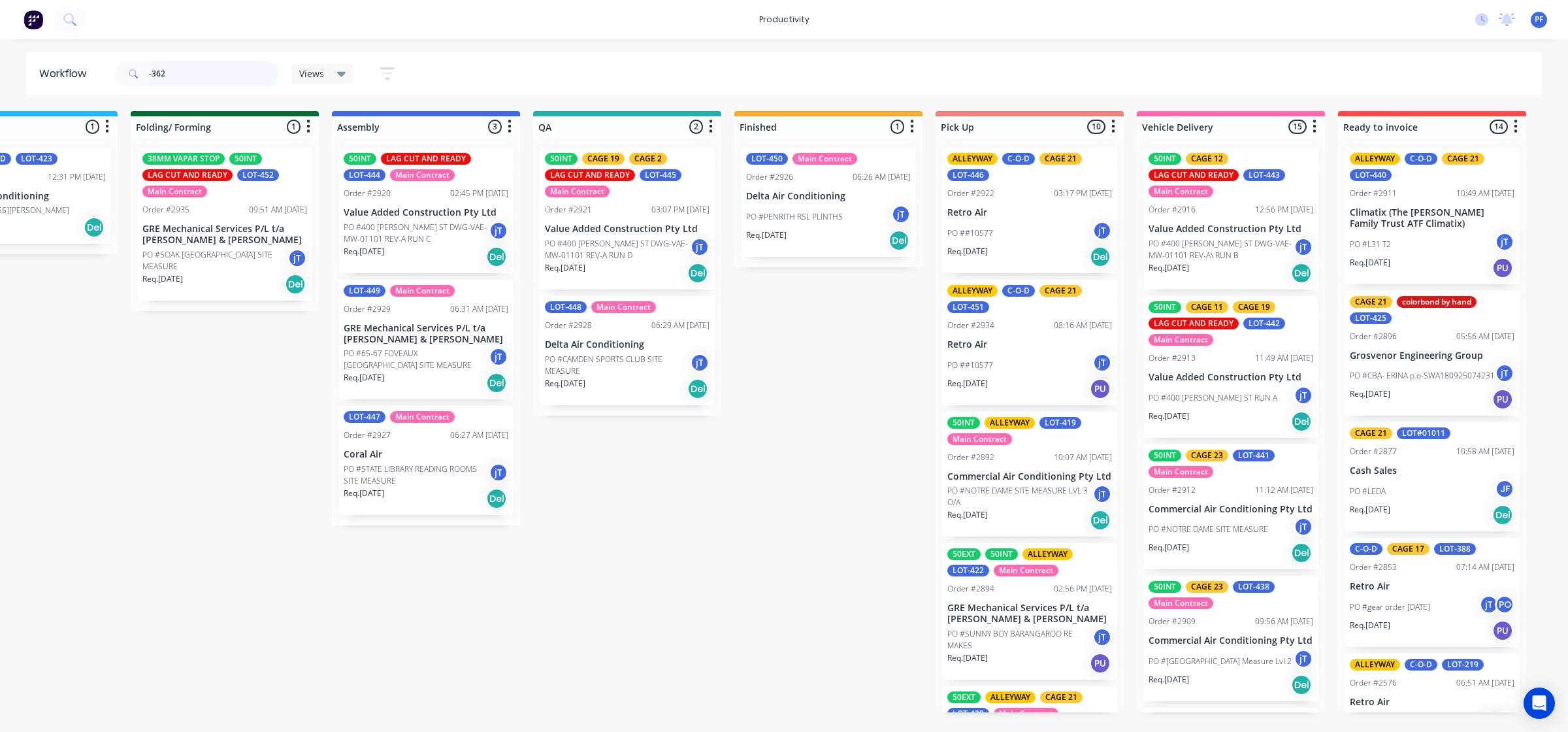
scroll to position [0, 707]
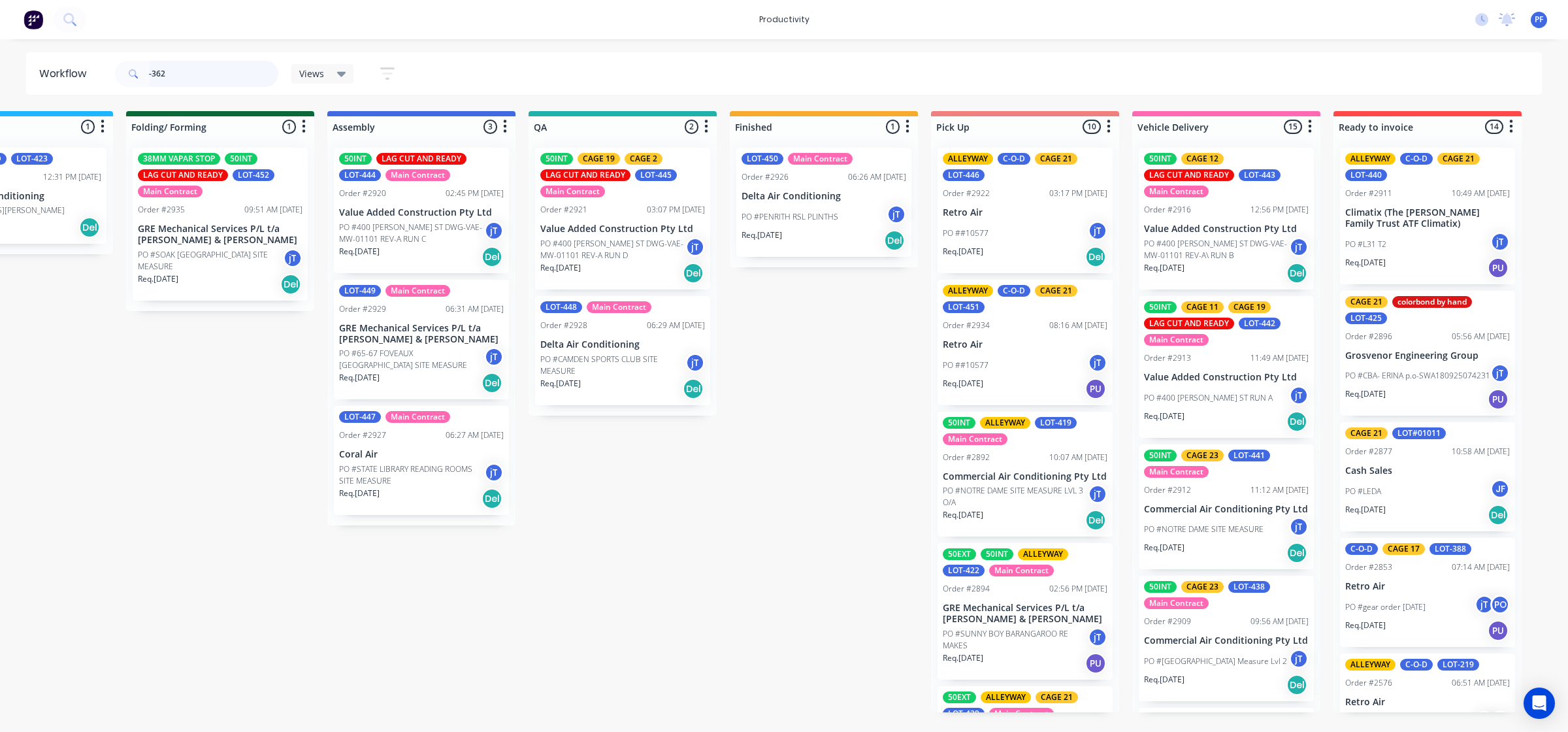
click at [218, 76] on input "-362" at bounding box center [213, 74] width 130 height 26
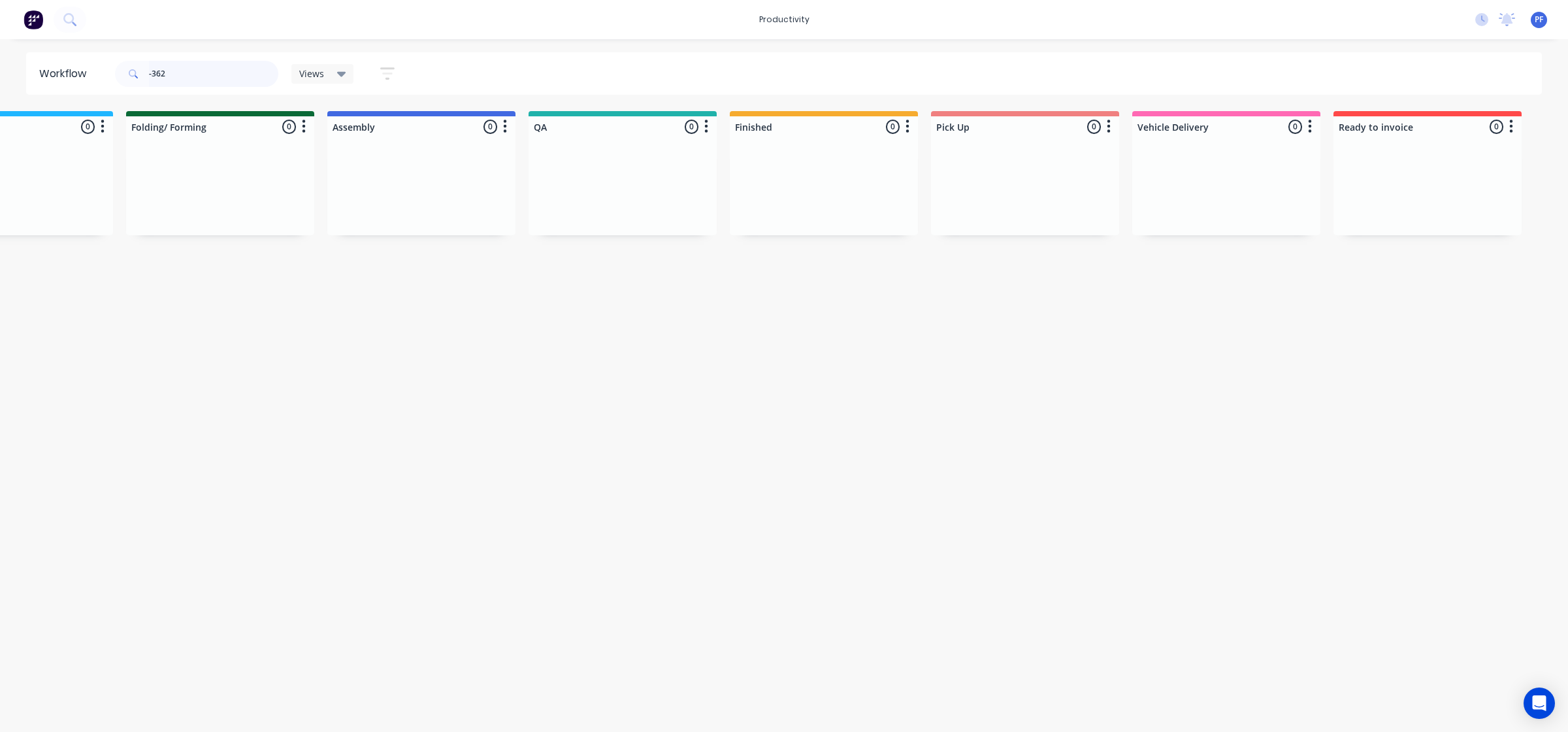
scroll to position [0, 0]
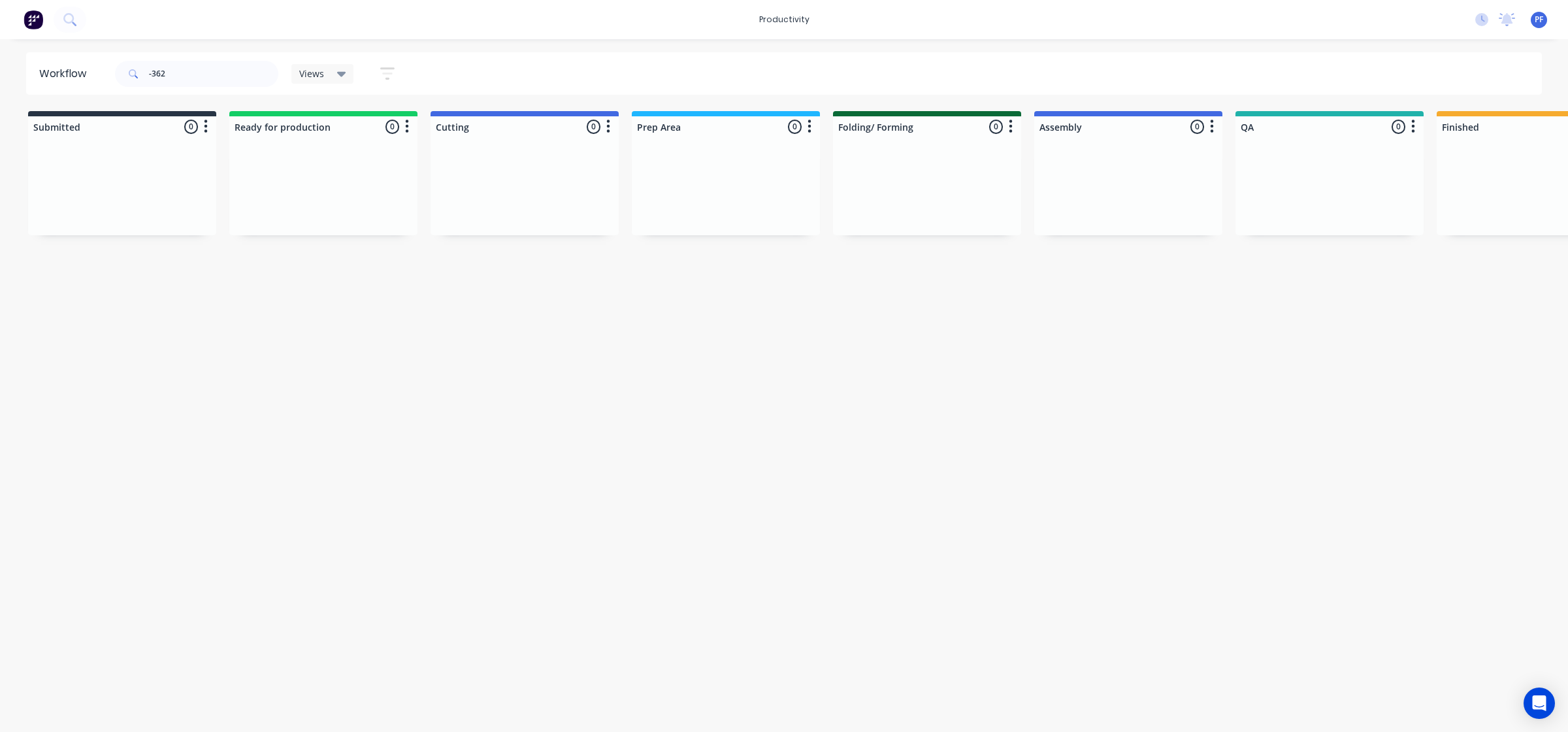
click at [541, 653] on html "productivity productivity Workflow Planner Delivery Scheduling Timesheets No ne…" at bounding box center [784, 326] width 1568 height 653
click at [258, 76] on input "-362" at bounding box center [213, 74] width 130 height 26
type input "-"
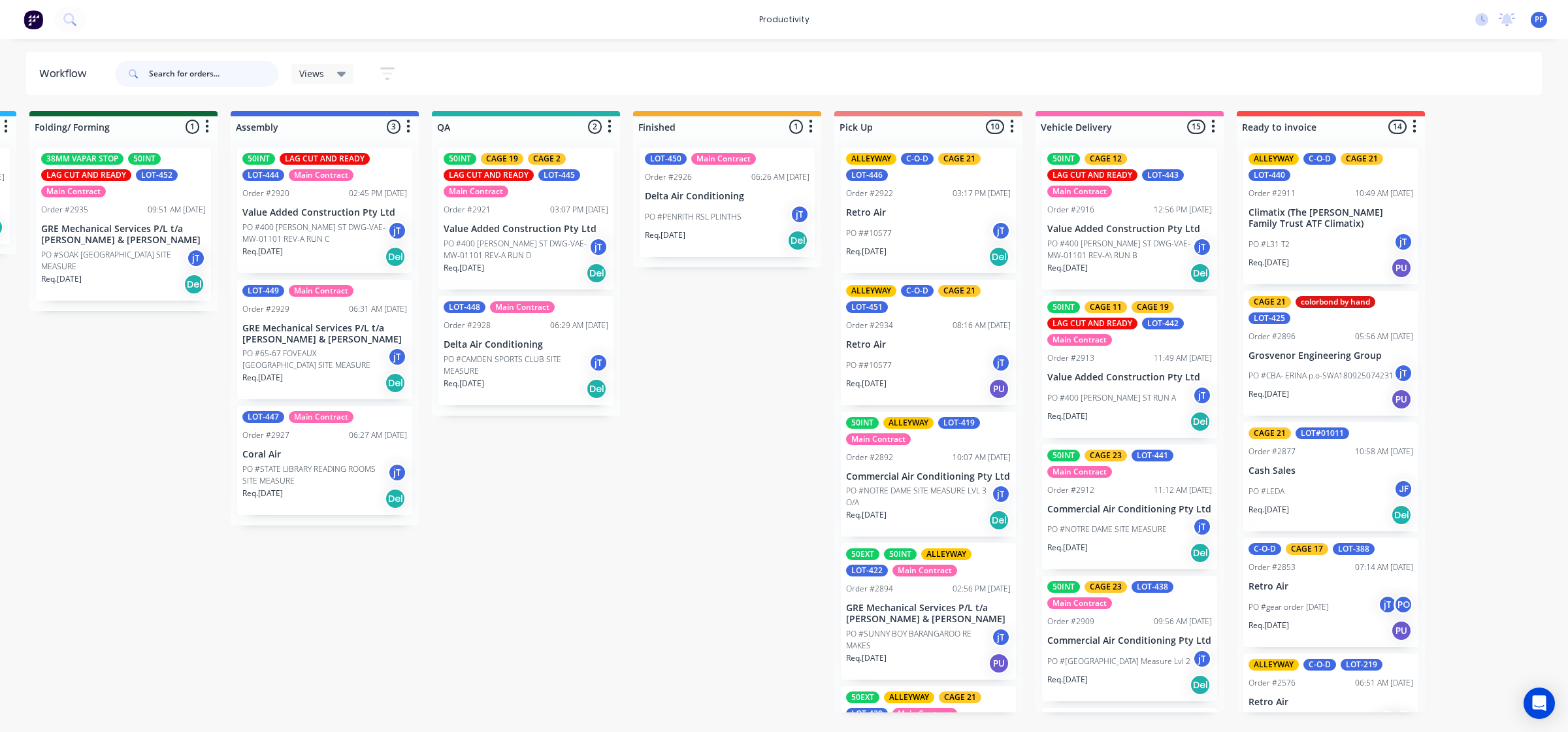
scroll to position [0, 807]
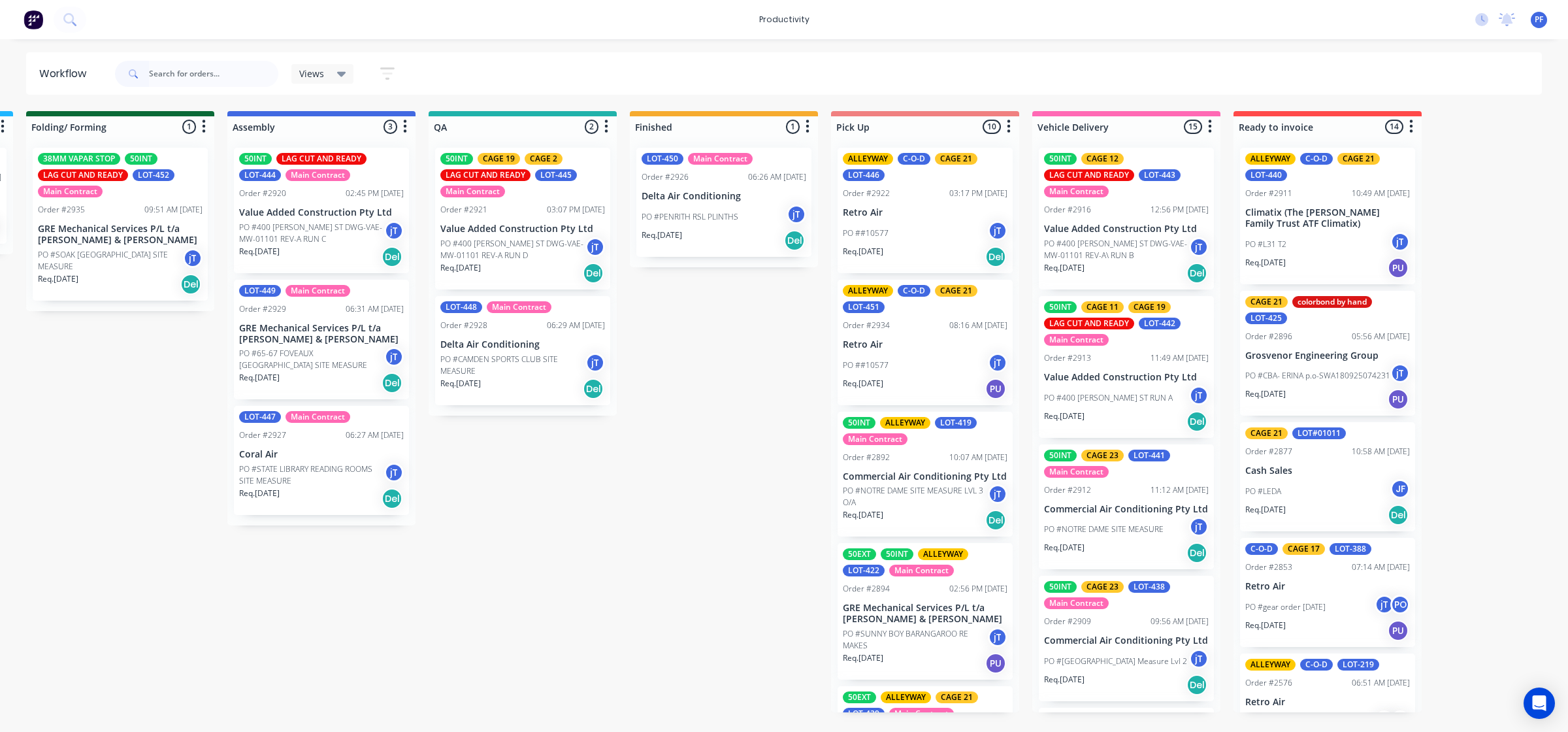
click at [524, 362] on p "PO #CAMDEN SPORTS CLUB SITE MEASURE" at bounding box center [512, 366] width 145 height 23
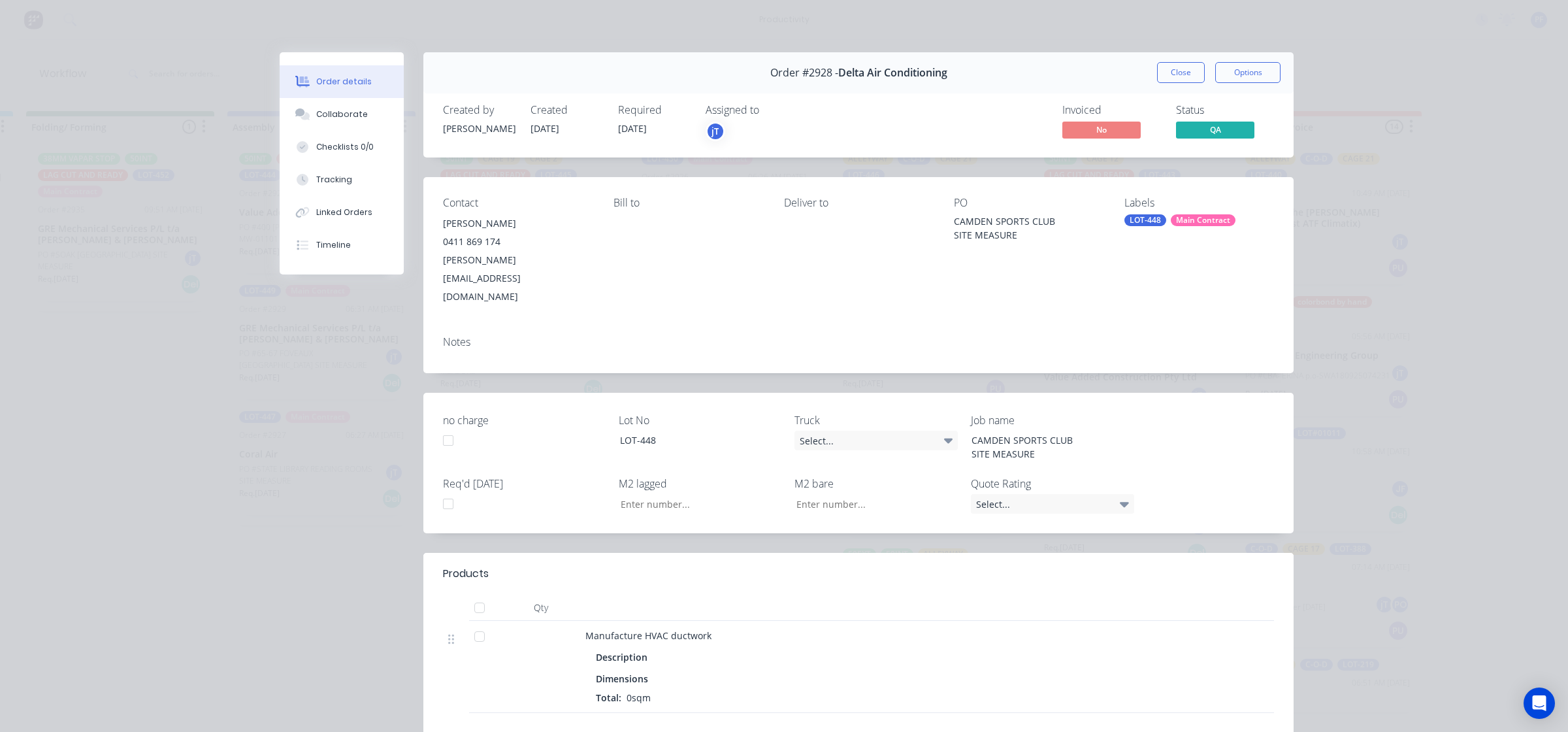
click at [1204, 225] on div "Main Contract" at bounding box center [1203, 220] width 64 height 12
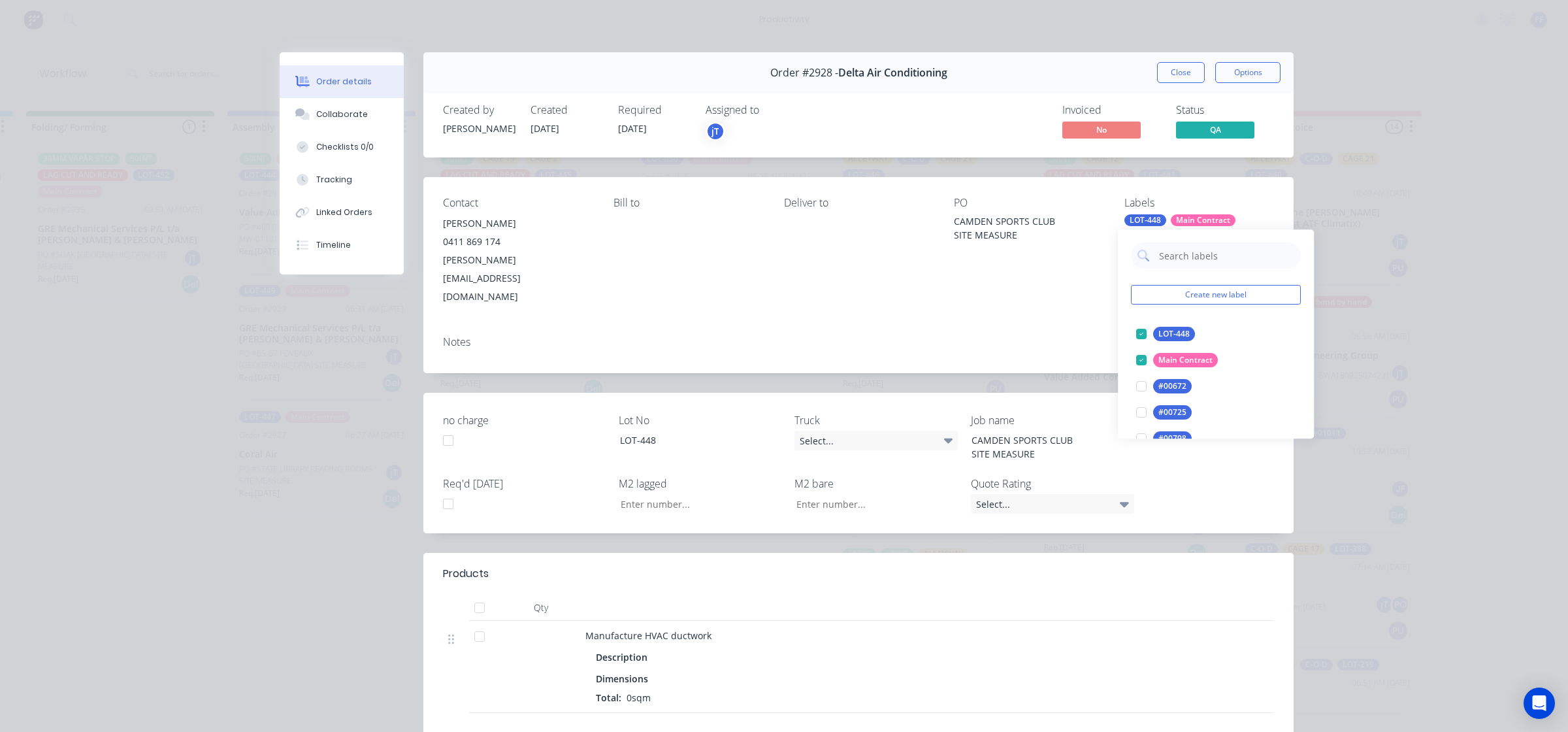
click at [1164, 261] on input "text" at bounding box center [1226, 255] width 136 height 26
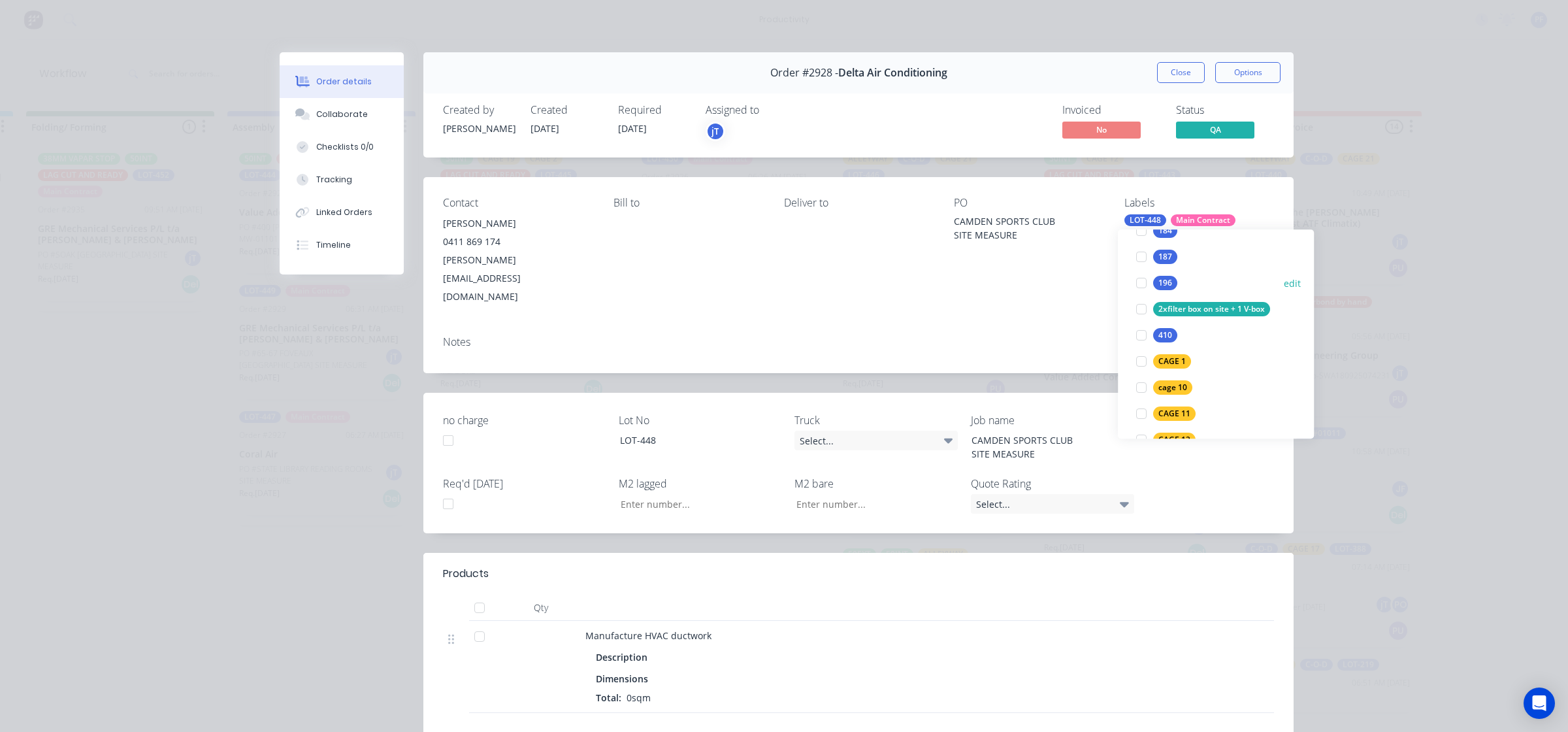
scroll to position [571, 0]
type input "1"
click at [1165, 336] on div "CAGE 1" at bounding box center [1171, 336] width 38 height 14
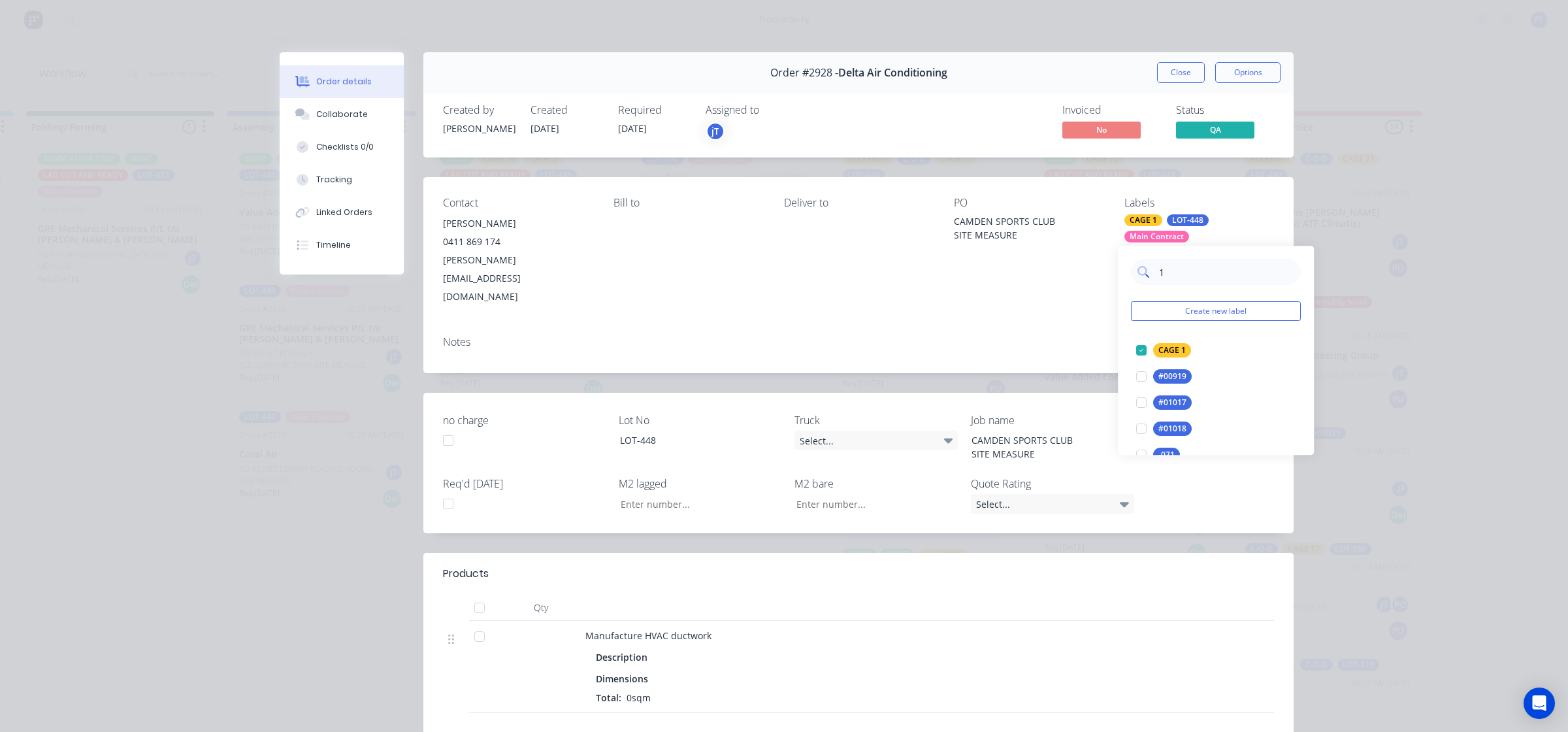
click at [1191, 269] on input "1" at bounding box center [1226, 271] width 136 height 26
type input "alley"
drag, startPoint x: 1174, startPoint y: 345, endPoint x: 1155, endPoint y: 330, distance: 24.2
click at [1176, 346] on div "ALLEYWAY" at bounding box center [1178, 350] width 50 height 14
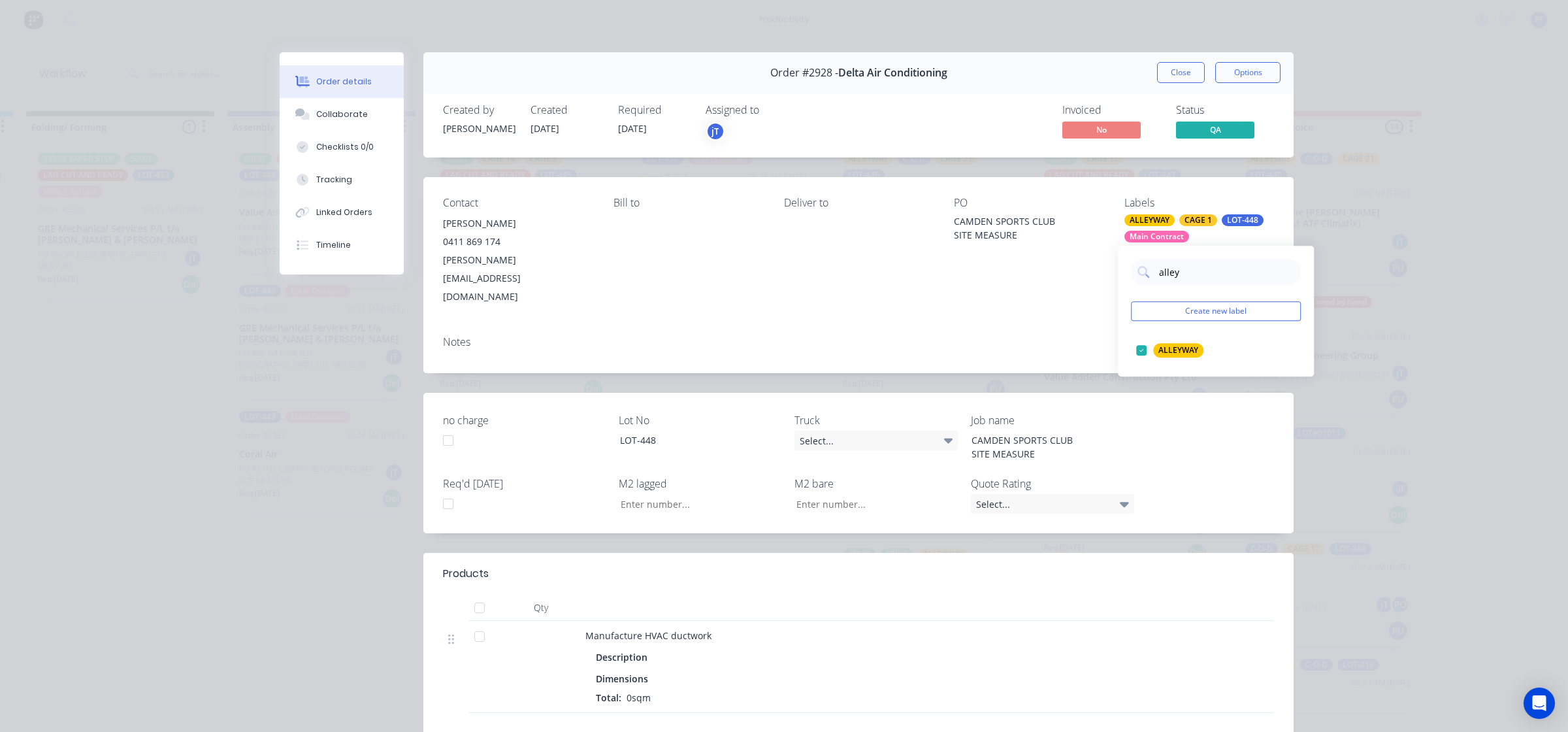
click at [1104, 325] on div "Notes" at bounding box center [858, 349] width 870 height 48
click at [1157, 69] on button "Close" at bounding box center [1181, 72] width 48 height 21
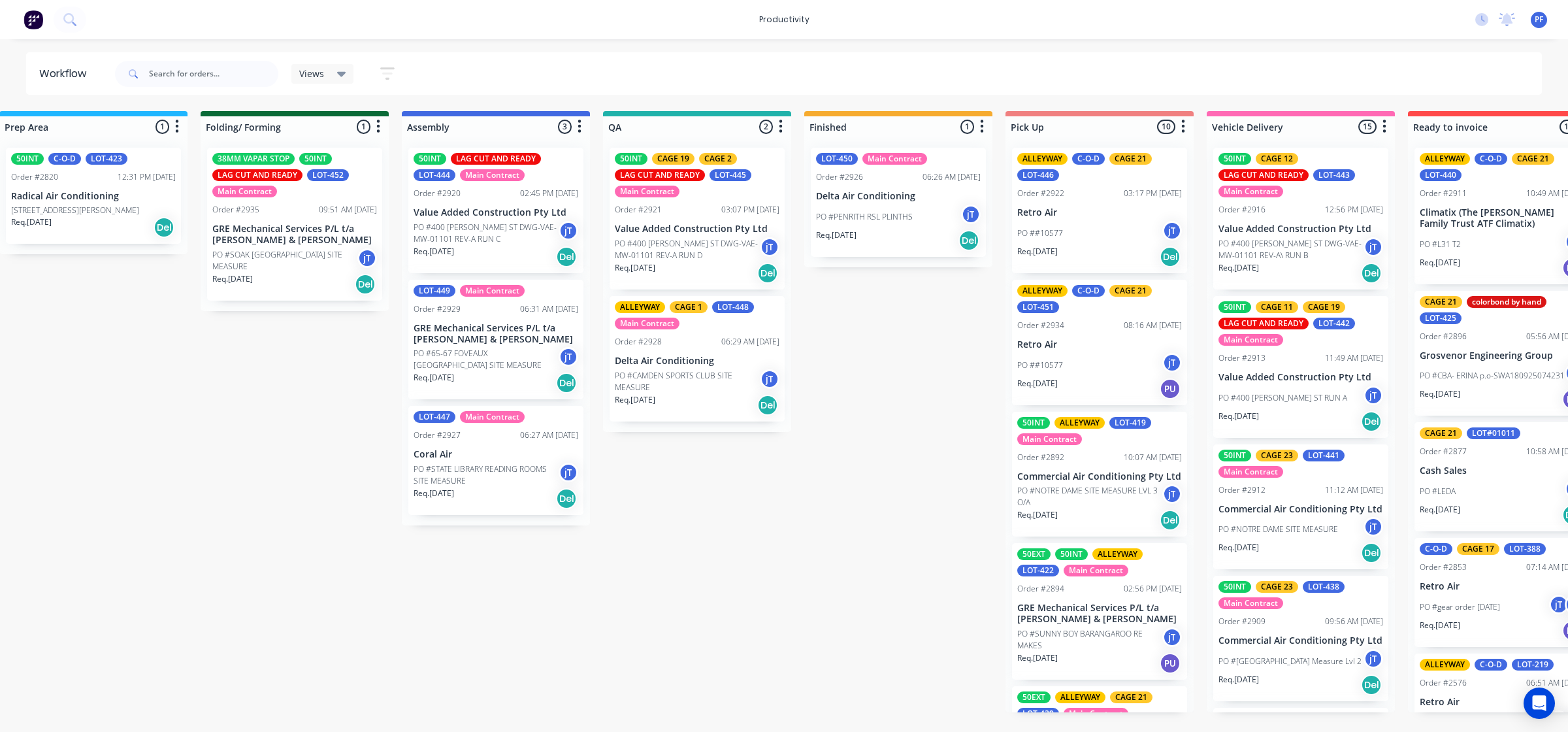
scroll to position [0, 646]
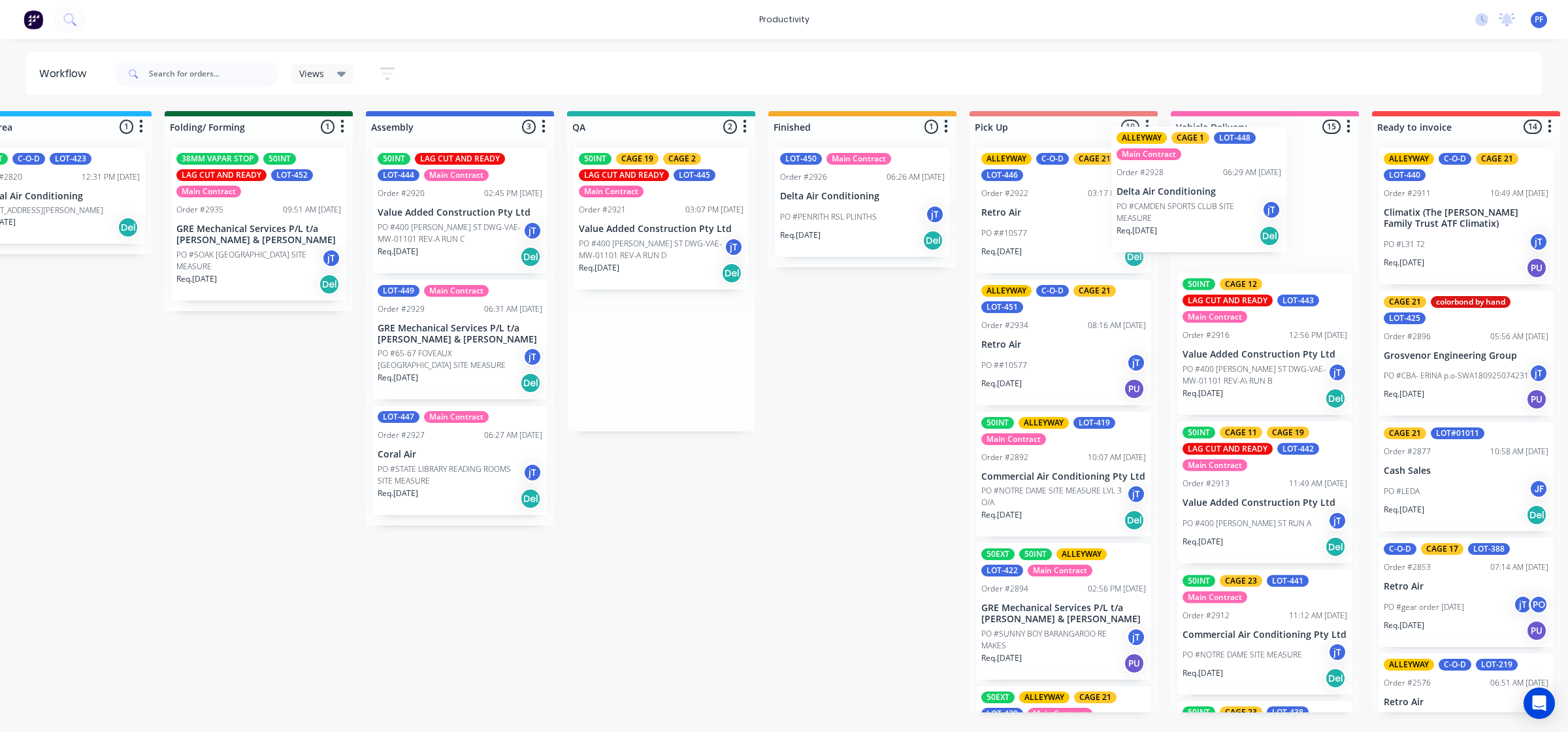
drag, startPoint x: 705, startPoint y: 335, endPoint x: 1239, endPoint y: 166, distance: 560.1
click at [1239, 166] on div "Submitted 36 Order #240 10:47 AM [DATE] Retro Air PO #Freshwater Apts PO Req. […" at bounding box center [601, 412] width 2559 height 601
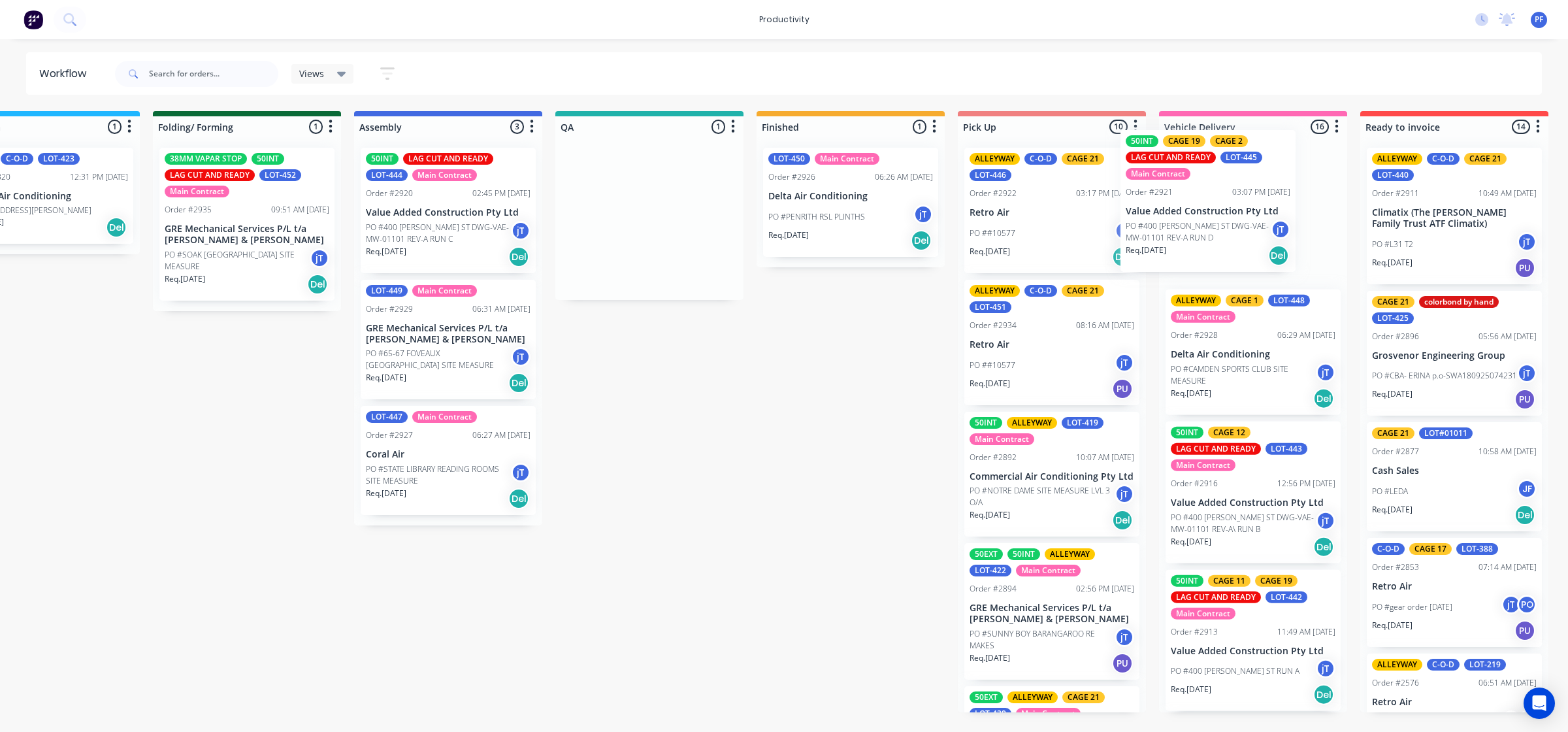
scroll to position [0, 688]
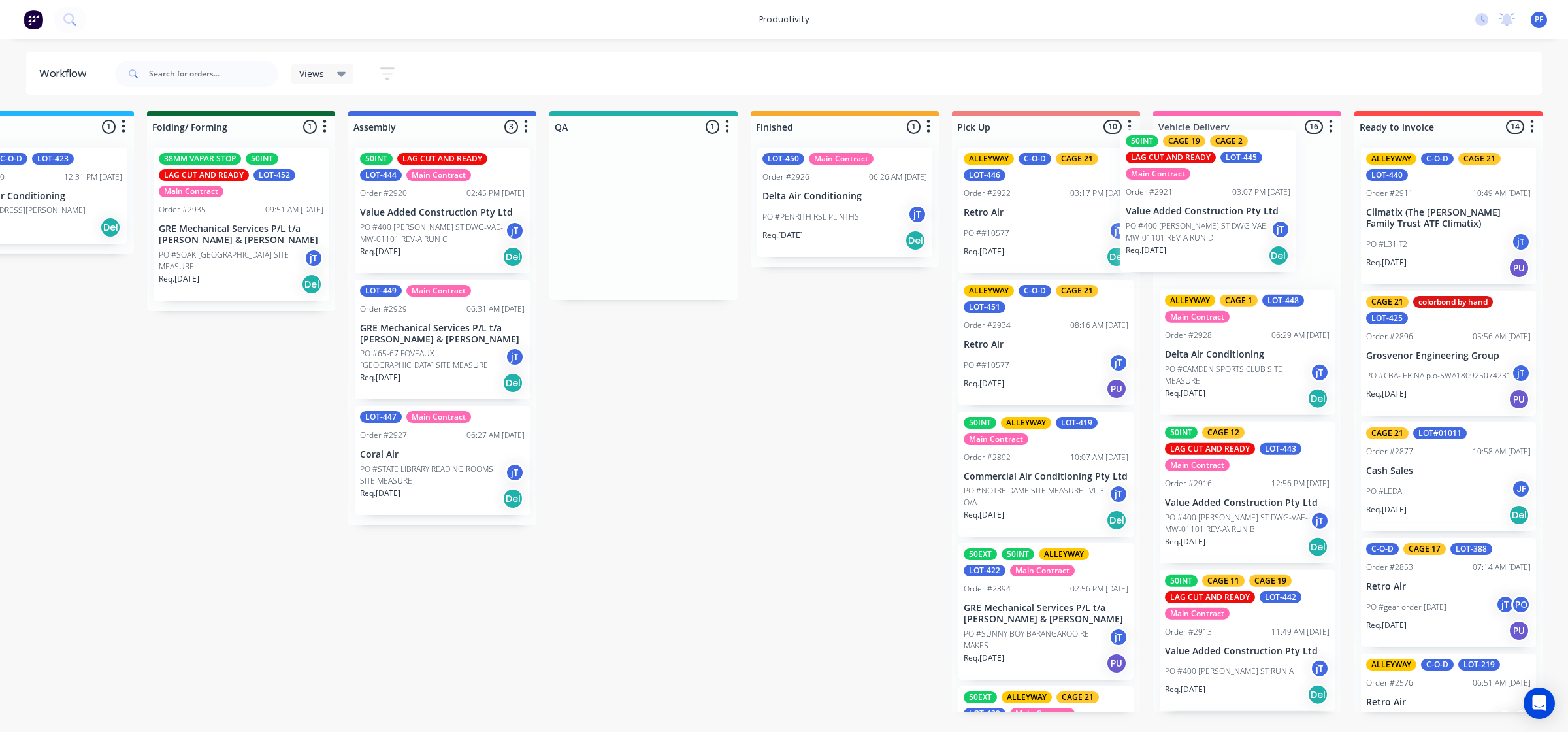
drag, startPoint x: 690, startPoint y: 223, endPoint x: 1235, endPoint y: 202, distance: 545.4
click at [1252, 204] on div "Submitted 36 Order #240 10:47 AM [DATE] Retro Air PO #Freshwater Apts PO Req. […" at bounding box center [583, 412] width 2559 height 601
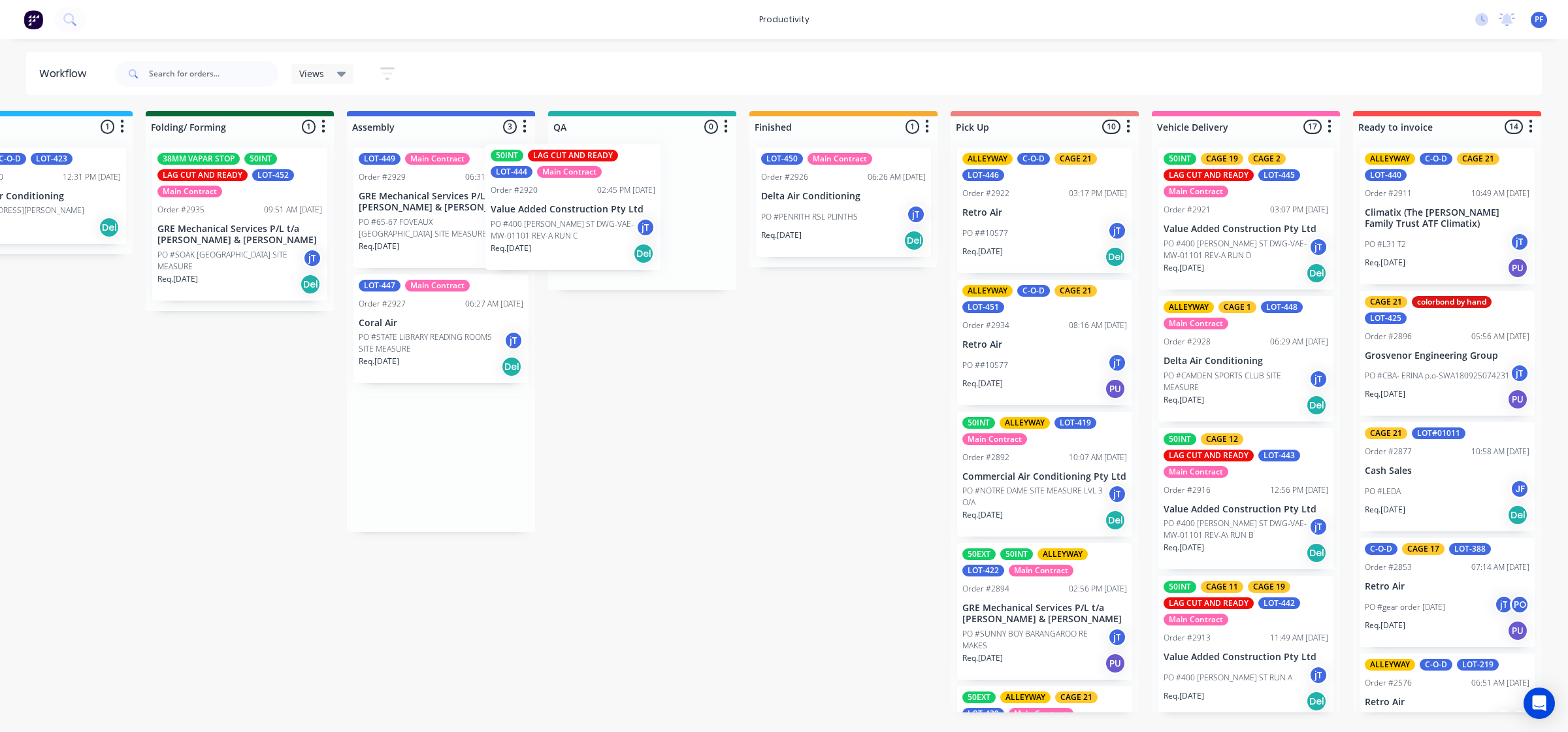
drag, startPoint x: 464, startPoint y: 213, endPoint x: 611, endPoint y: 211, distance: 147.0
click at [610, 211] on div "Submitted 36 Order #240 10:47 AM [DATE] Retro Air PO #Freshwater Apts PO Req. […" at bounding box center [582, 412] width 2559 height 601
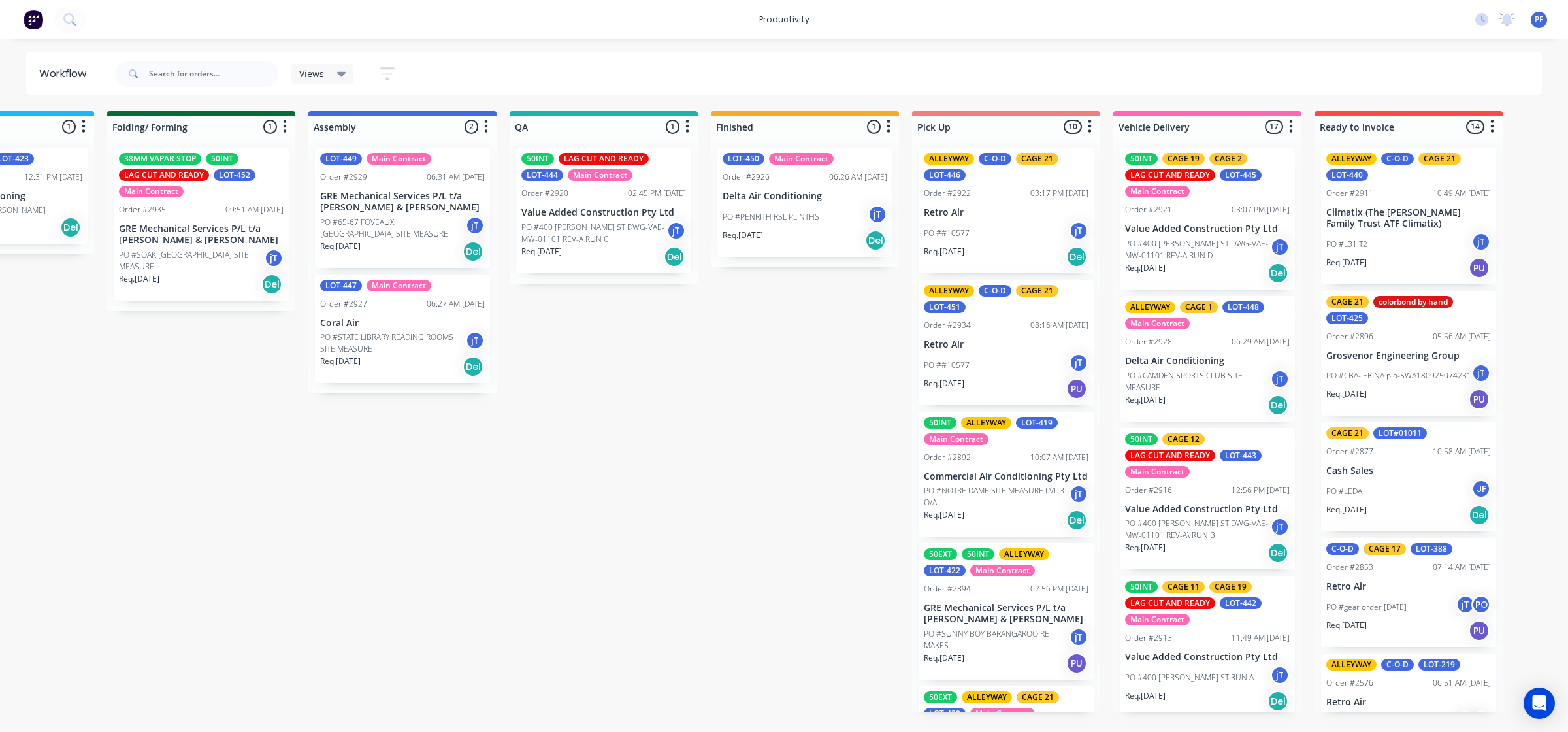
scroll to position [0, 730]
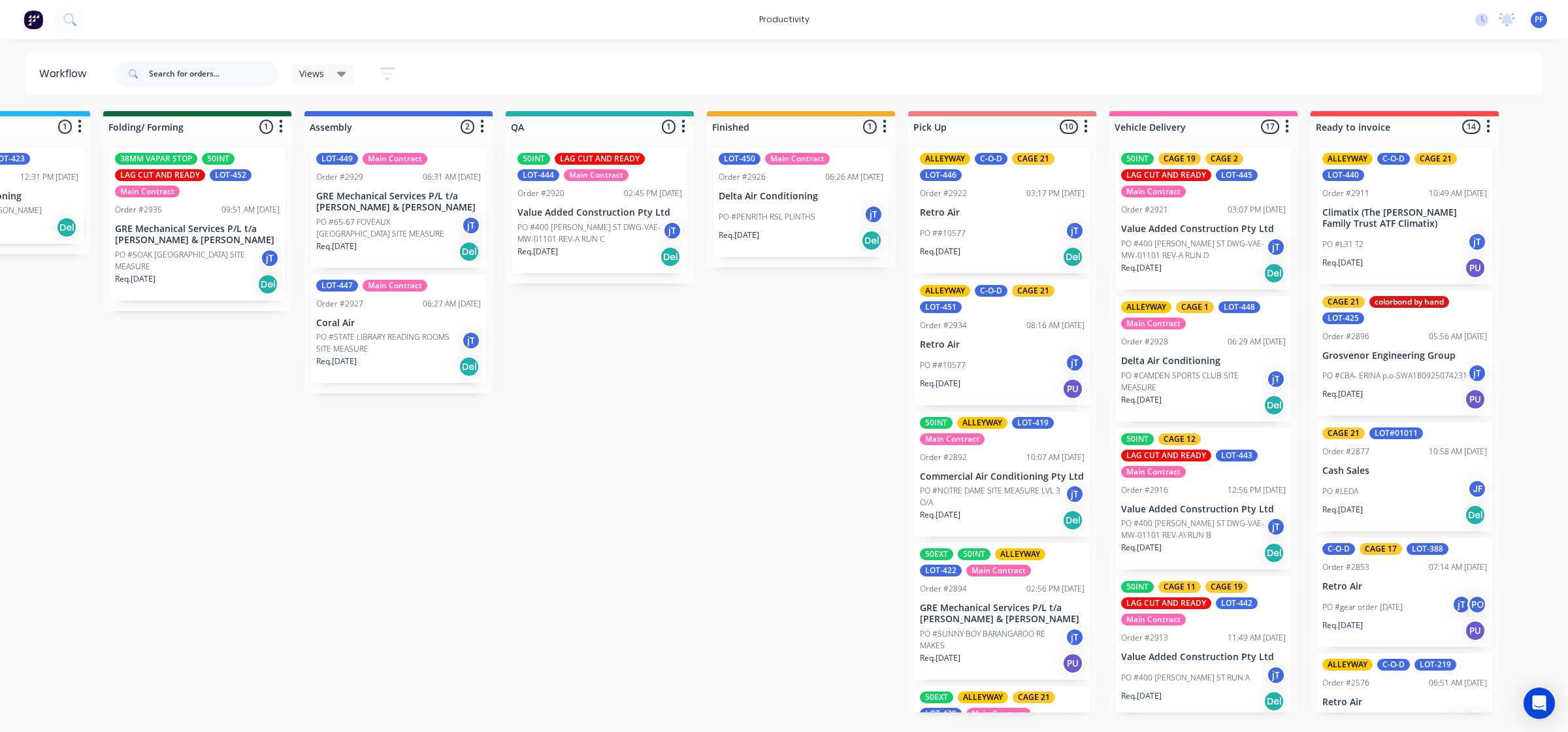
click at [223, 77] on input "text" at bounding box center [213, 74] width 130 height 26
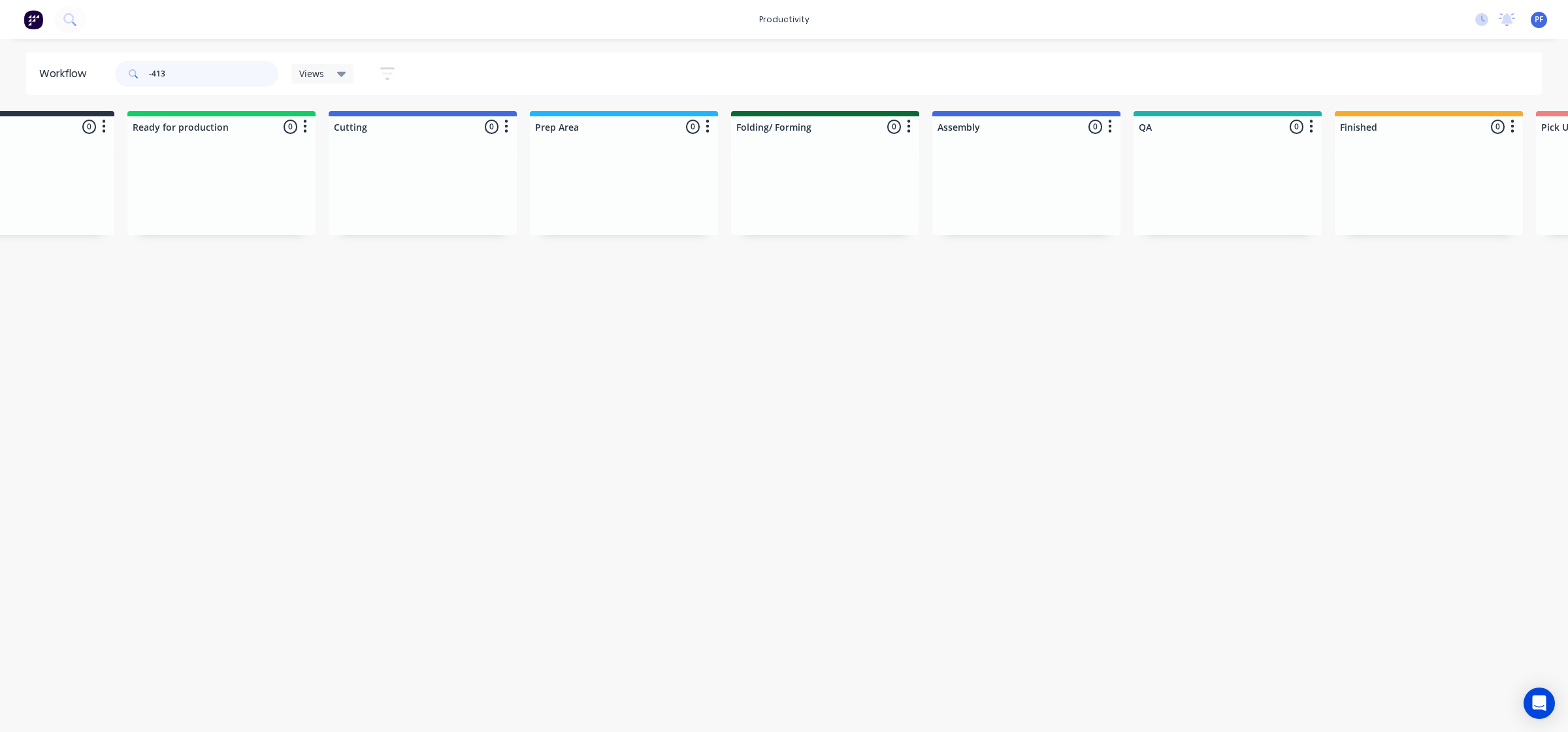
scroll to position [0, 0]
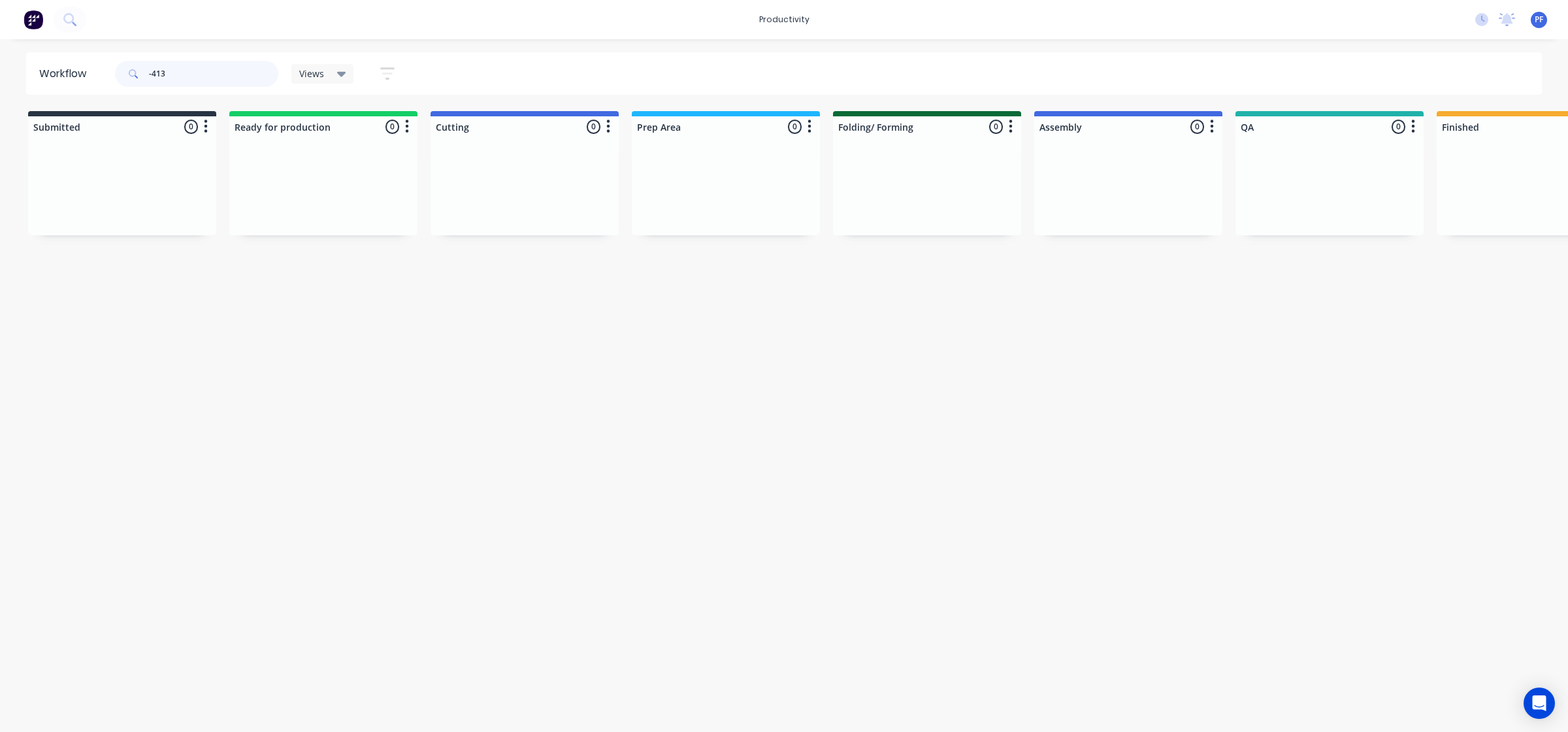
click at [177, 69] on input "-413" at bounding box center [213, 74] width 130 height 26
type input "-"
